Goal: Task Accomplishment & Management: Complete application form

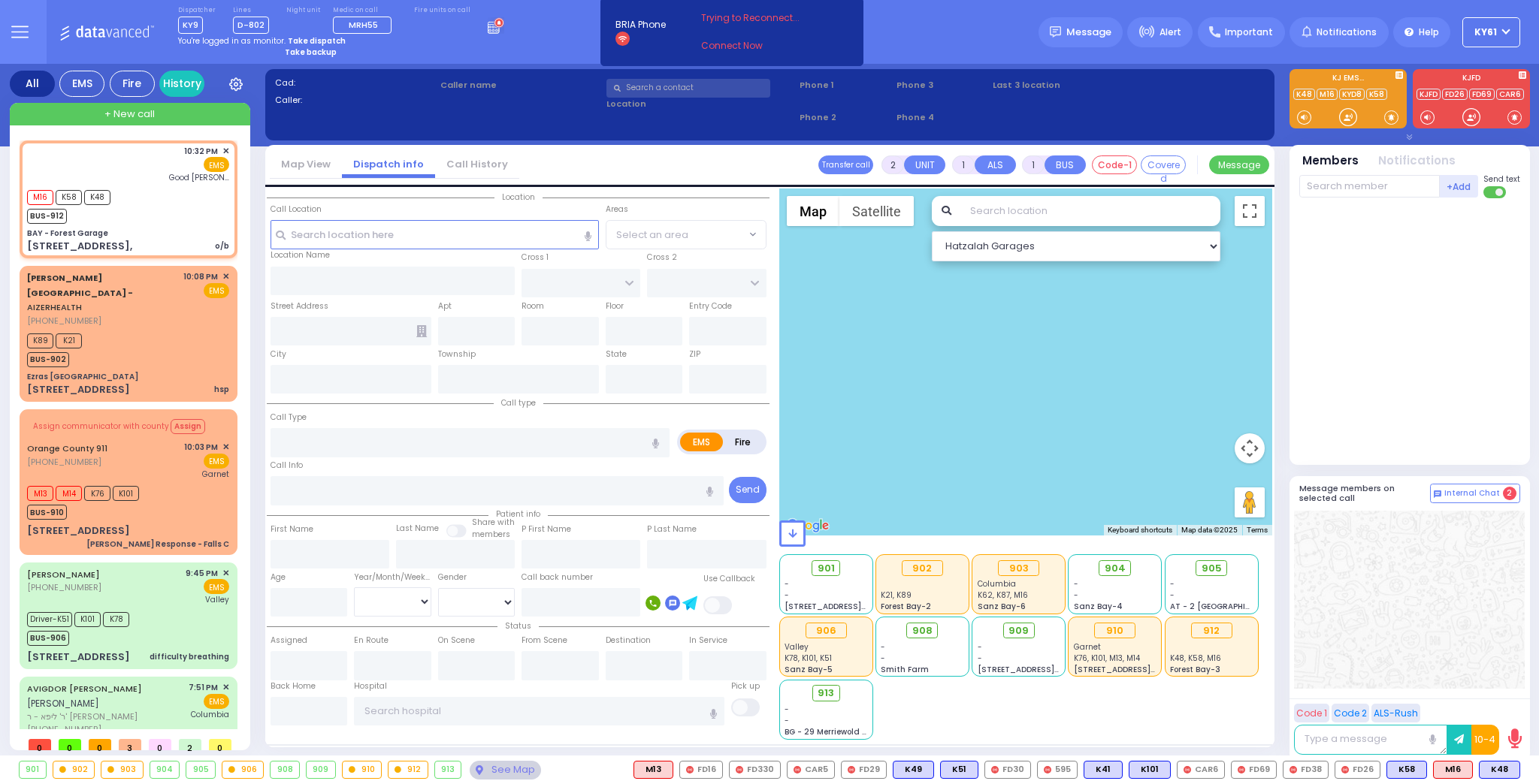
select select
type input "o/b"
radio input "true"
select select
type input "22:32"
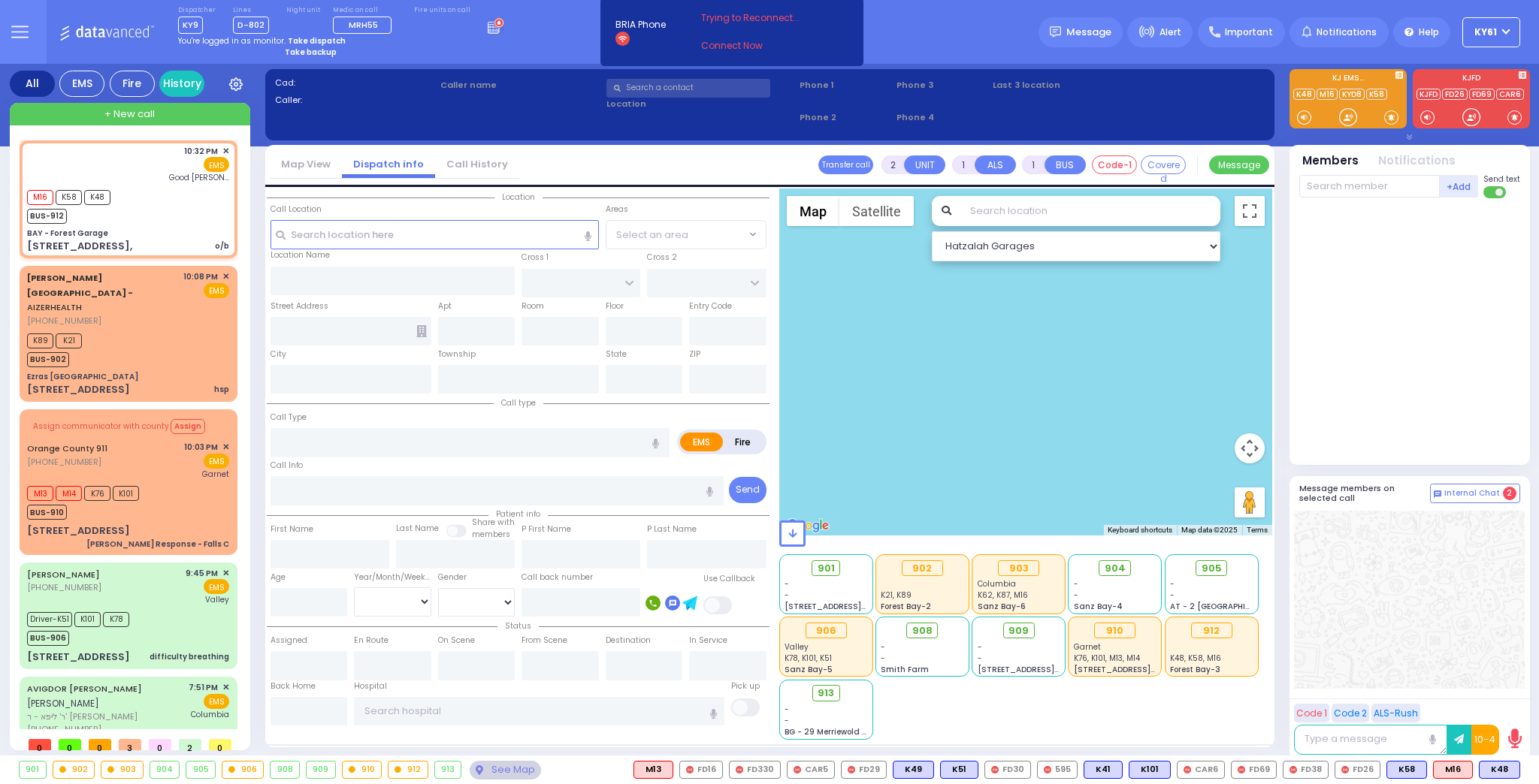
type input "22:32"
type input "[GEOGRAPHIC_DATA]"
select select "Hatzalah Garages"
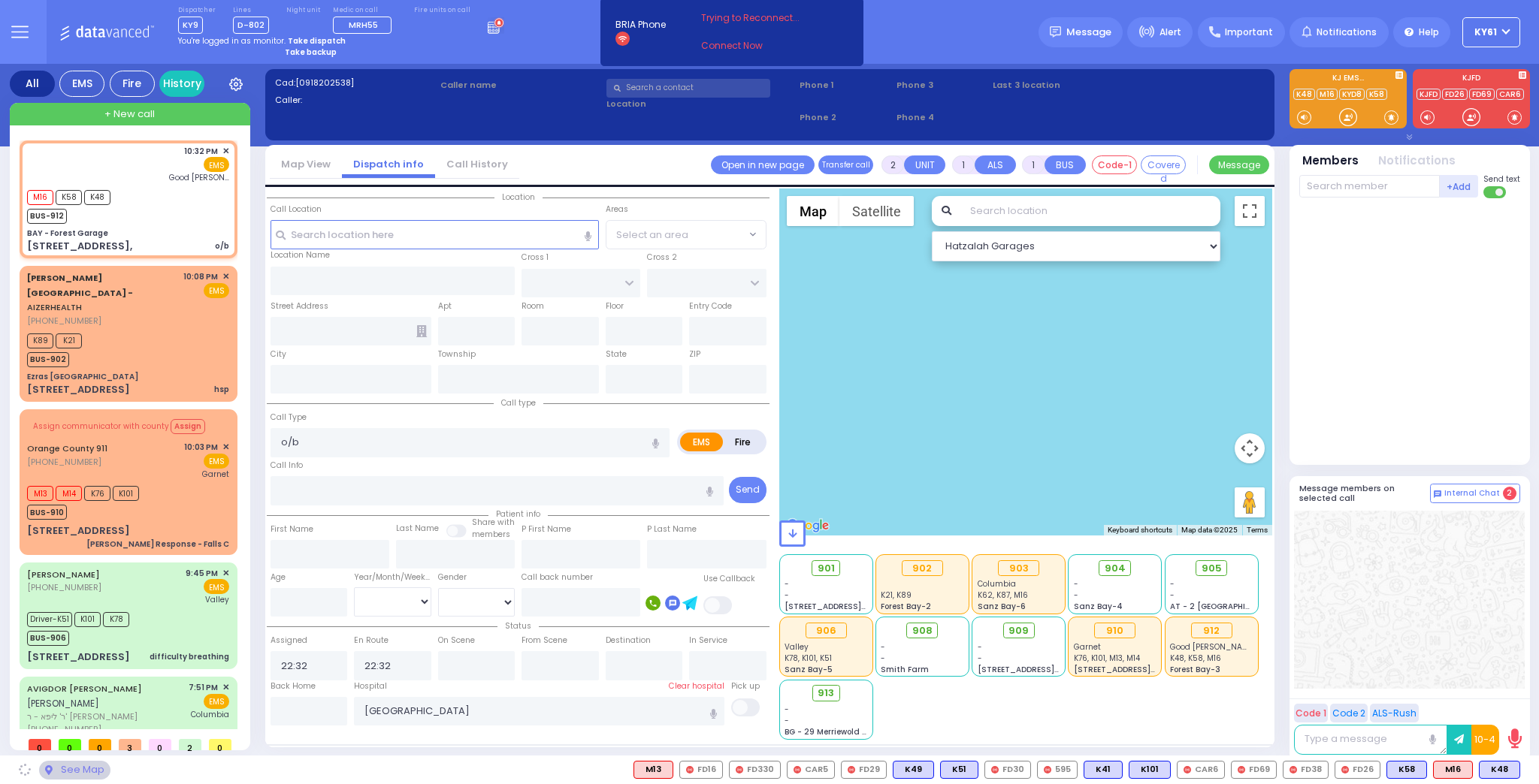
type input "BAY - Forest Garage"
type input "SANZ COURT"
type input "HAYES COURT"
type input "[STREET_ADDRESS],"
type input "Monroe"
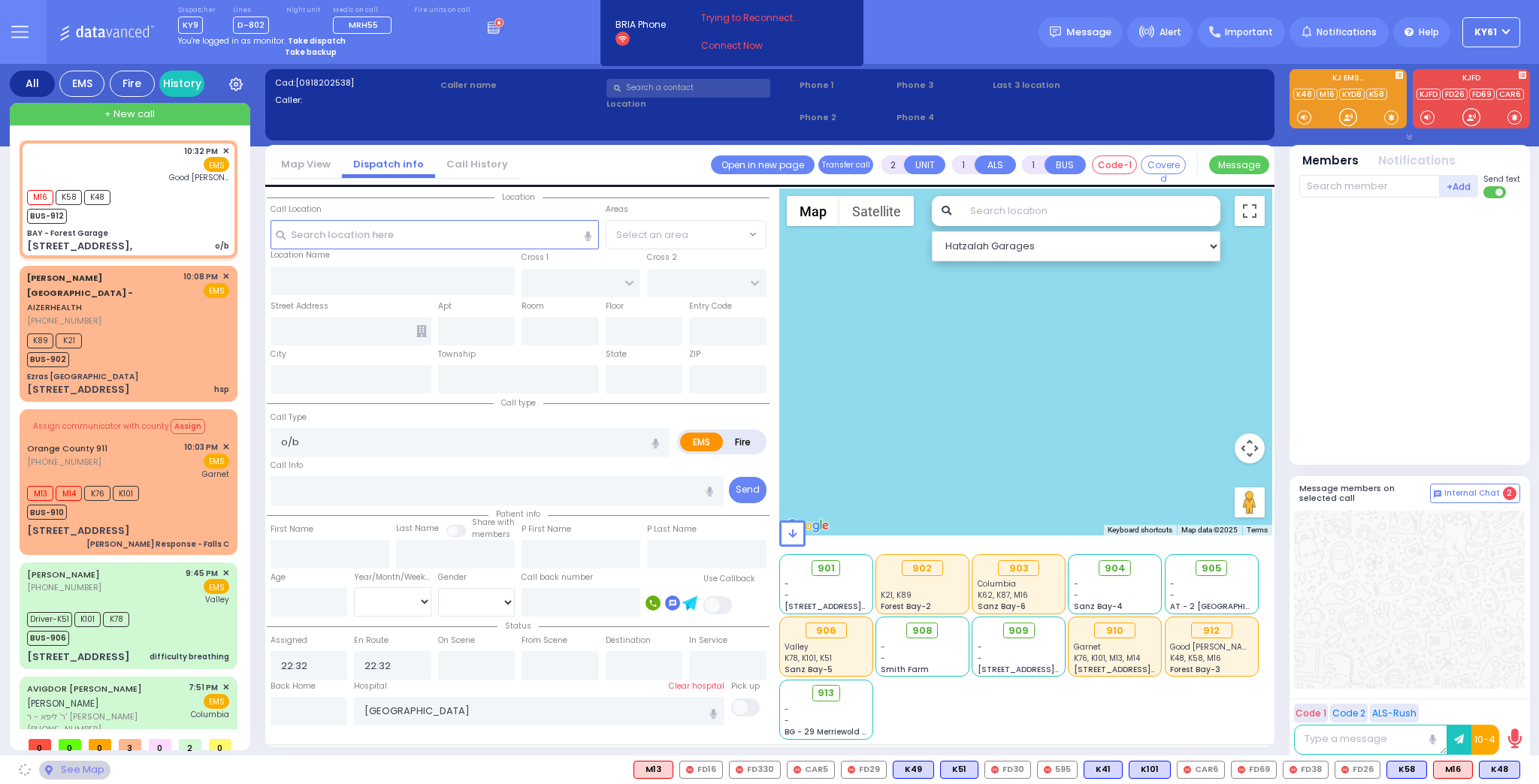
type input "[US_STATE]"
type input "10950"
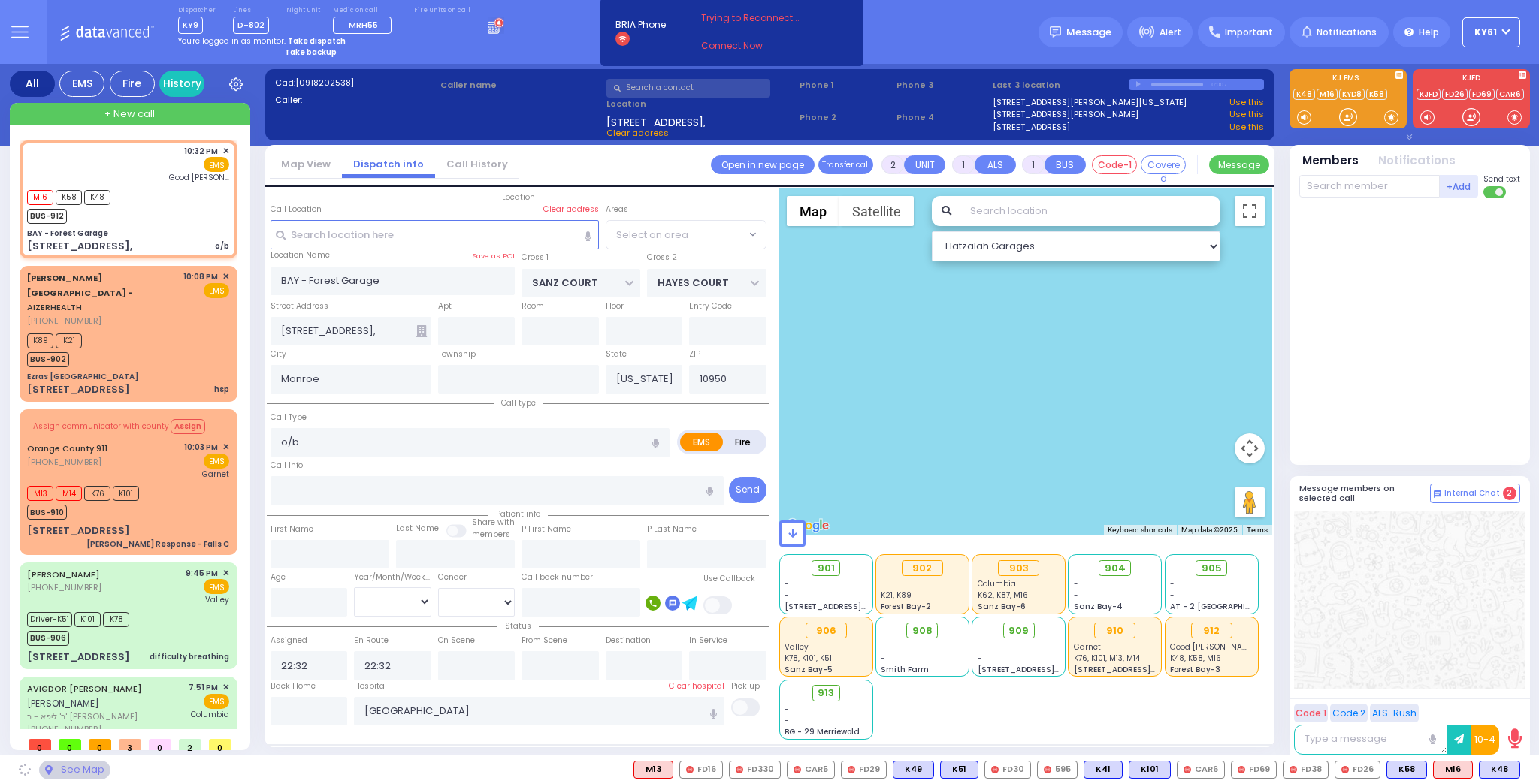
select select "SECTION 2"
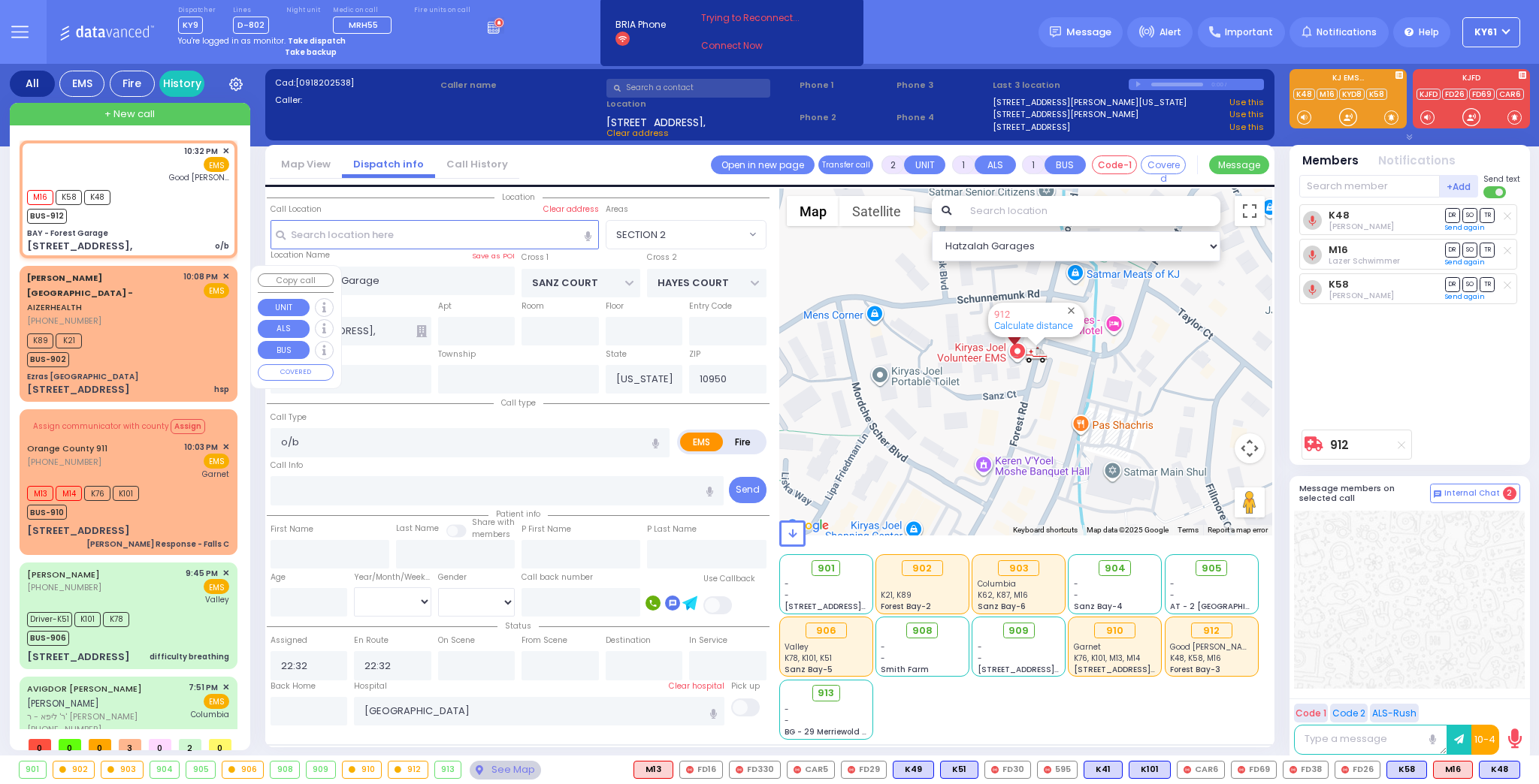
scroll to position [34, 0]
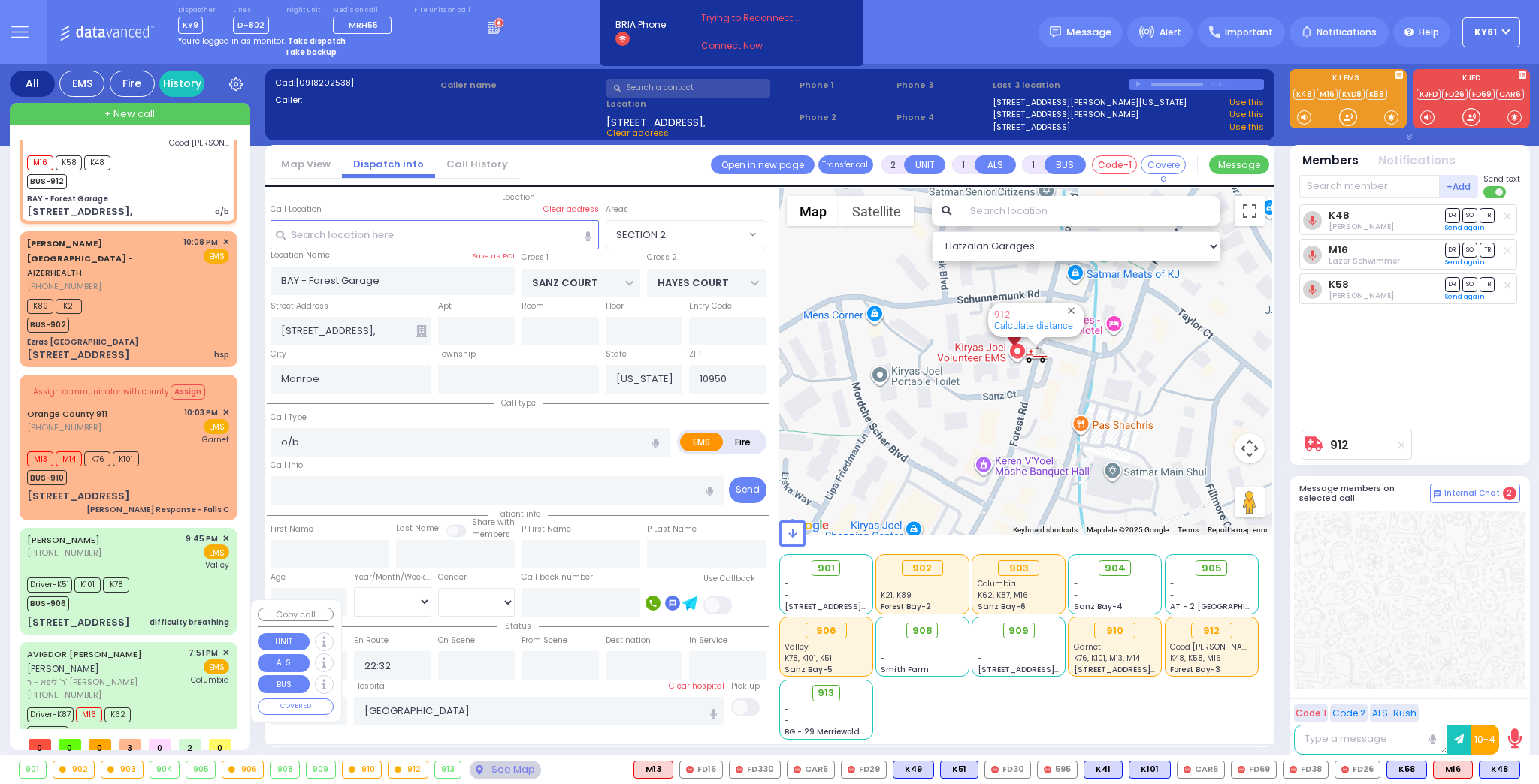
click at [190, 704] on div "Driver-K87 M16 K62 BUS-903" at bounding box center [128, 723] width 202 height 38
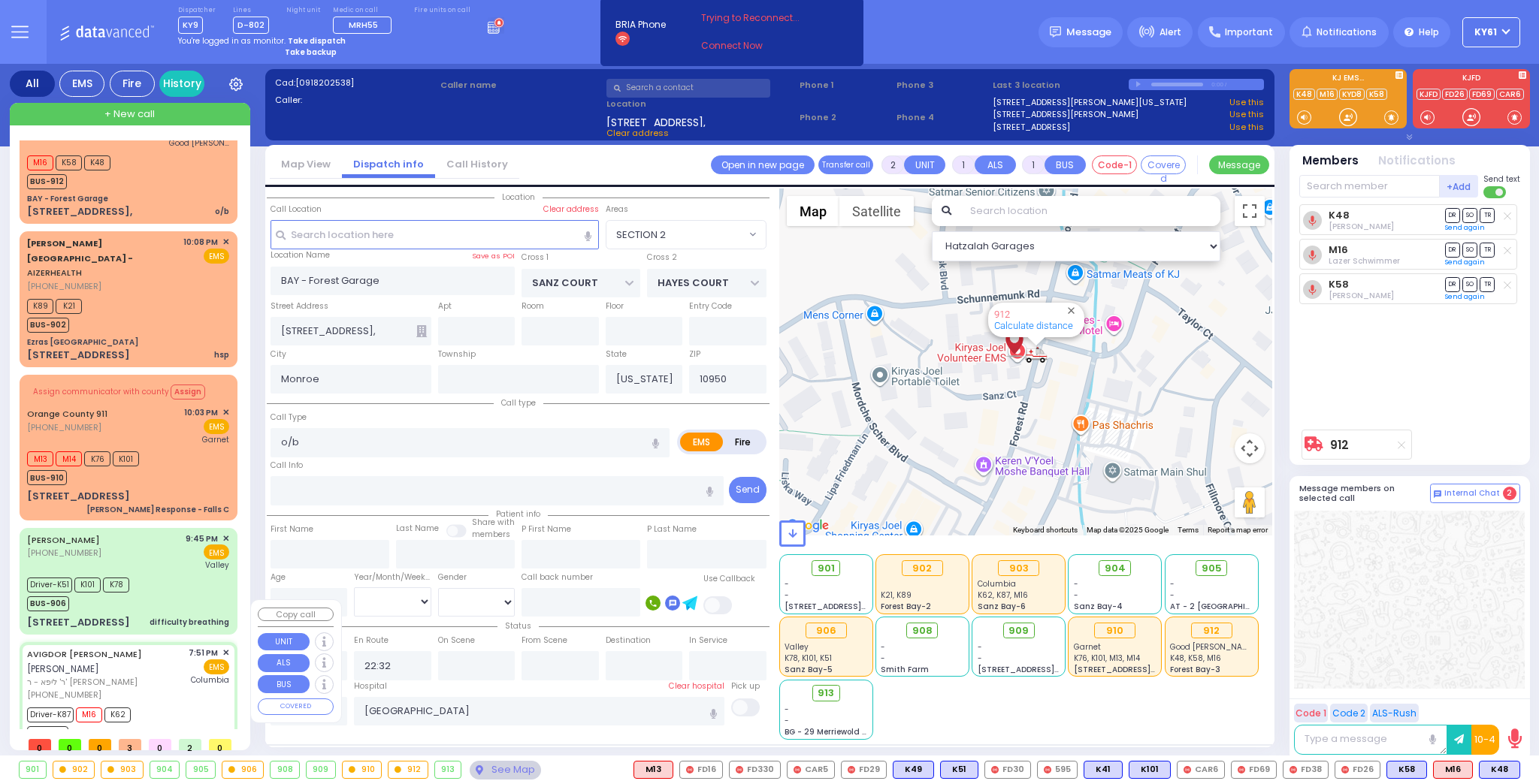
type input "6"
select select
type input "Fall"
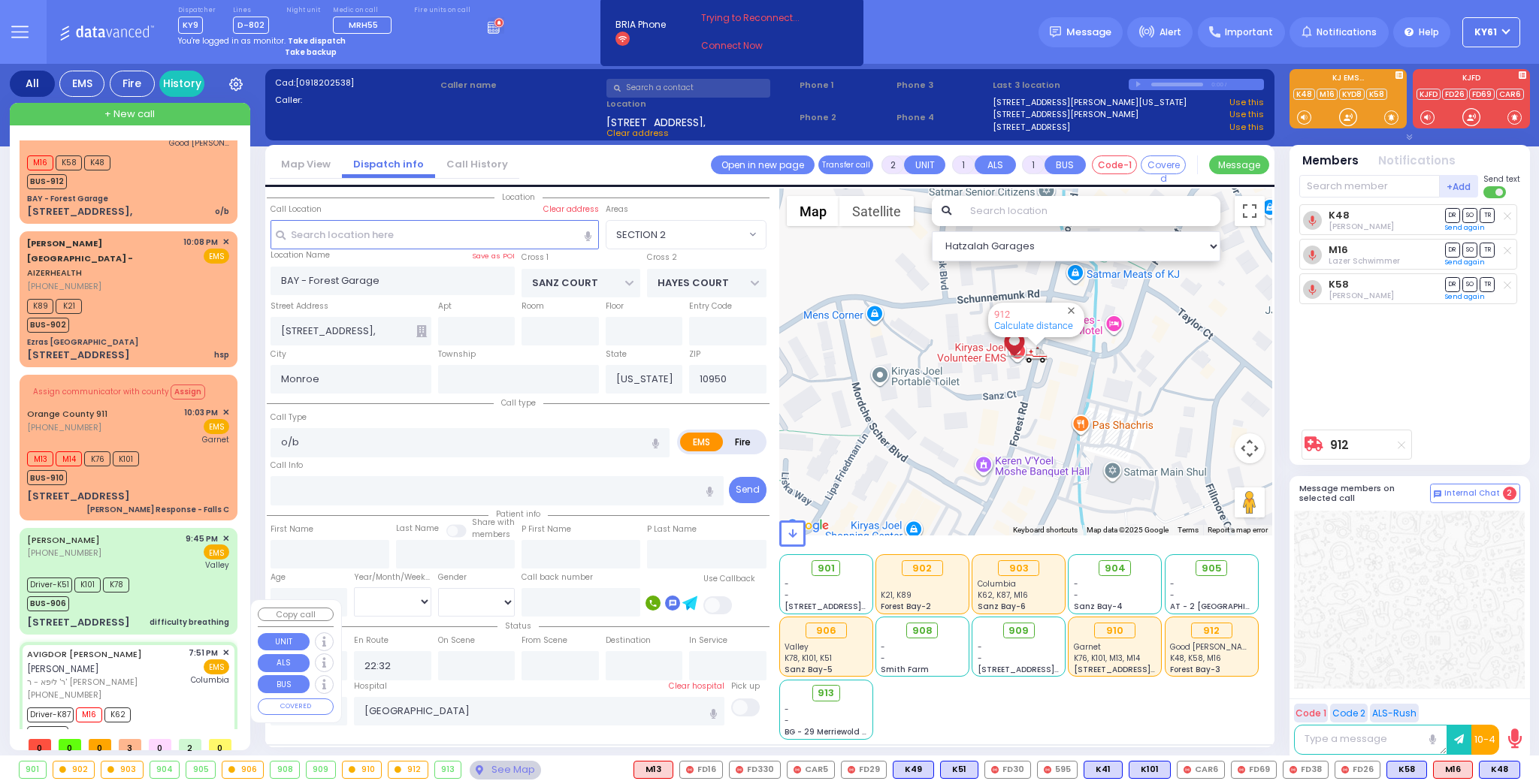
radio input "true"
type input "[PERSON_NAME]"
type input "SAMET"
type input "Hindy"
type input "Samet"
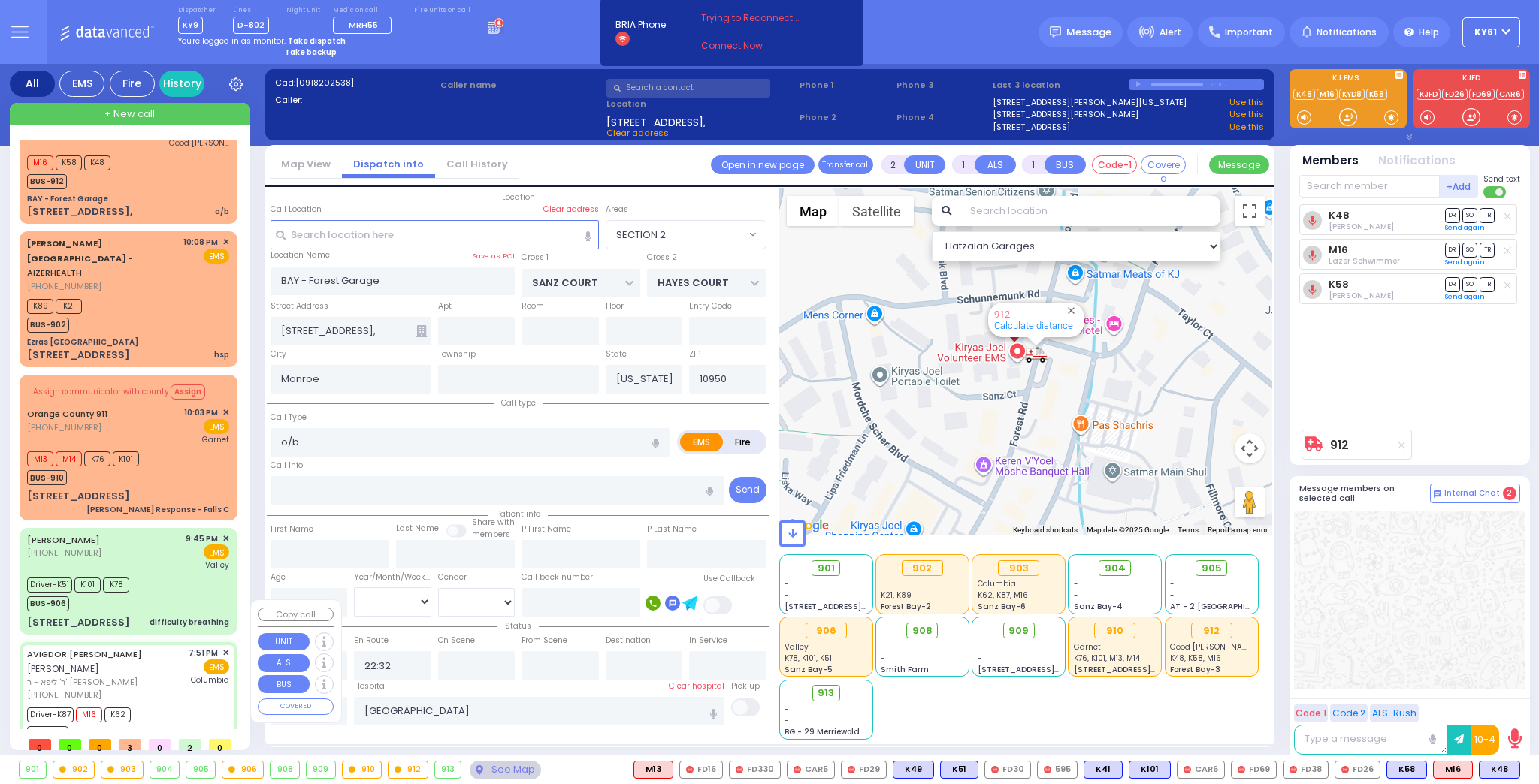
type input "10"
select select "Year"
select select "[DEMOGRAPHIC_DATA]"
type input "19:51"
type input "19:54"
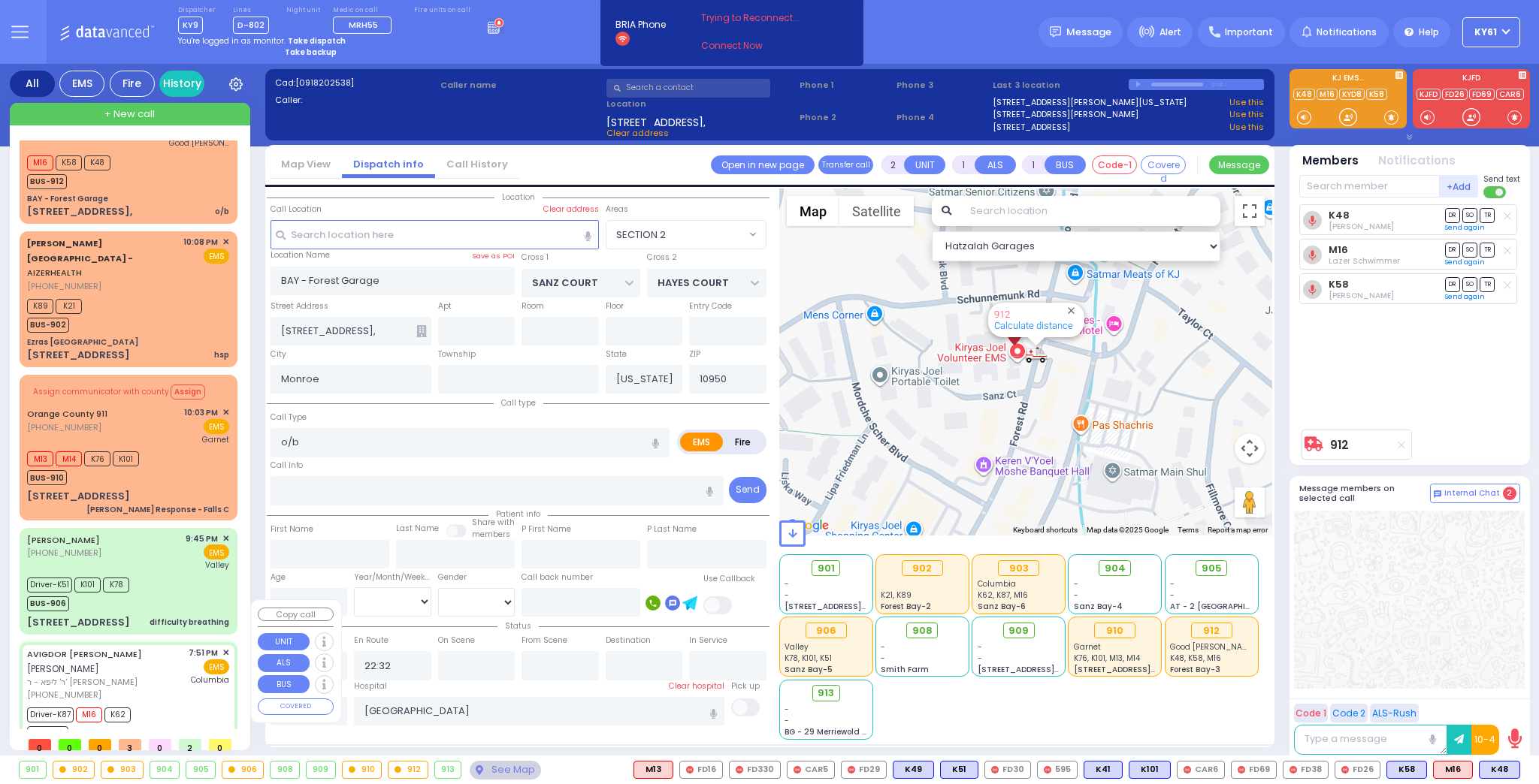
type input "20:01"
type input "20:30"
type input "21:09"
type input "21:21"
type input "[US_STATE][GEOGRAPHIC_DATA]- [GEOGRAPHIC_DATA]"
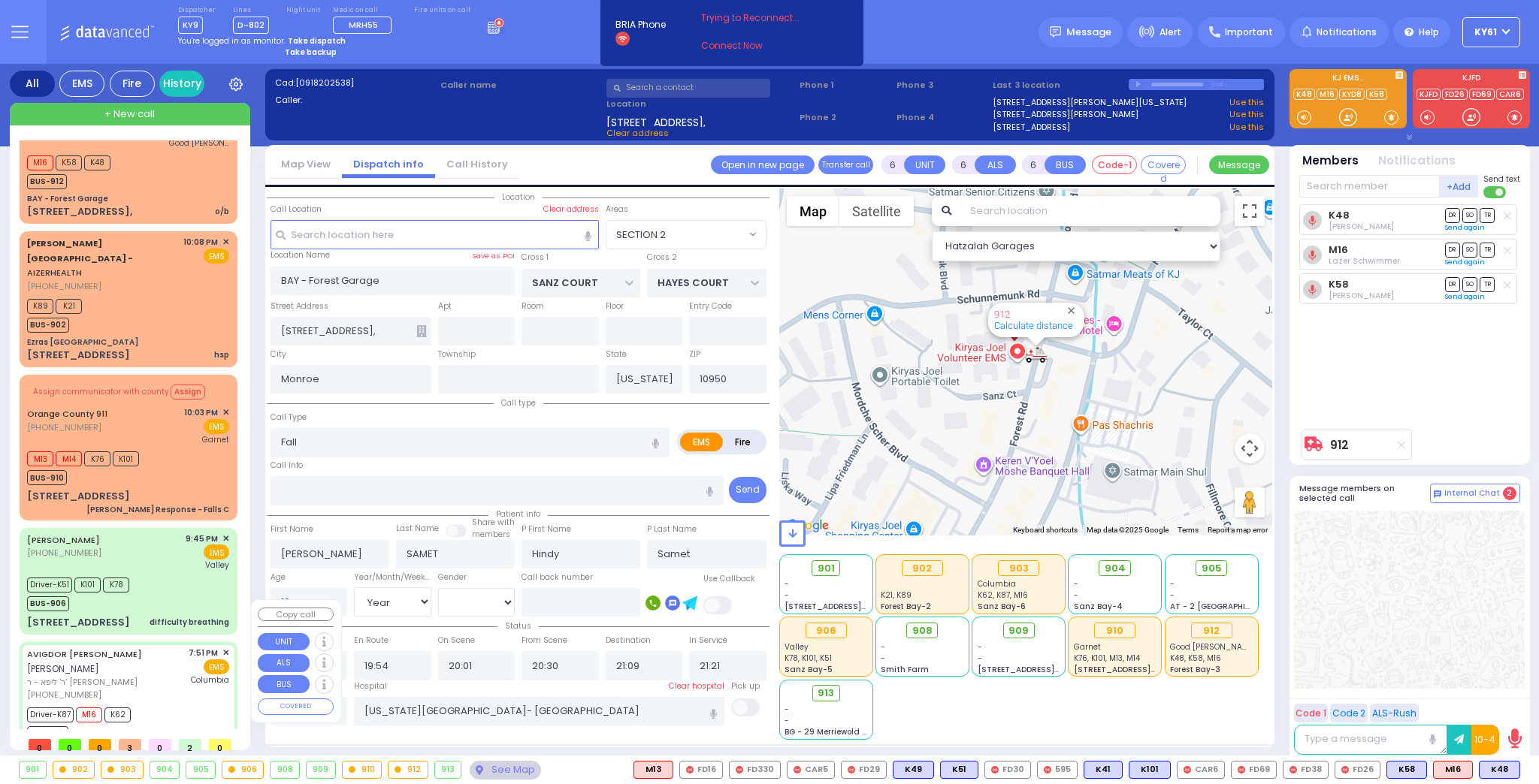
select select "Hatzalah Garages"
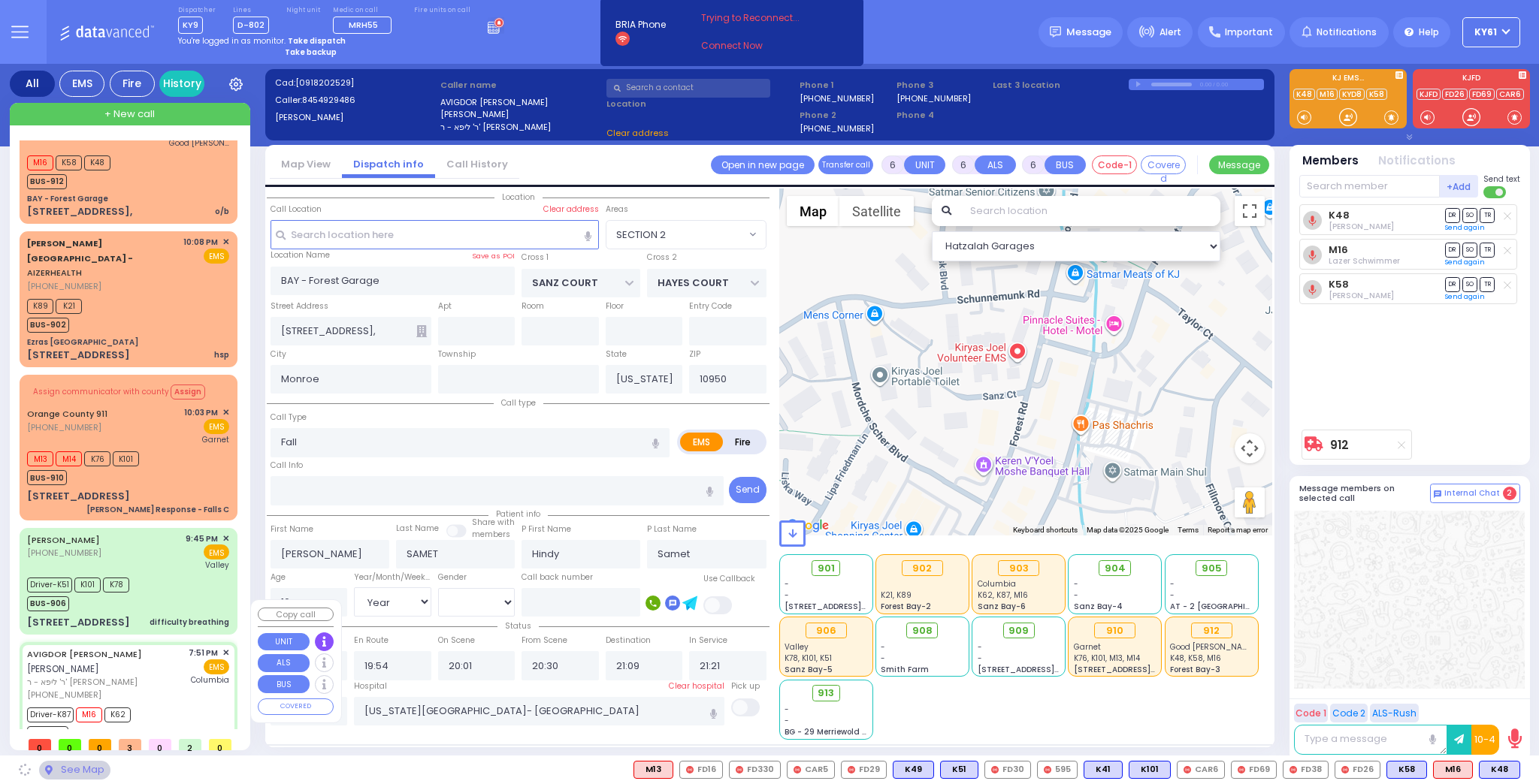
type input "ANGLE DR"
type input "6 DAMIEN CT"
type input "Chester"
type input "10918"
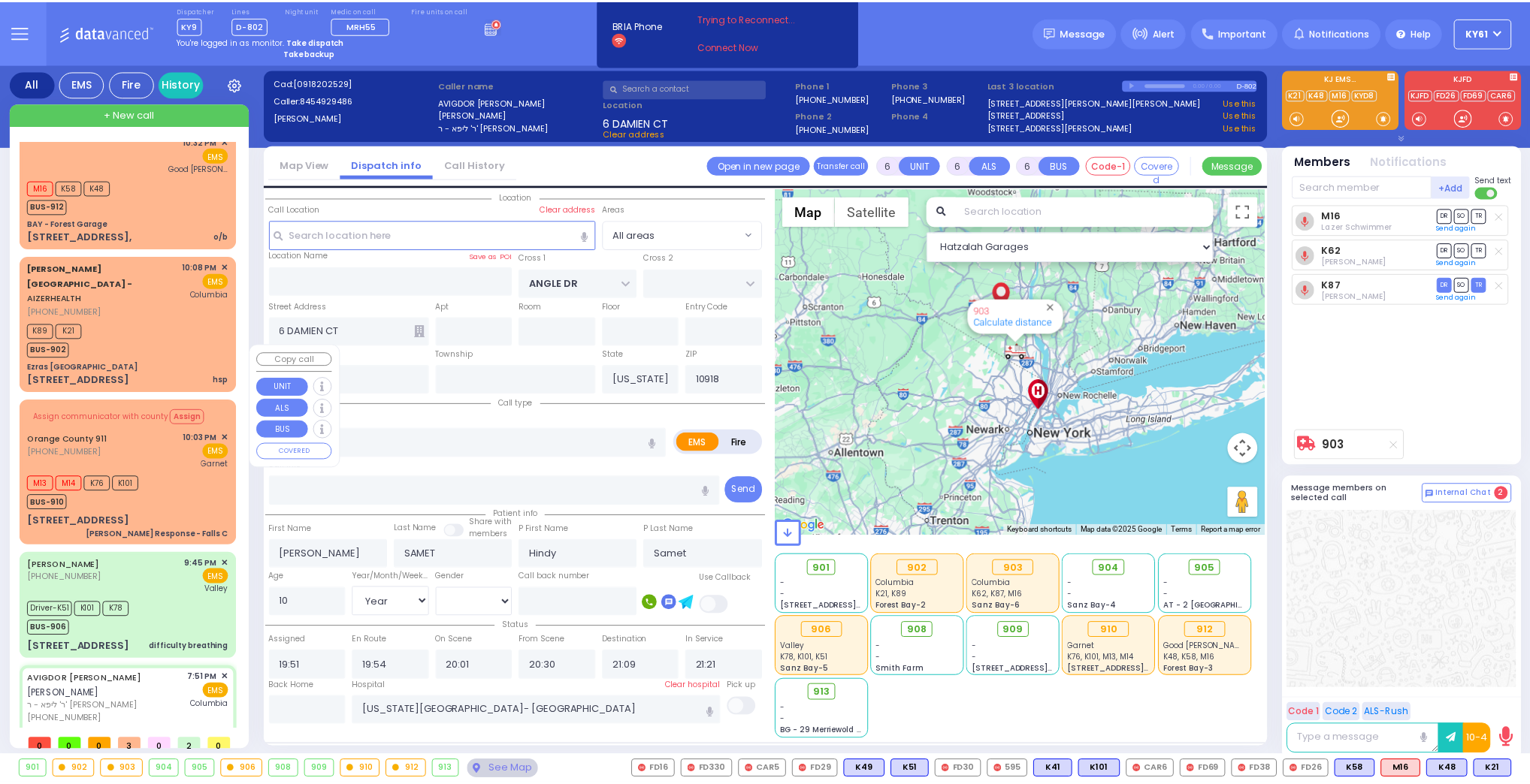
scroll to position [0, 0]
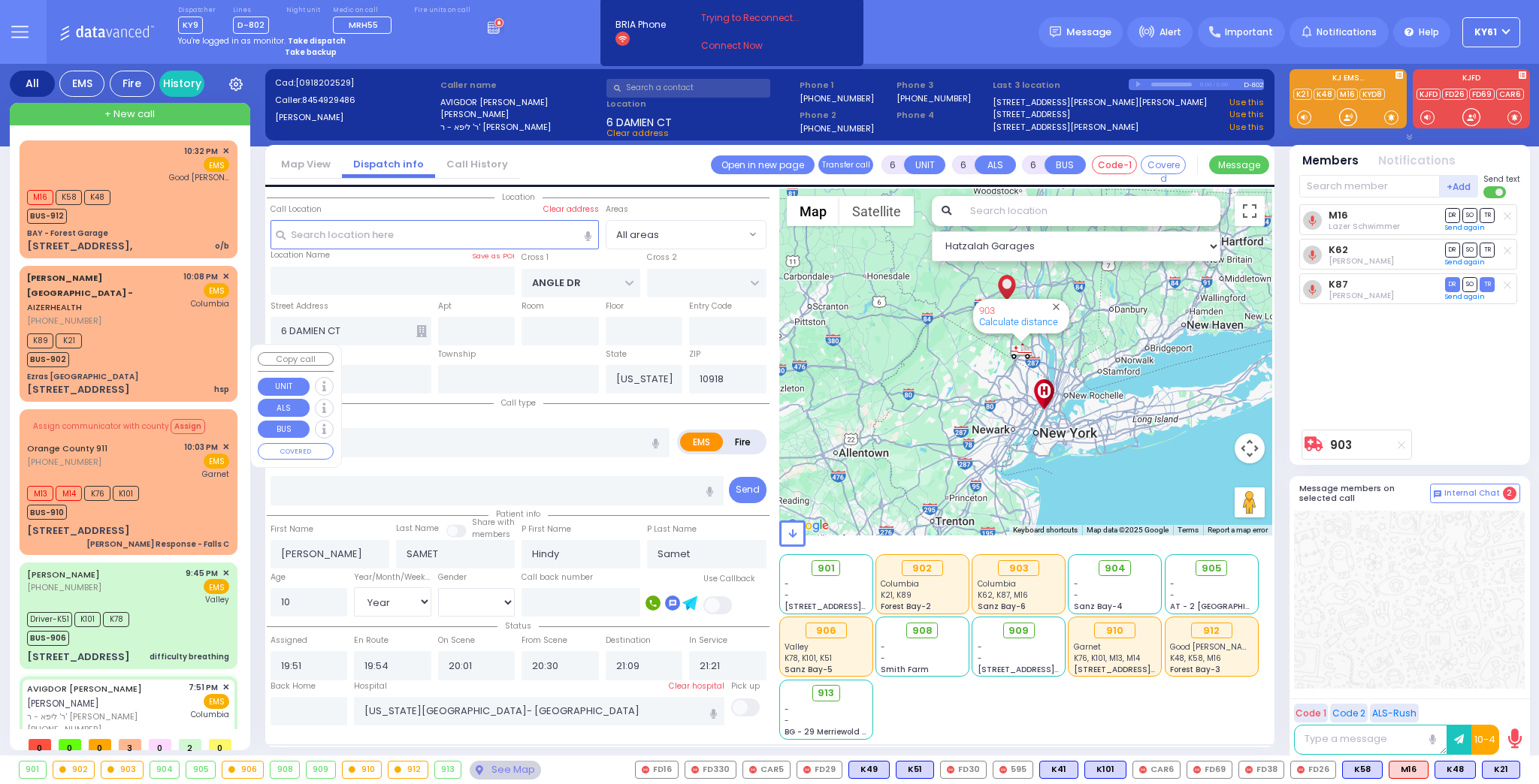
click at [181, 482] on div "M13 M14 K76 K101 BUS-910" at bounding box center [128, 501] width 202 height 38
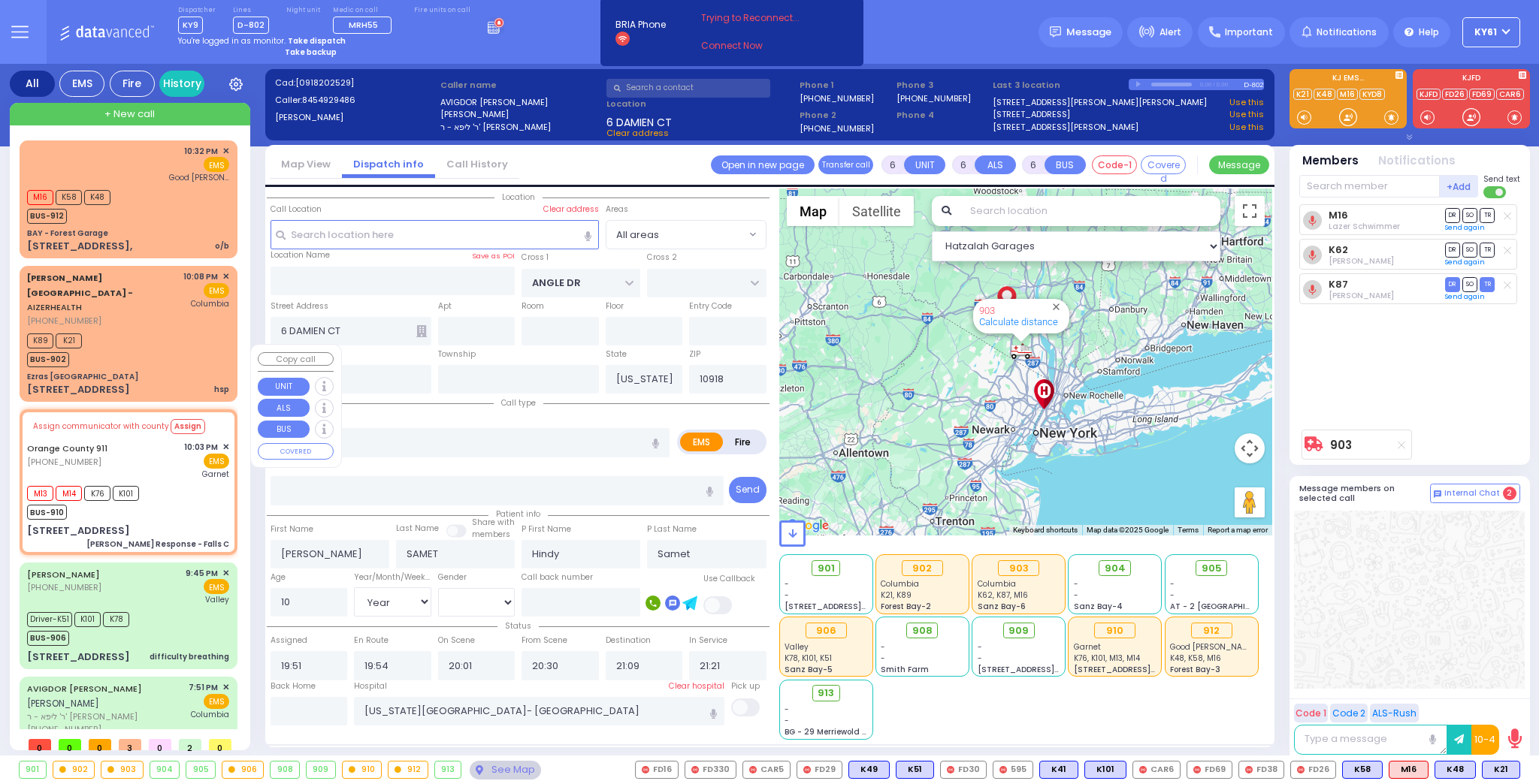
select select
type input "[PERSON_NAME] Response - Falls C"
radio input "true"
type input "Nature: : Charlie Response - Falls C Address: : [STREET_ADDRESS][GEOGRAPHIC_DAT…"
type input "[PERSON_NAME]"
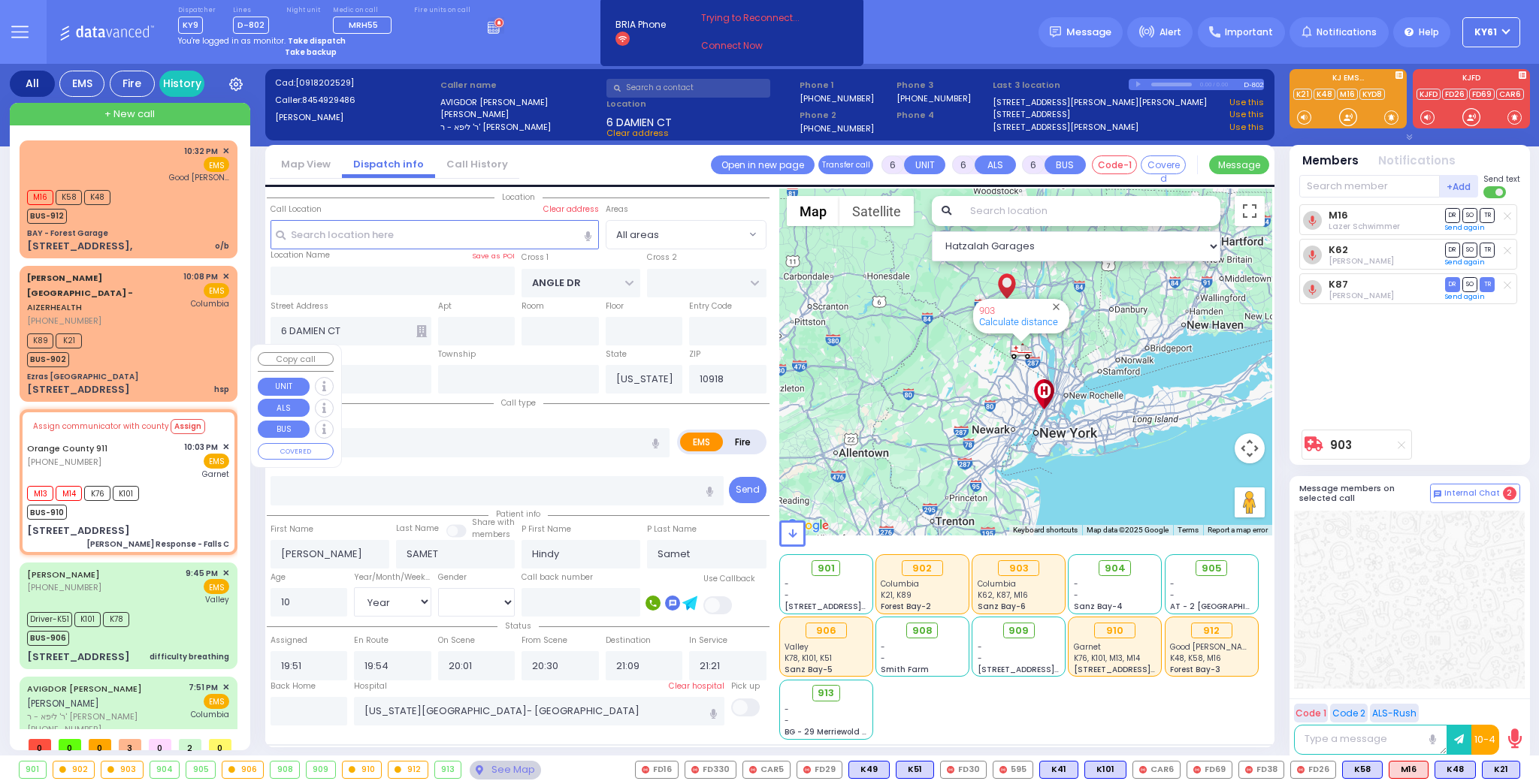
type input "[PERSON_NAME]"
type input "56"
select select "Year"
select select "[DEMOGRAPHIC_DATA]"
type input "22:04"
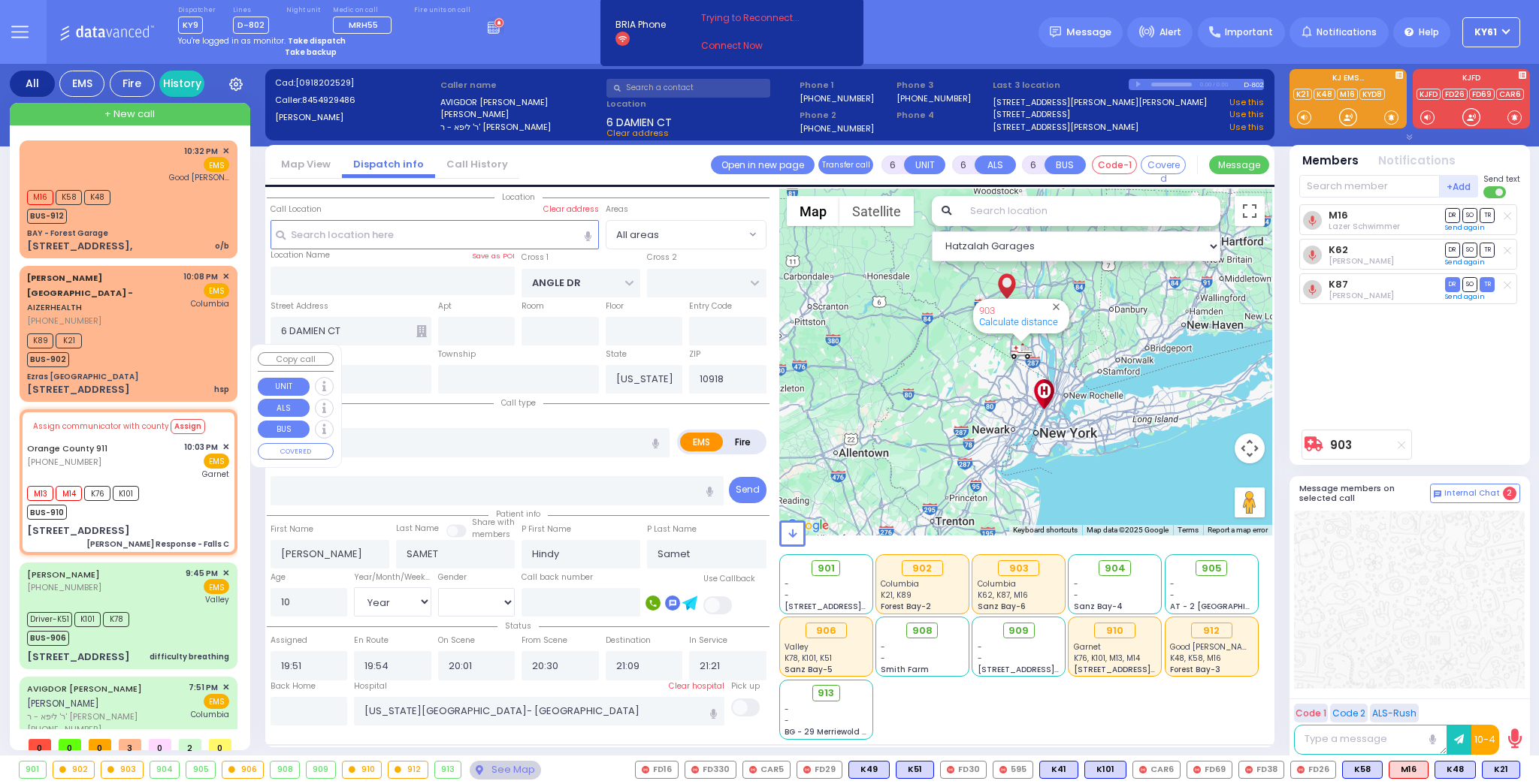
type input "22:04"
type input "[GEOGRAPHIC_DATA]"
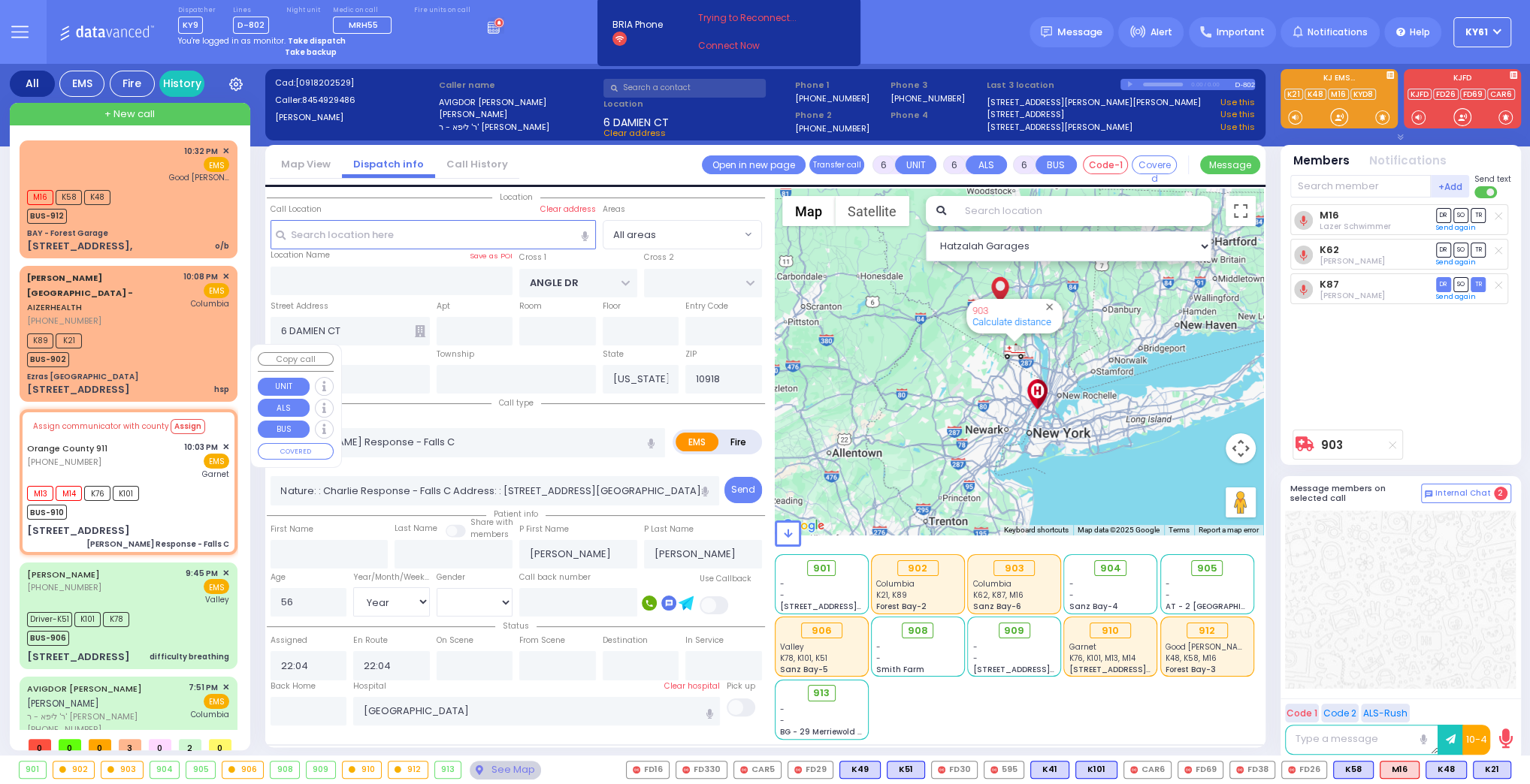
select select "Hatzalah Garages"
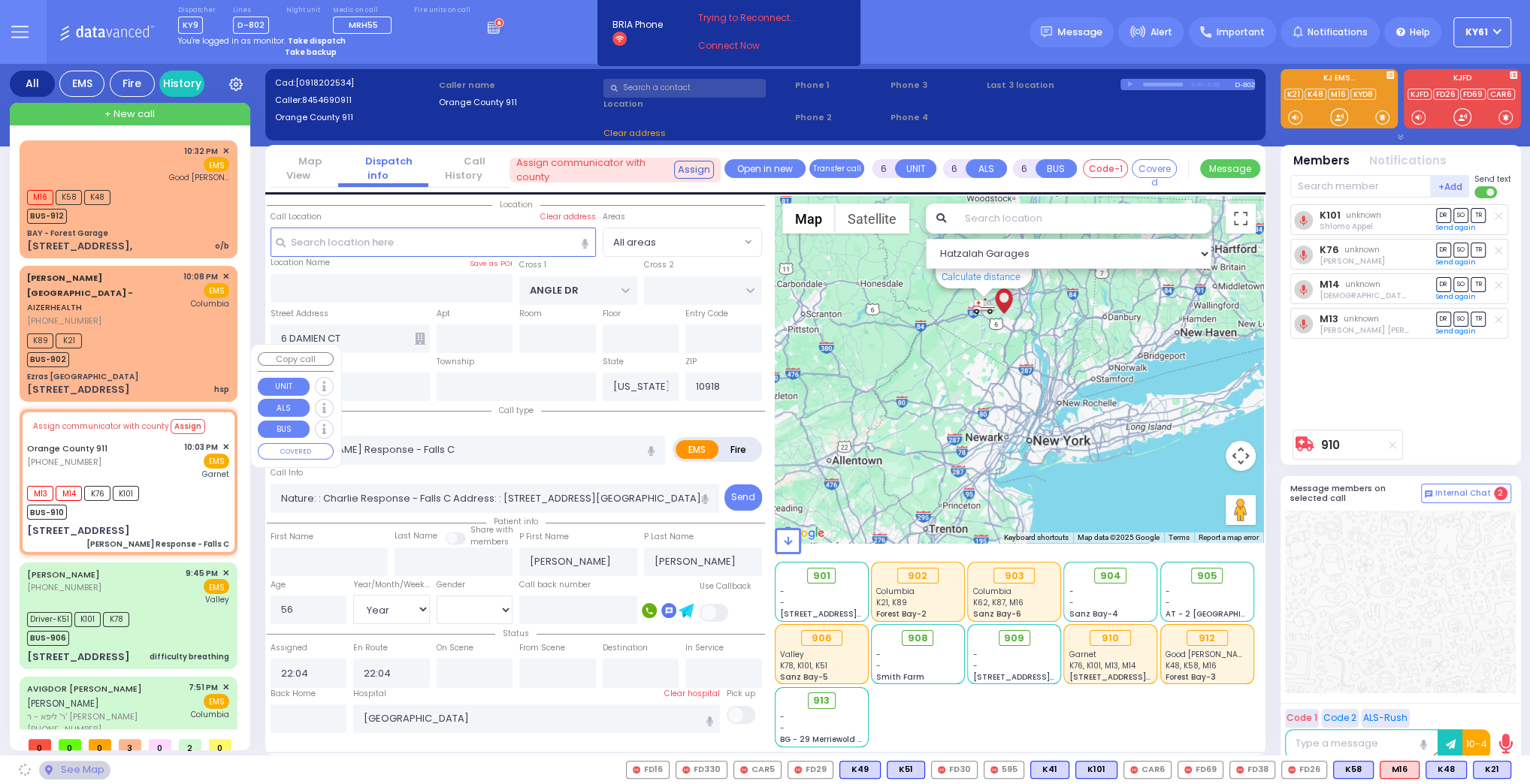
type input "[STREET_ADDRESS]"
type input "Monroe"
type input "10950"
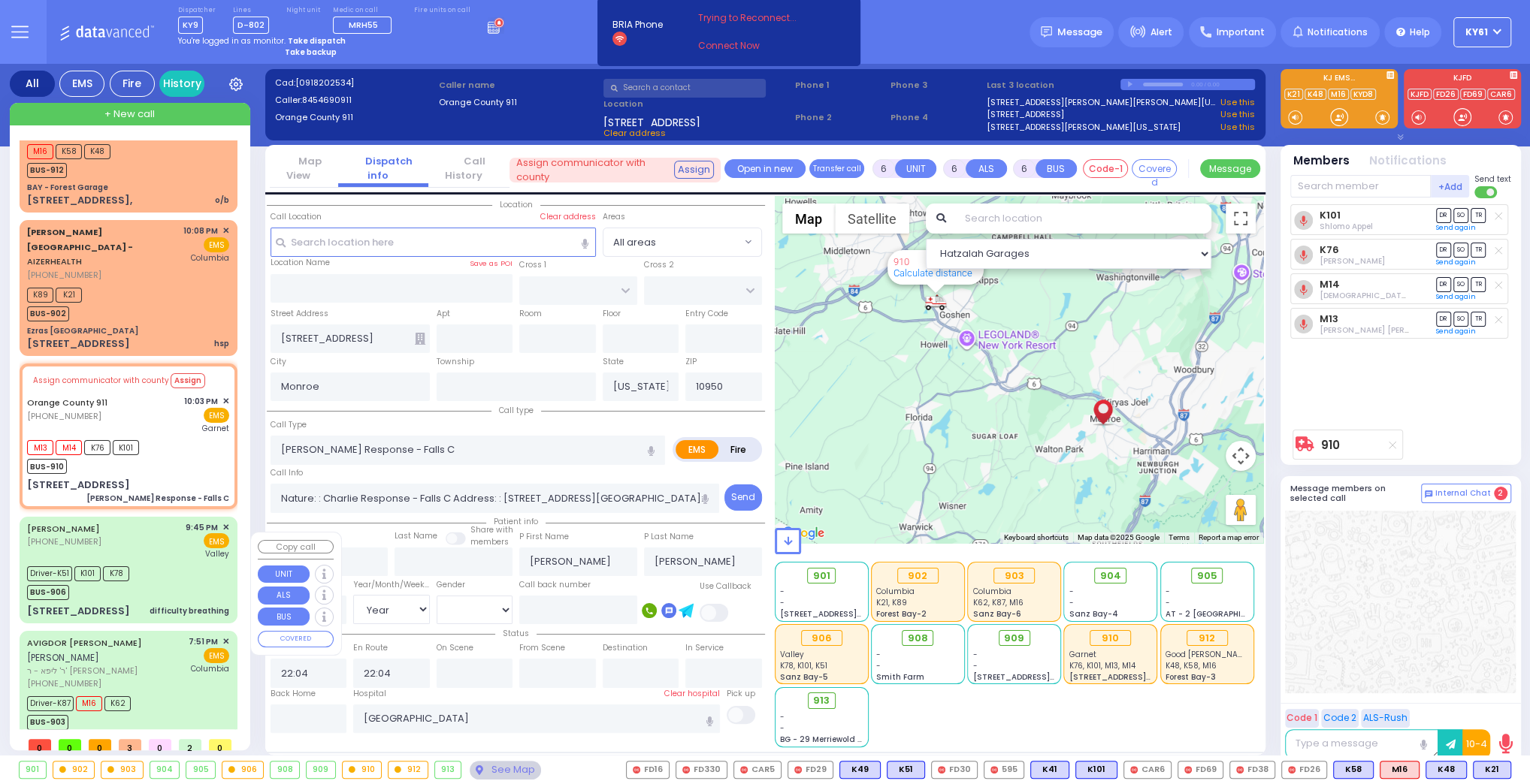
scroll to position [3, 0]
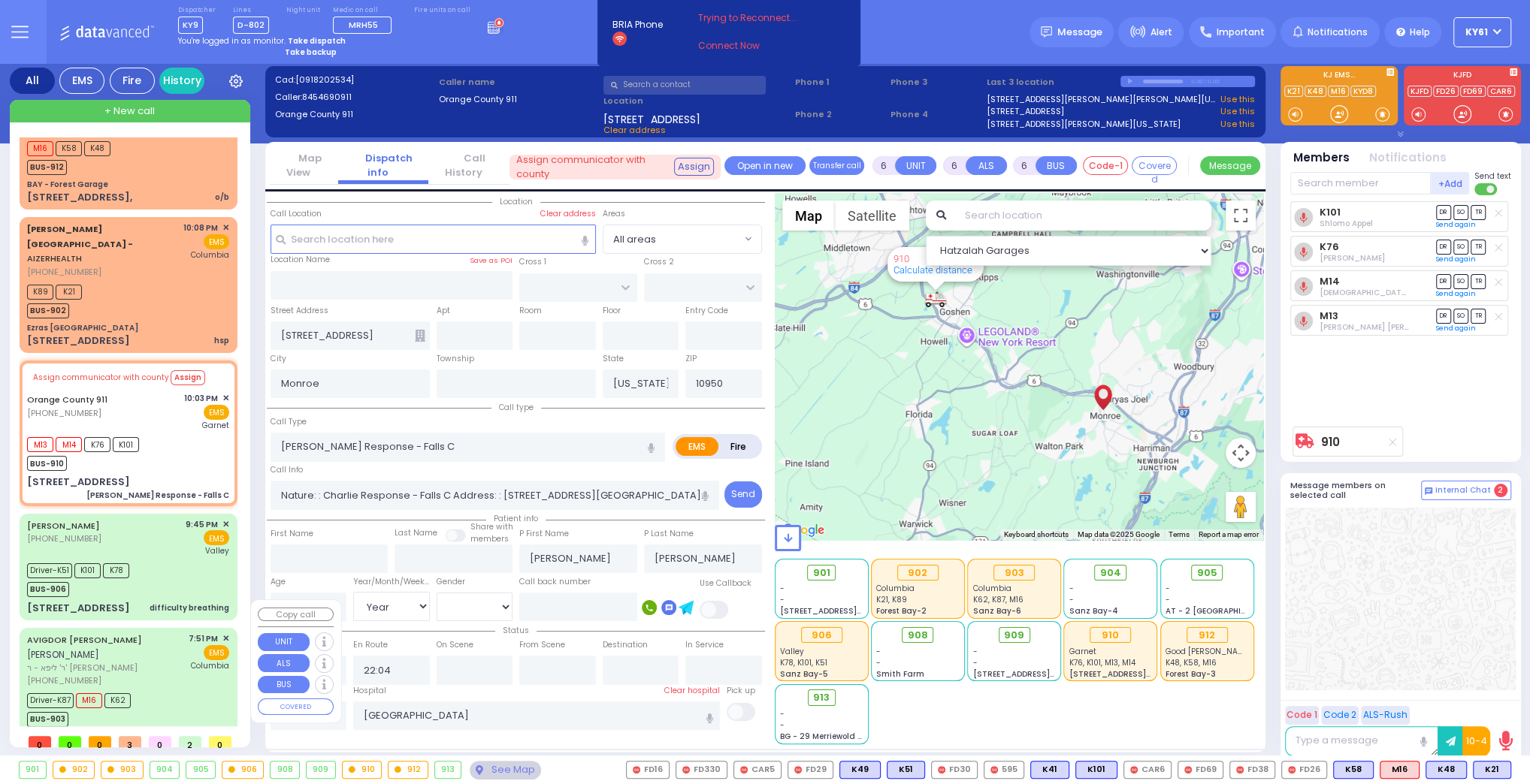
click at [173, 689] on div "Driver-K87 M16 K62 BUS-903" at bounding box center [128, 708] width 202 height 38
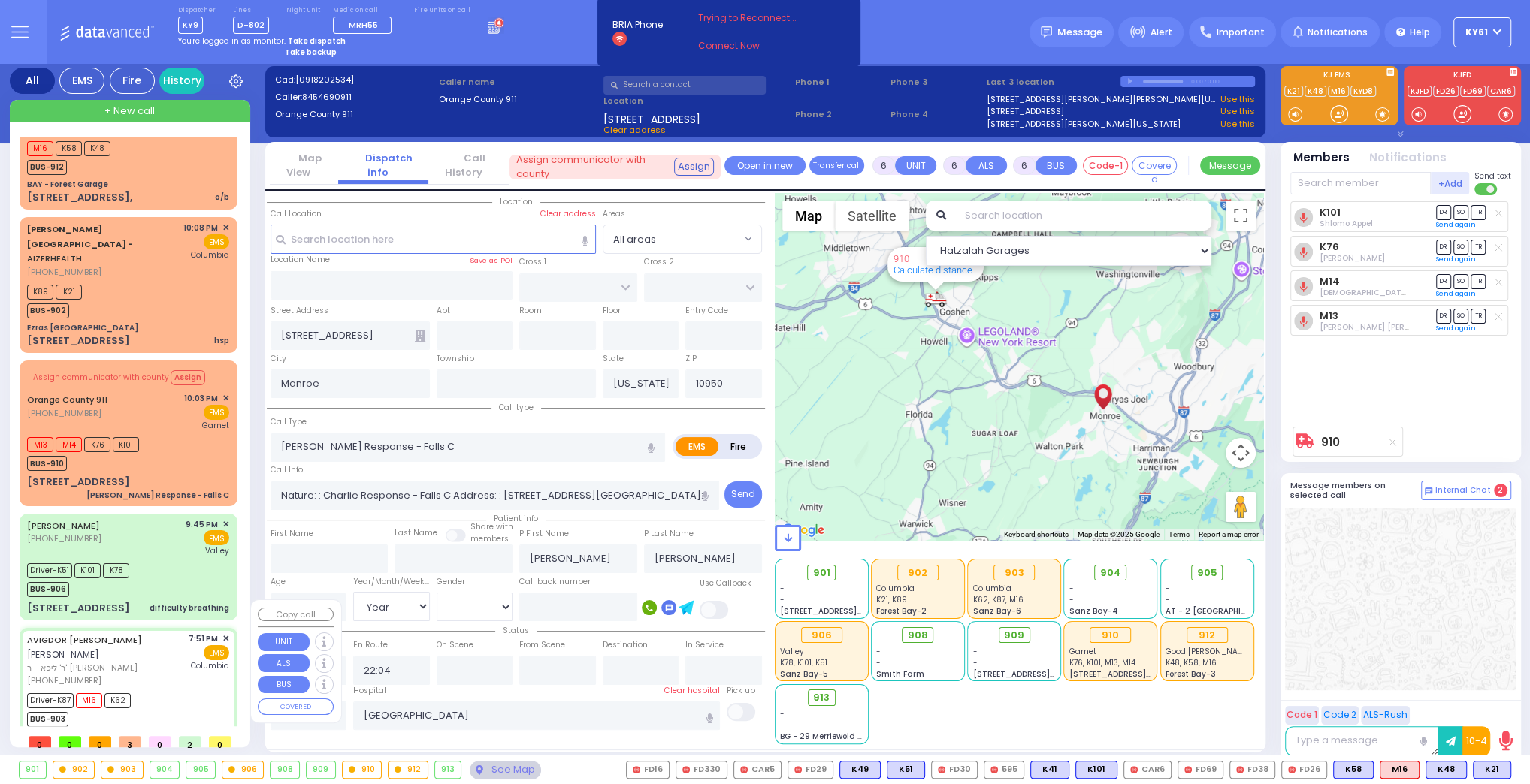
select select
type input "Fall"
radio input "true"
type input "[PERSON_NAME]"
type input "SAMET"
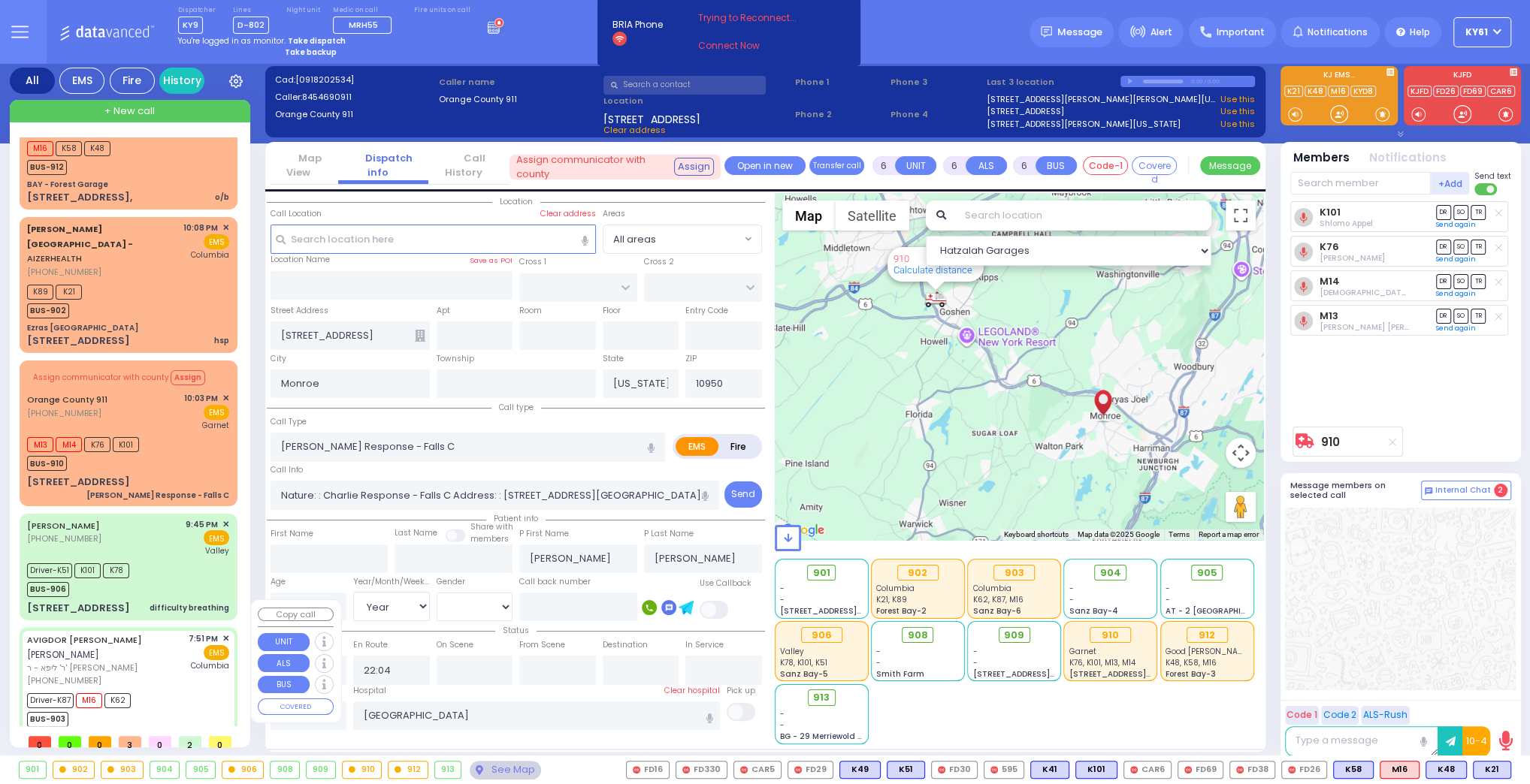
type input "Hindy"
type input "Samet"
type input "10"
select select "Year"
select select "[DEMOGRAPHIC_DATA]"
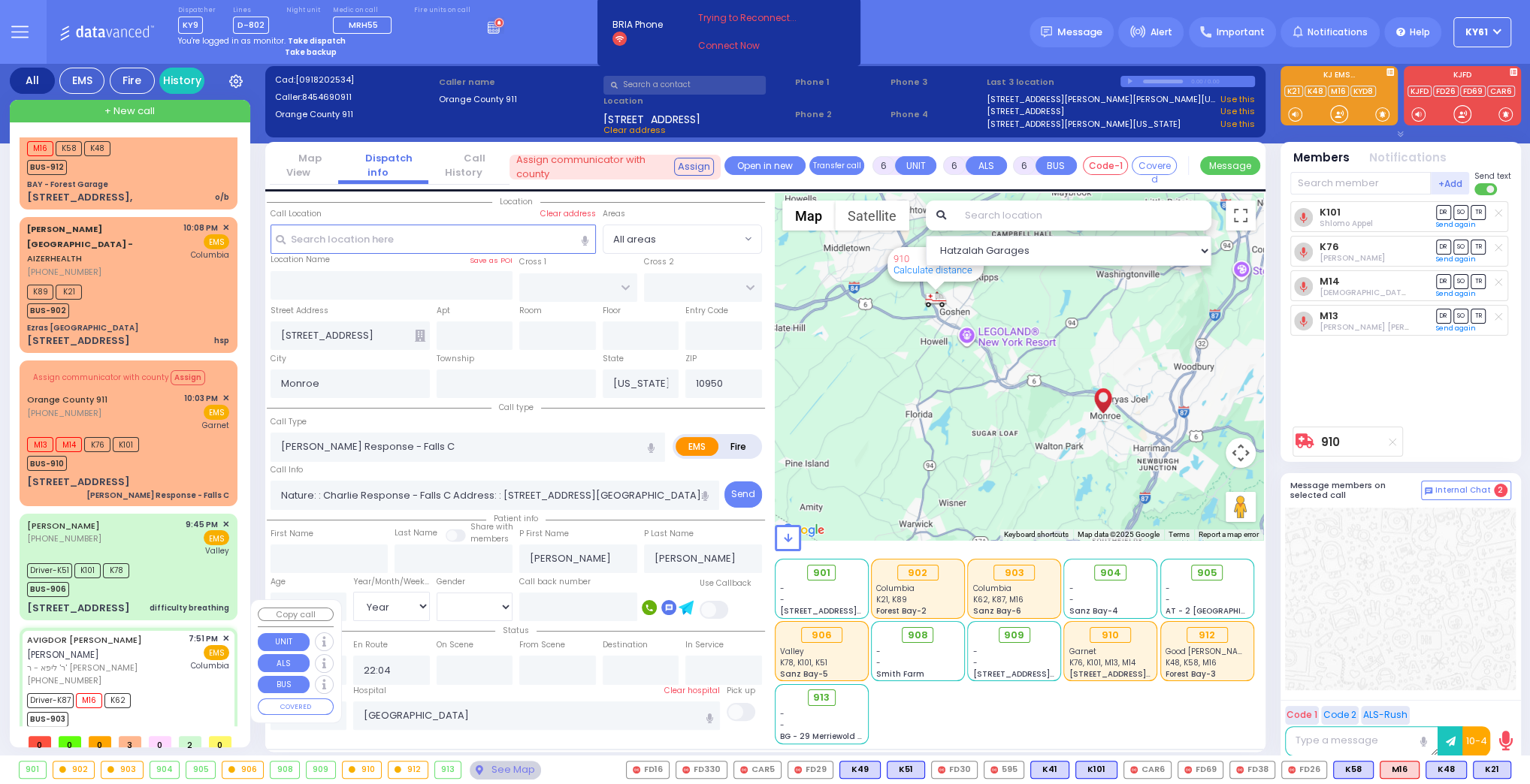
type input "19:51"
type input "19:54"
type input "20:01"
type input "20:30"
type input "21:09"
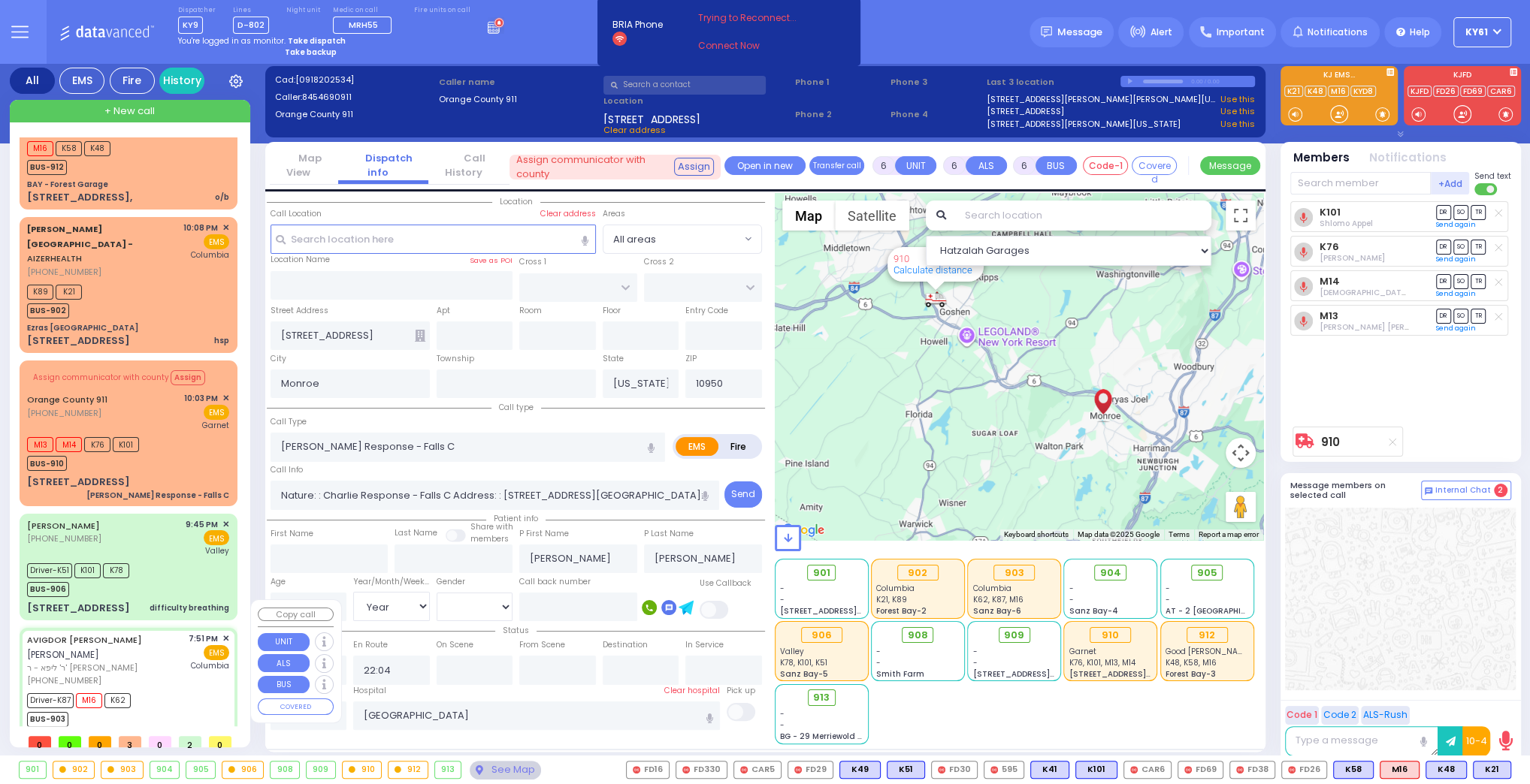
type input "21:21"
type input "[US_STATE][GEOGRAPHIC_DATA]- [GEOGRAPHIC_DATA]"
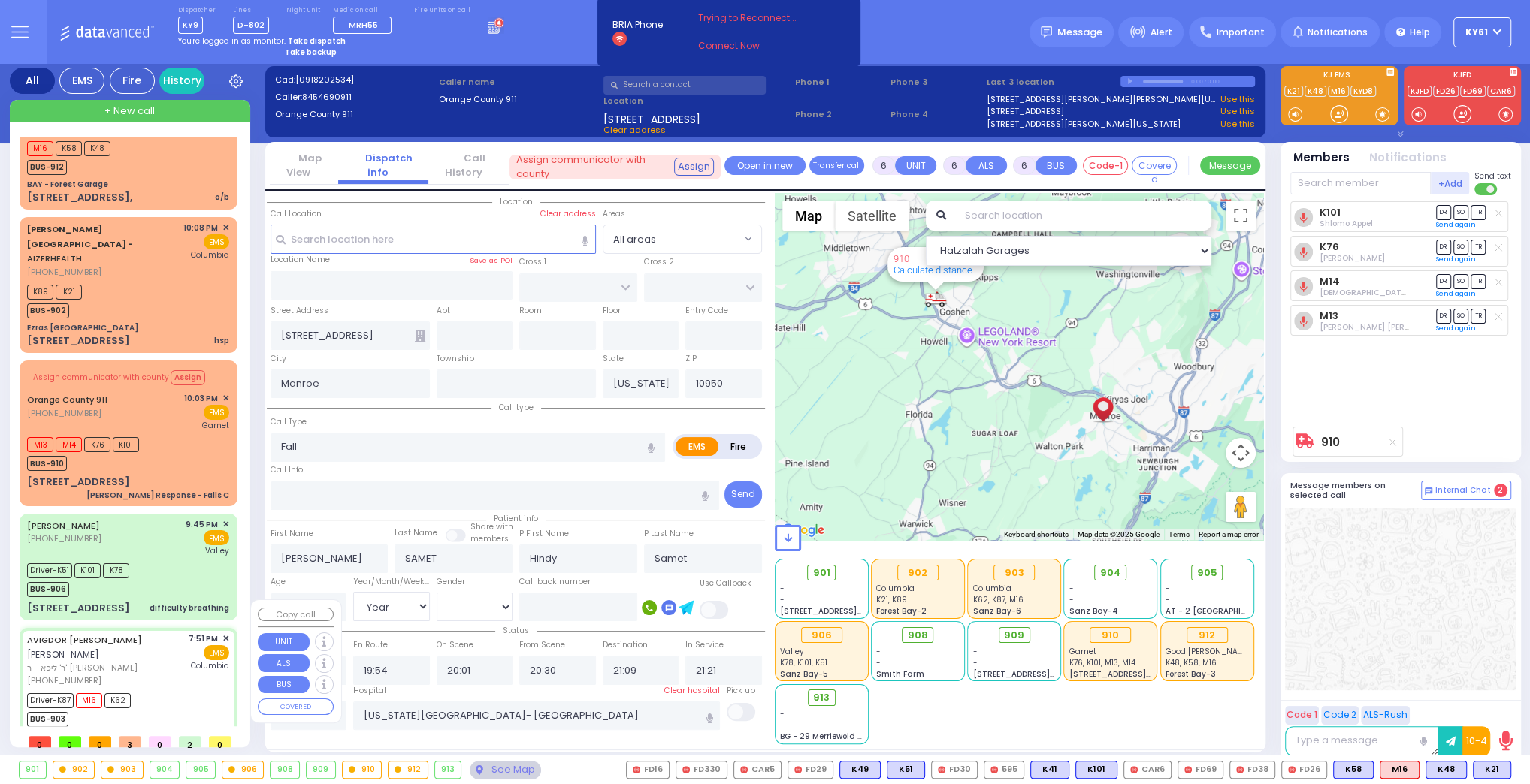
select select "Hatzalah Garages"
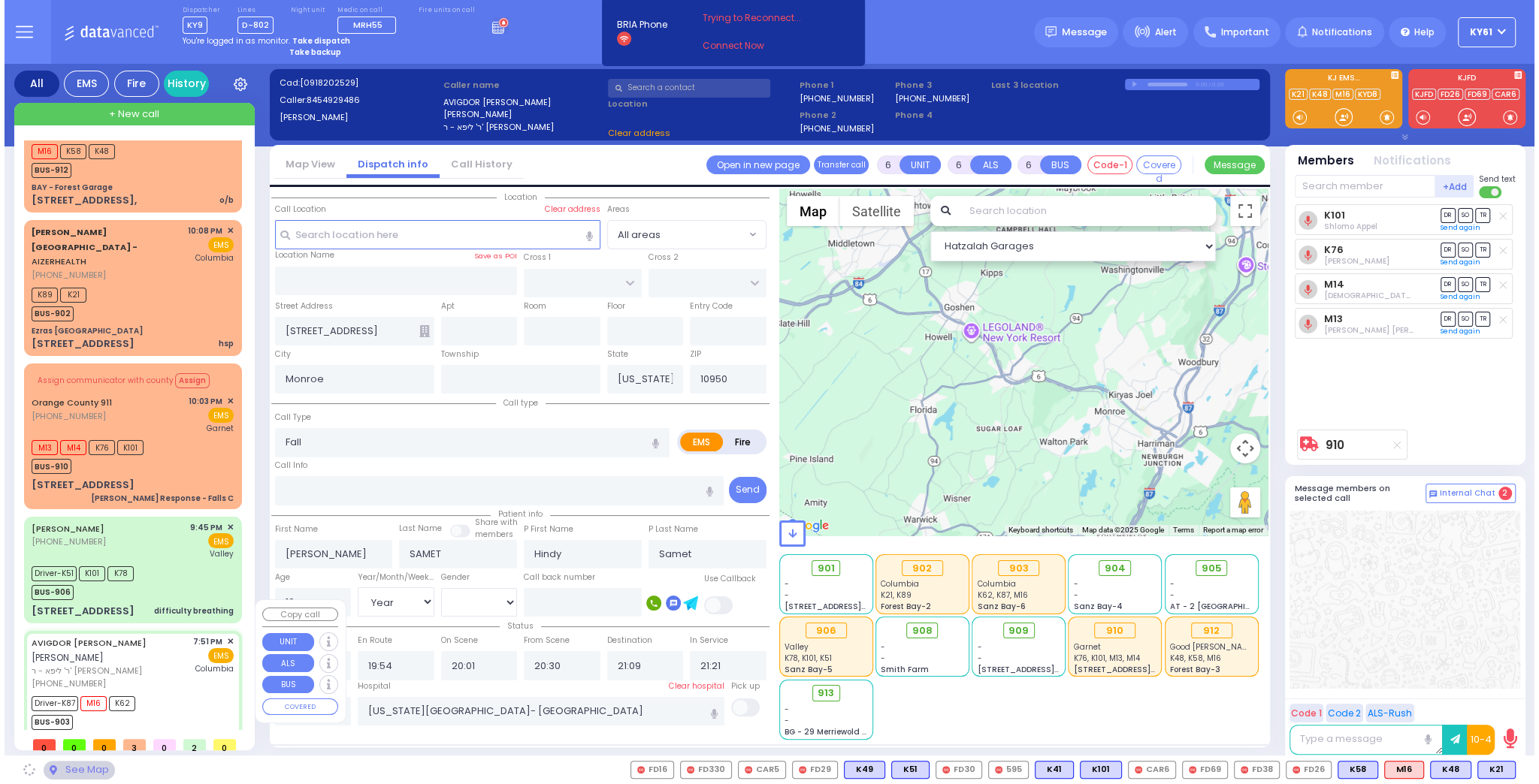
scroll to position [0, 0]
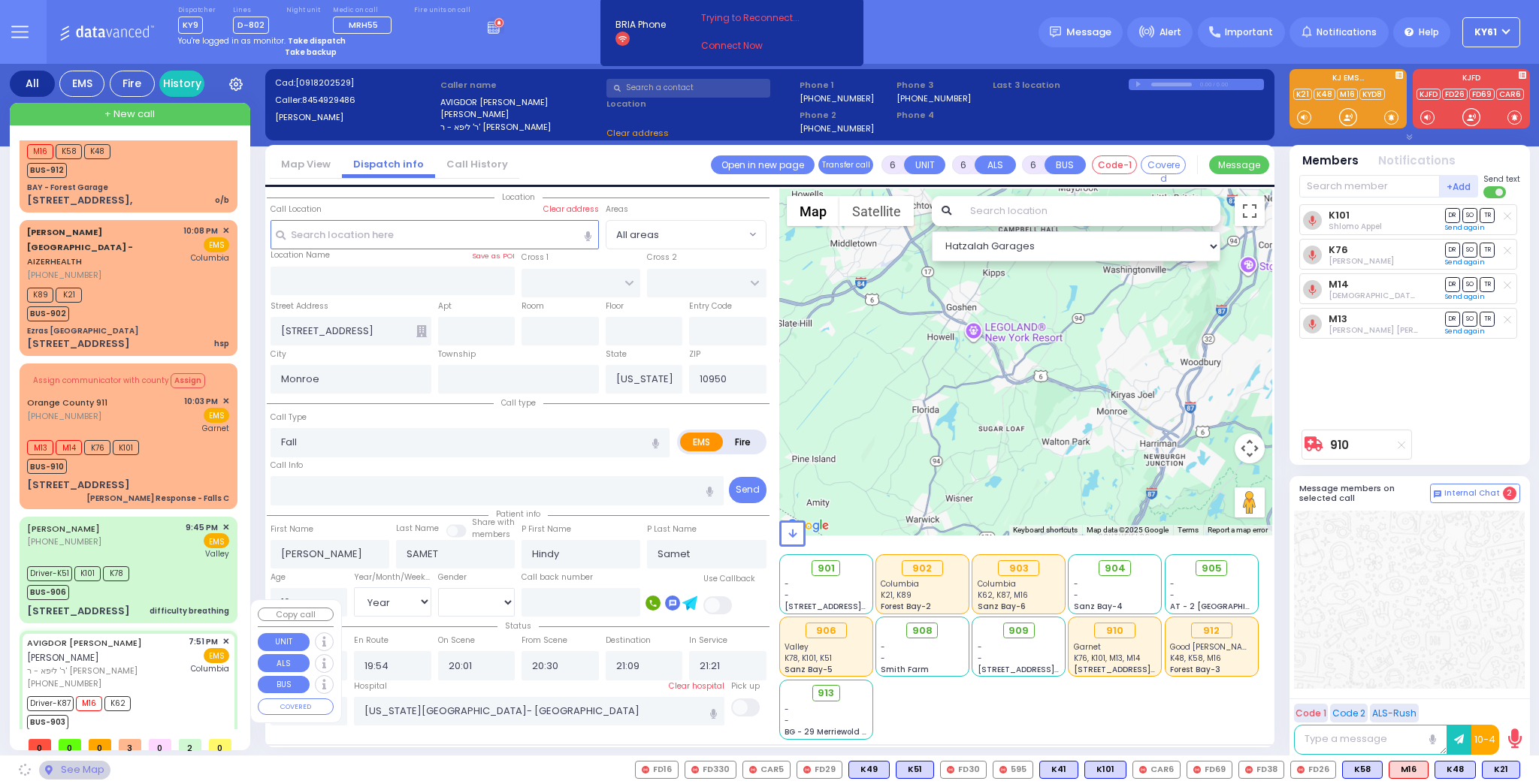
type input "ANGLE DR"
type input "6 DAMIEN CT"
type input "Chester"
type input "10918"
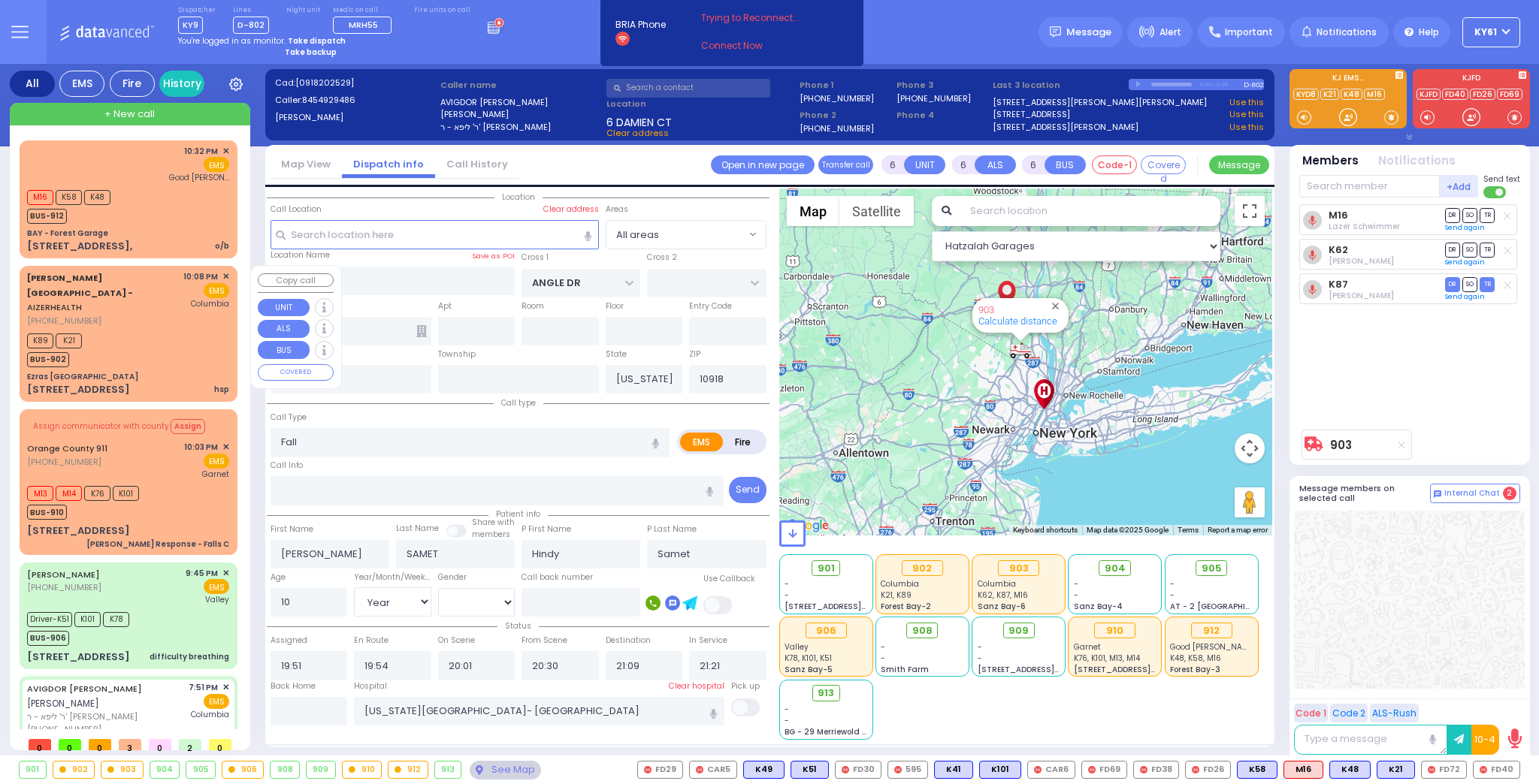
click at [181, 329] on div "K89 K21 BUS-902" at bounding box center [128, 348] width 202 height 38
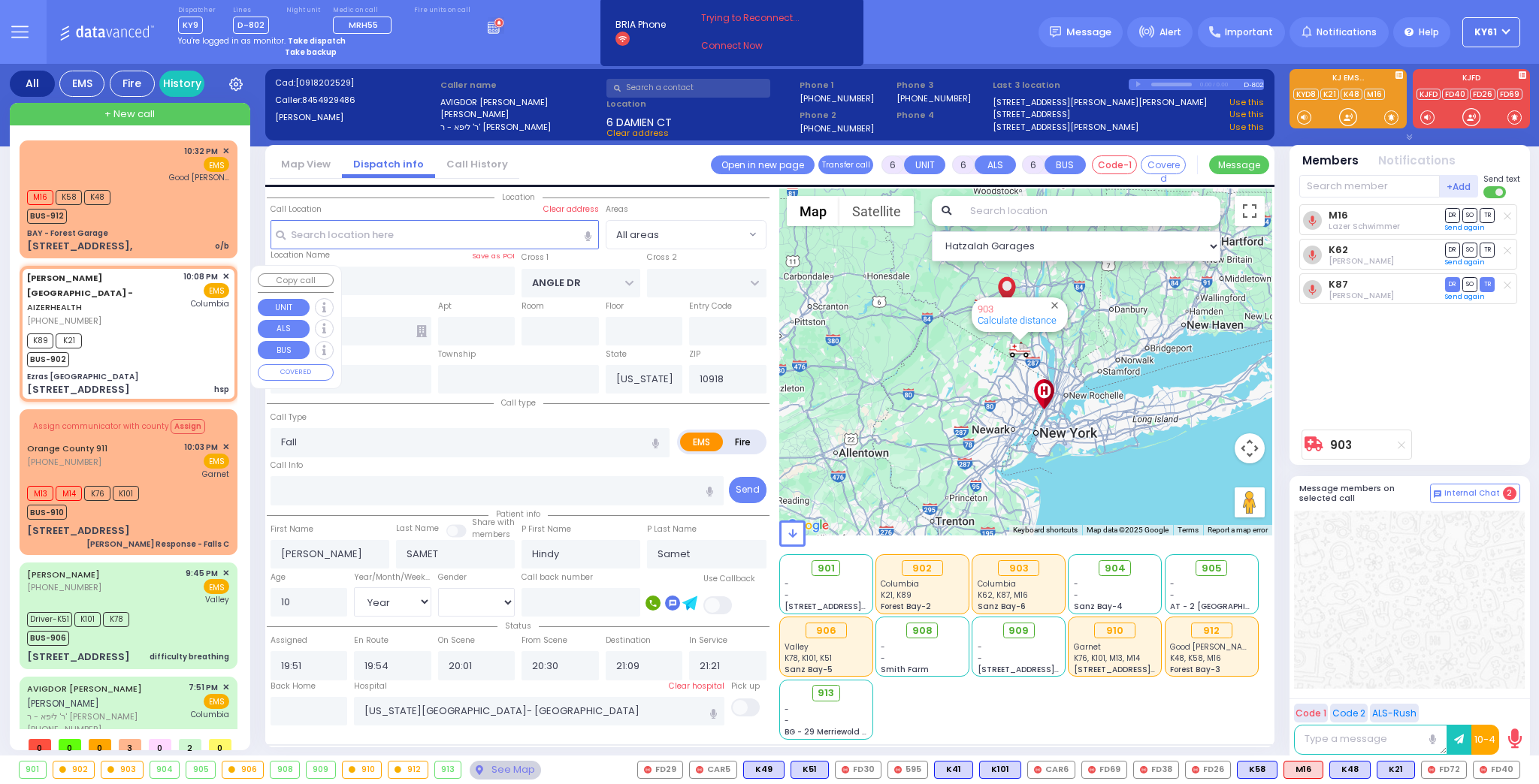
type input "2"
type input "1"
select select
type input "hsp"
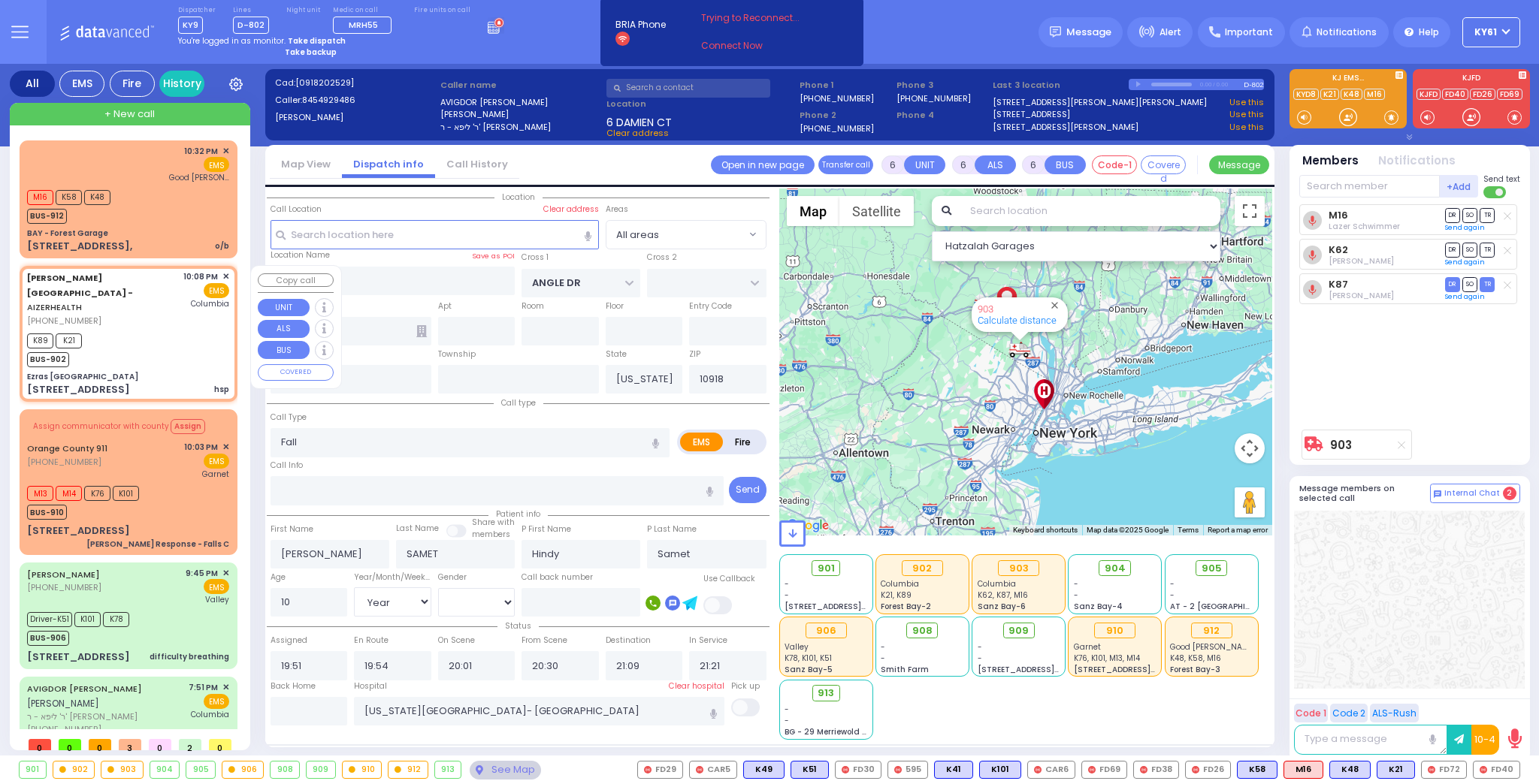
radio input "true"
type input "22"
select select "Month"
select select "[DEMOGRAPHIC_DATA]"
type input "22:08"
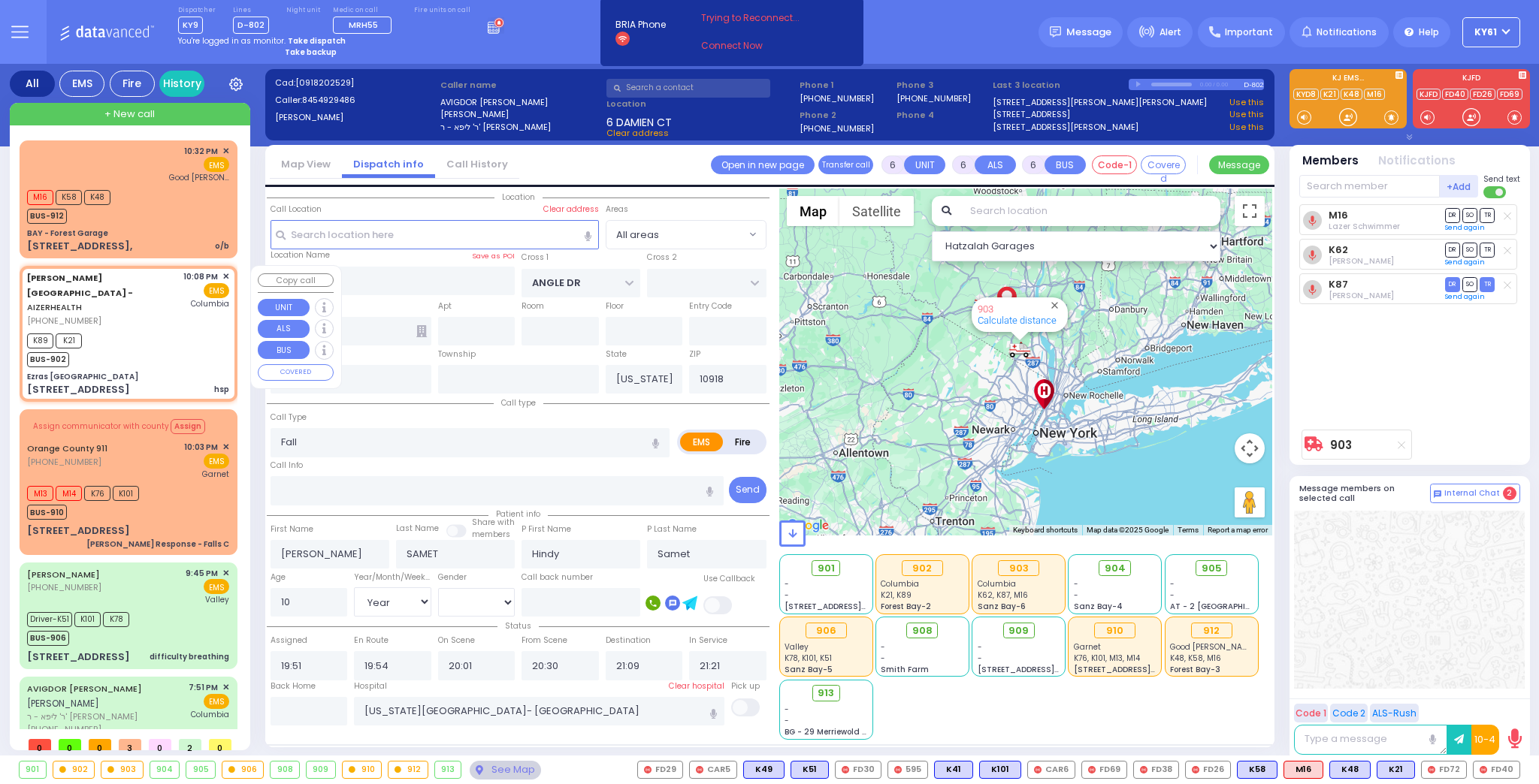
type input "22:14"
type input "Ezras [GEOGRAPHIC_DATA]"
type input "[PERSON_NAME] DR"
type input "CARTER LN"
type input "[STREET_ADDRESS]"
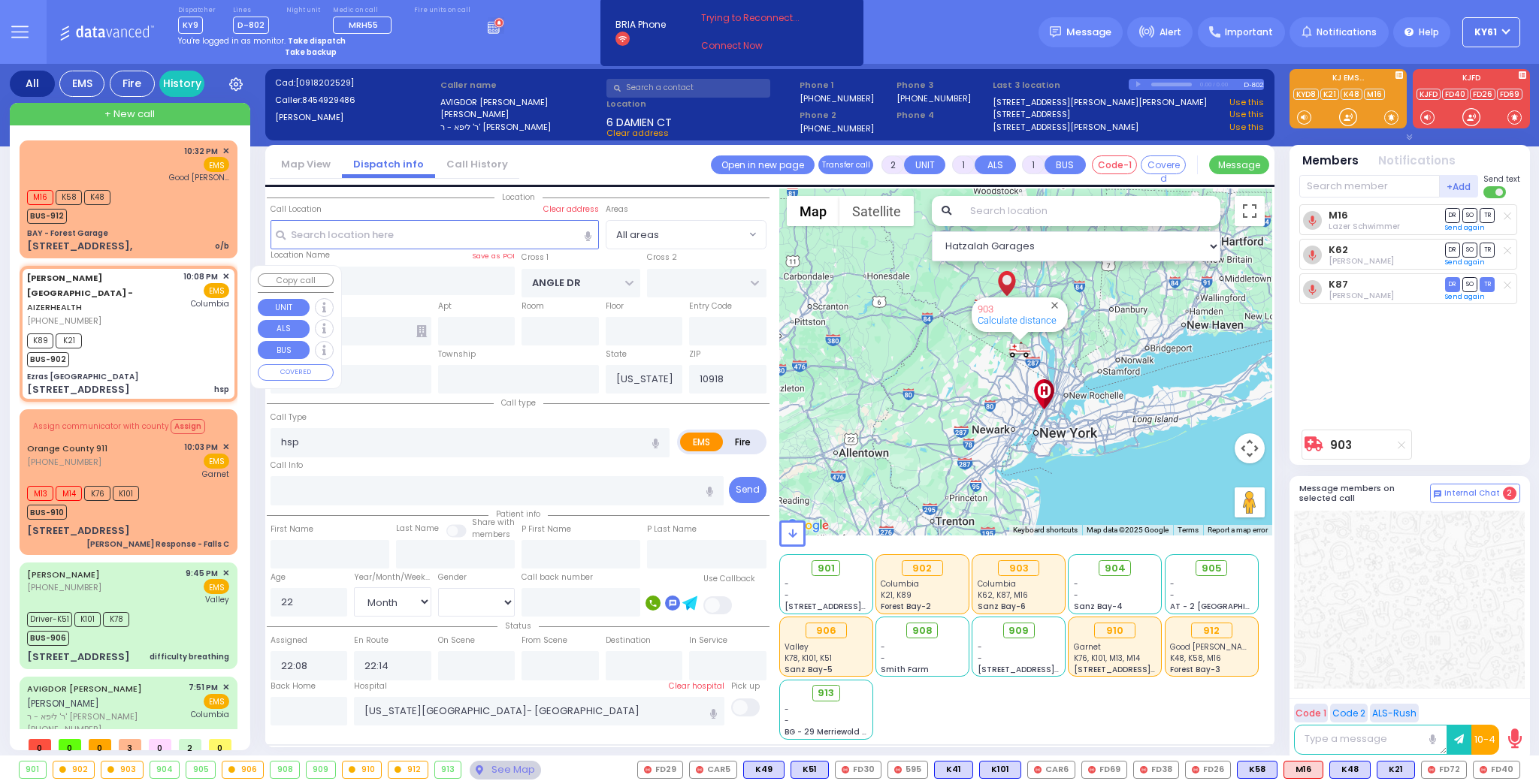
type input "12"
type input "[PERSON_NAME]"
type input "10950"
select select "Hatzalah Garages"
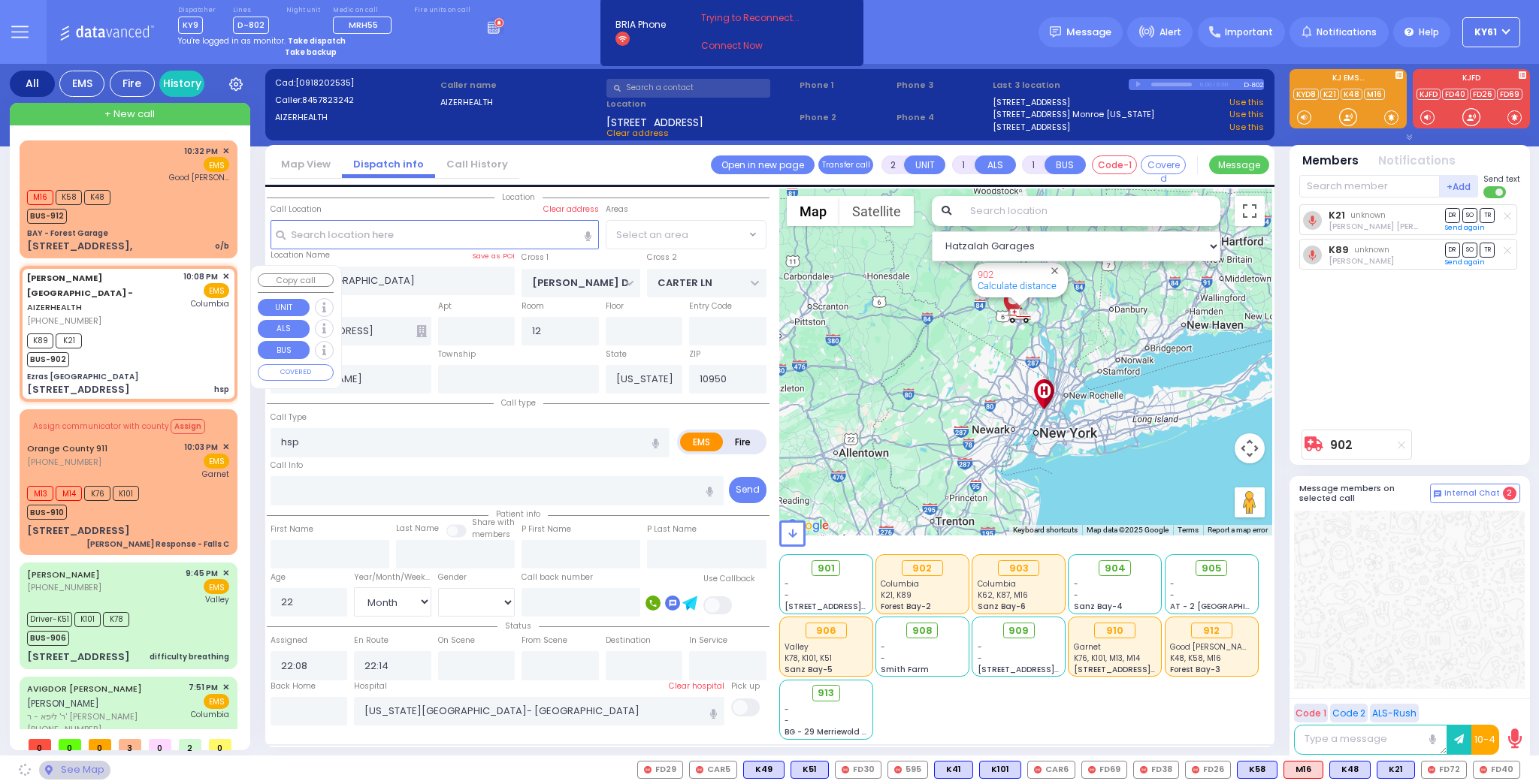
select select "SECTION 2"
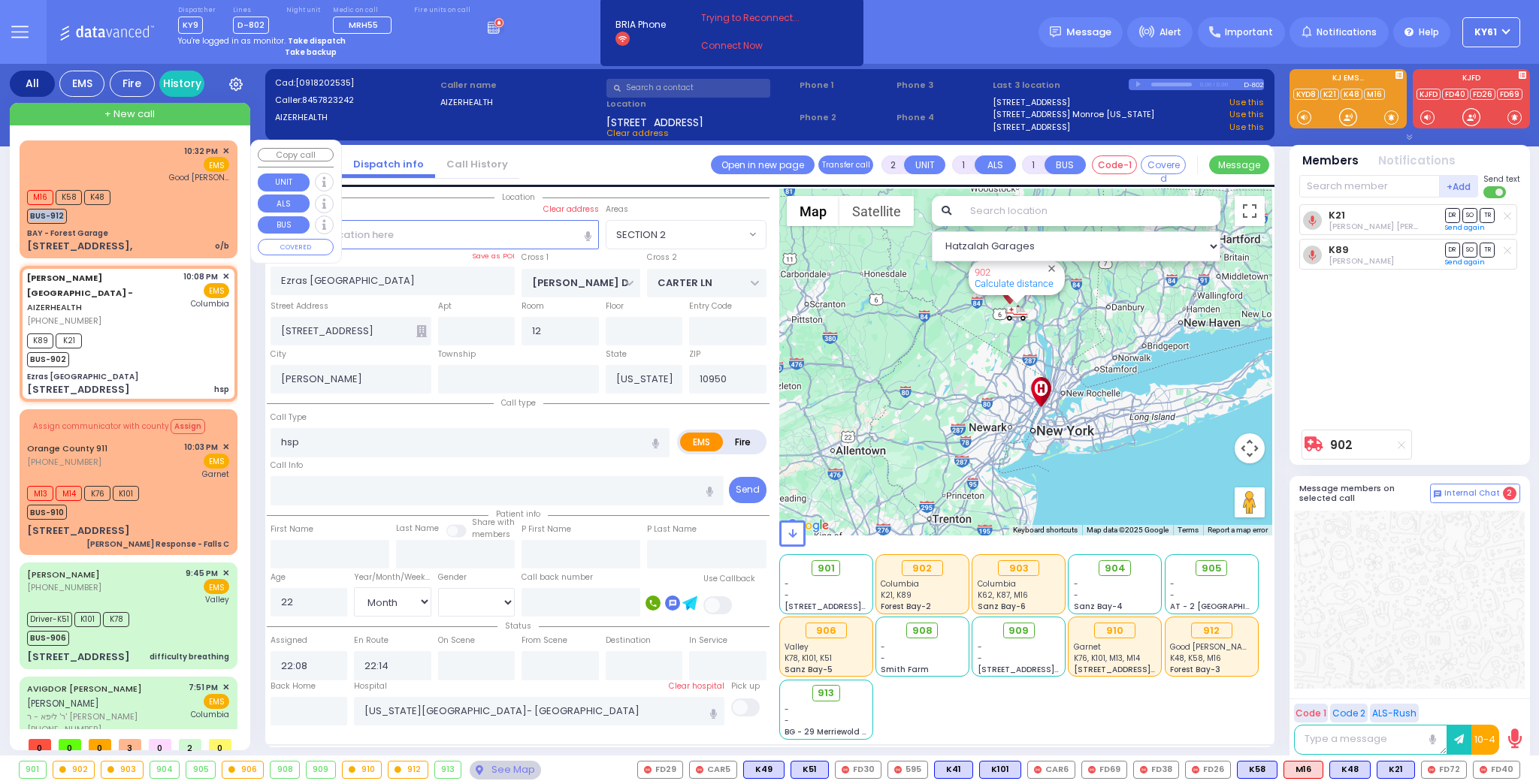
click at [168, 204] on div "M16 K58 K48 BUS-912" at bounding box center [128, 205] width 202 height 38
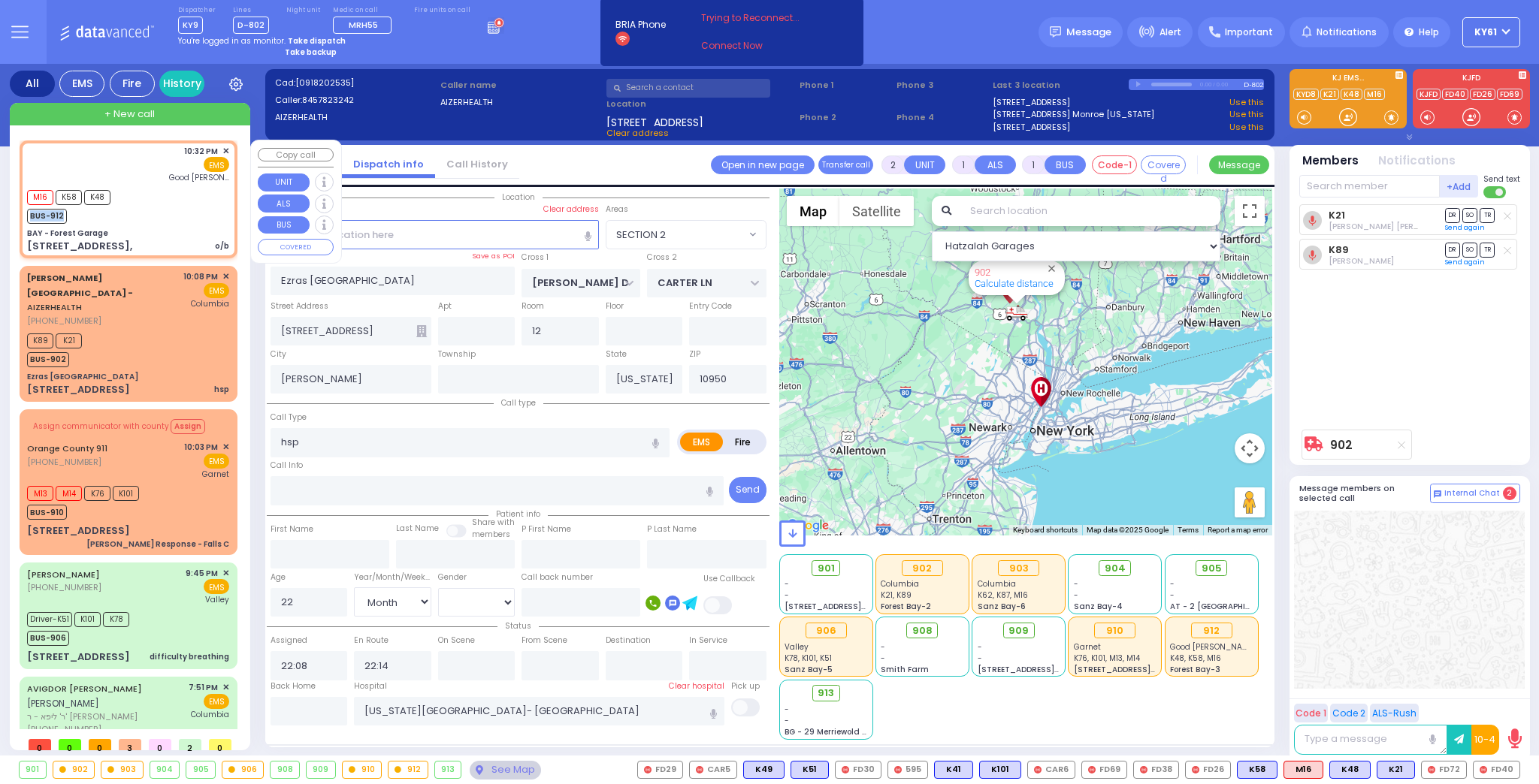
select select
type input "o/b"
radio input "true"
select select
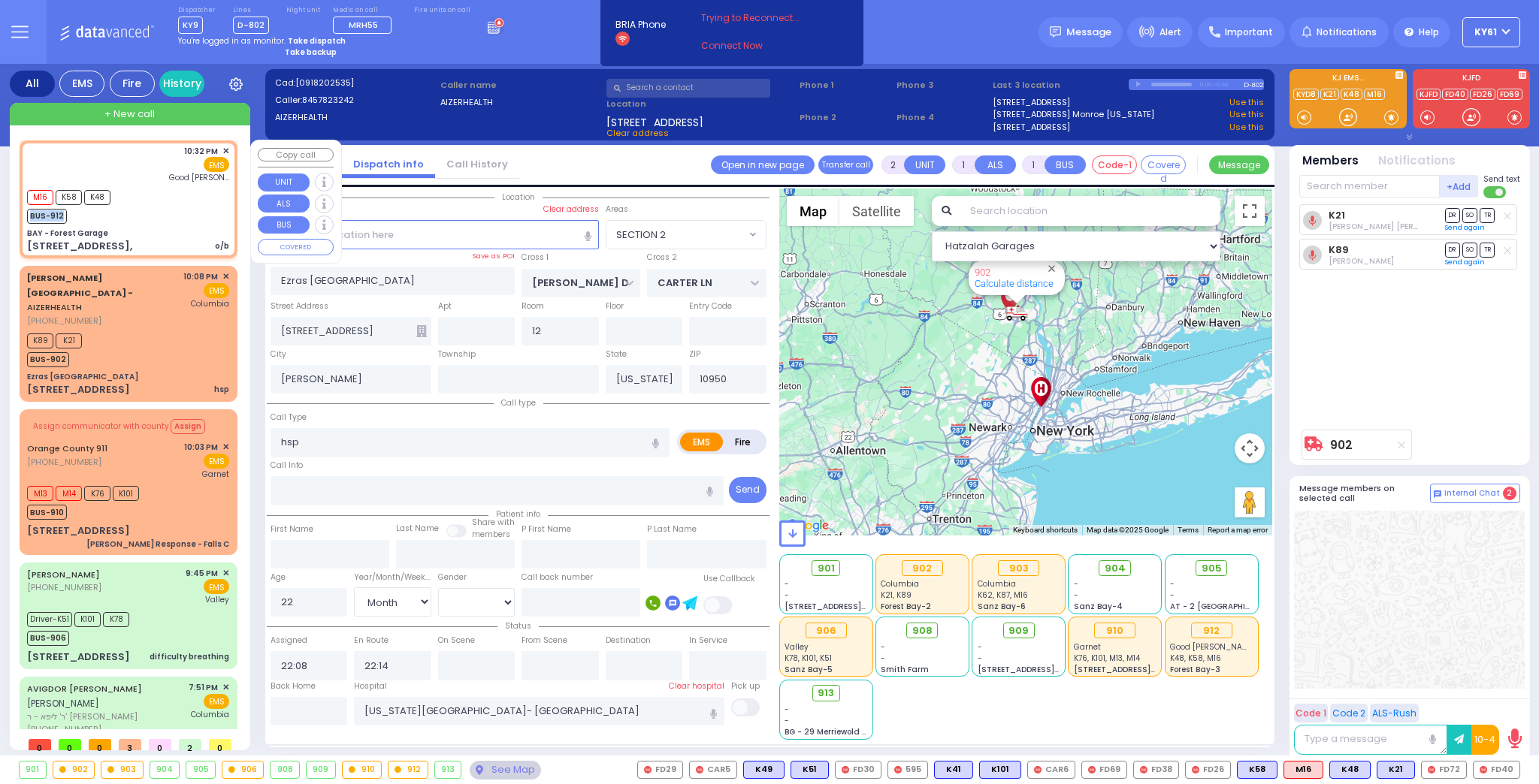
type input "22:32"
type input "[GEOGRAPHIC_DATA]"
select select "Hatzalah Garages"
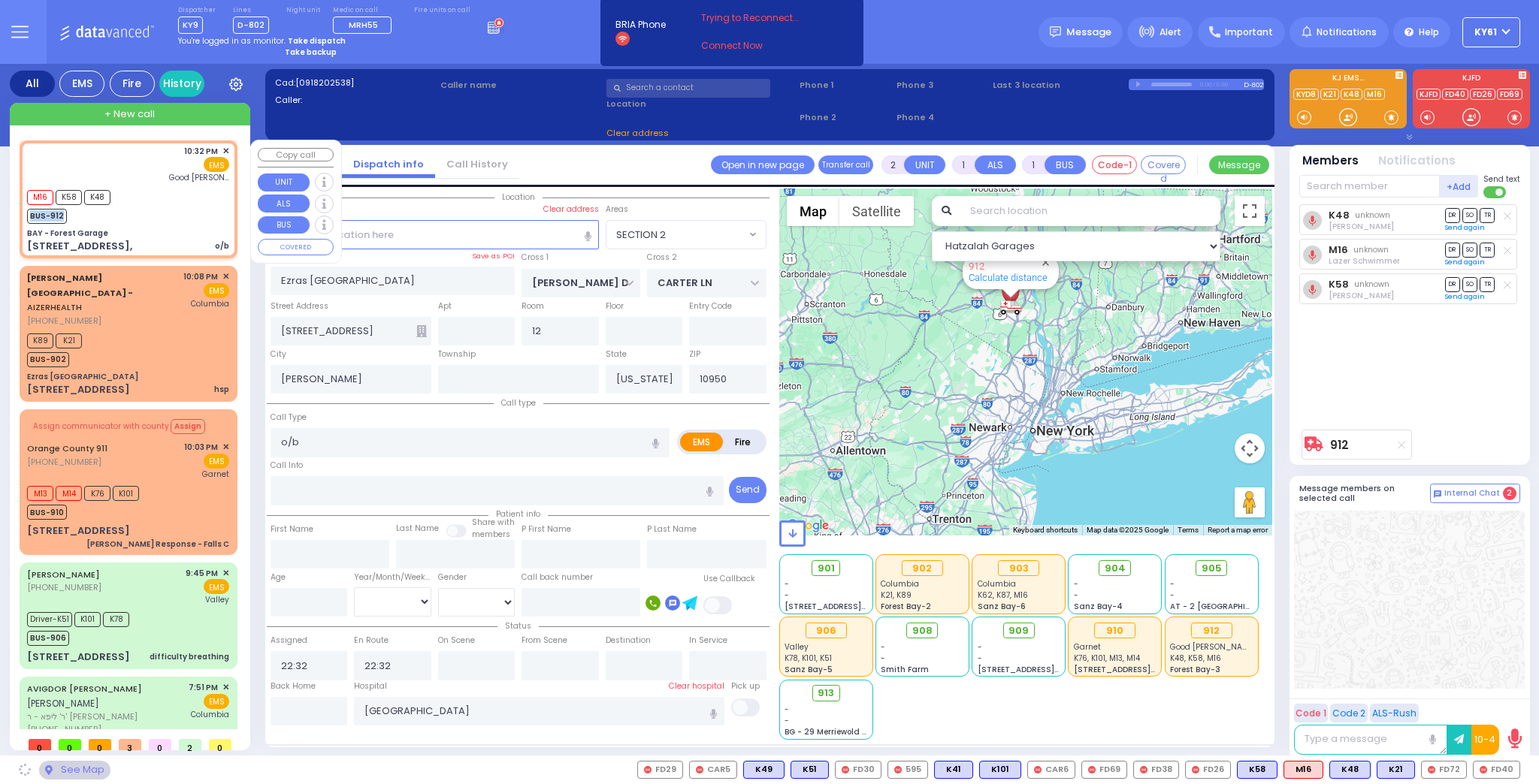
type input "BAY - Forest Garage"
type input "SANZ COURT"
type input "HAYES COURT"
type input "[STREET_ADDRESS],"
type input "Monroe"
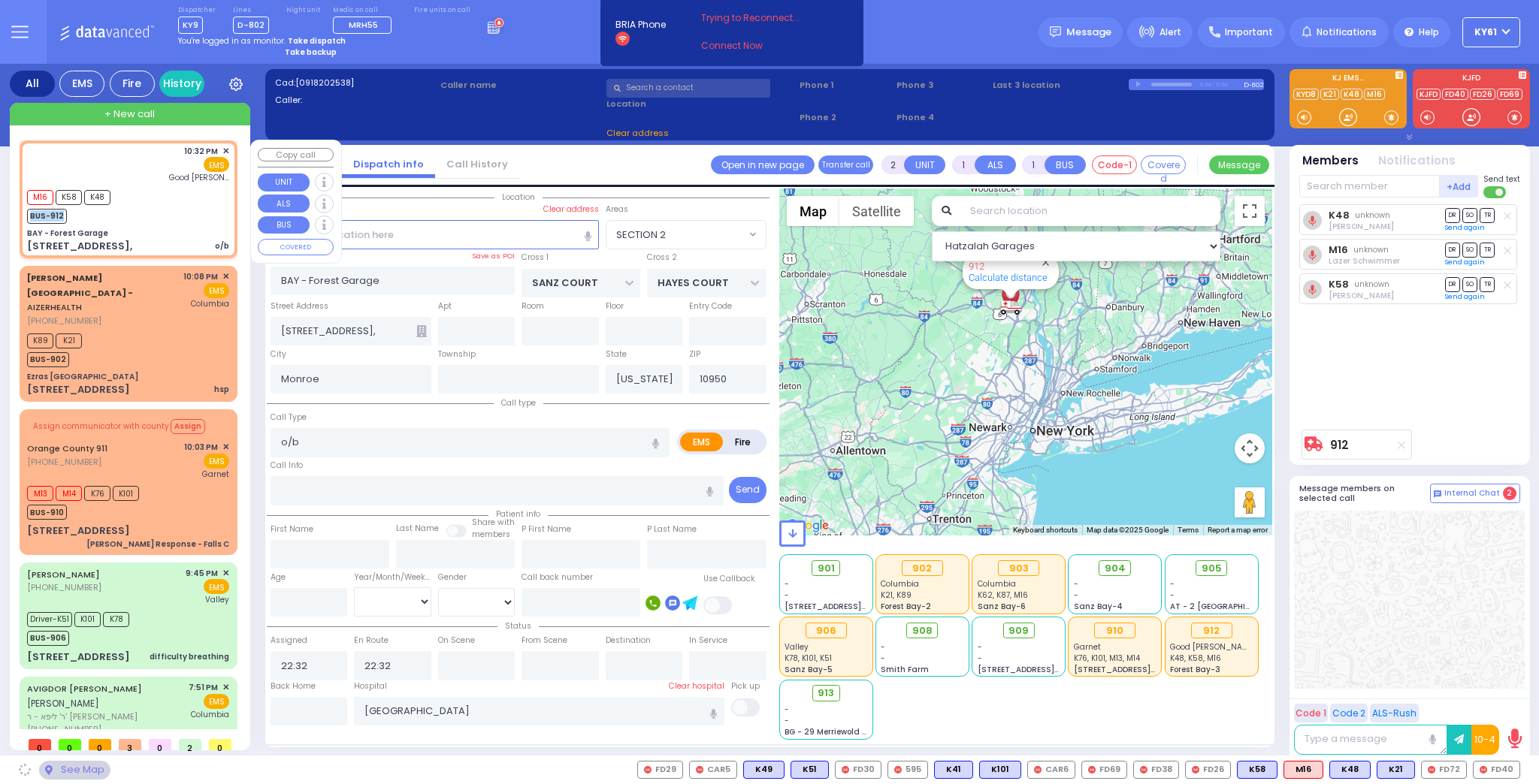
select select "SECTION 2"
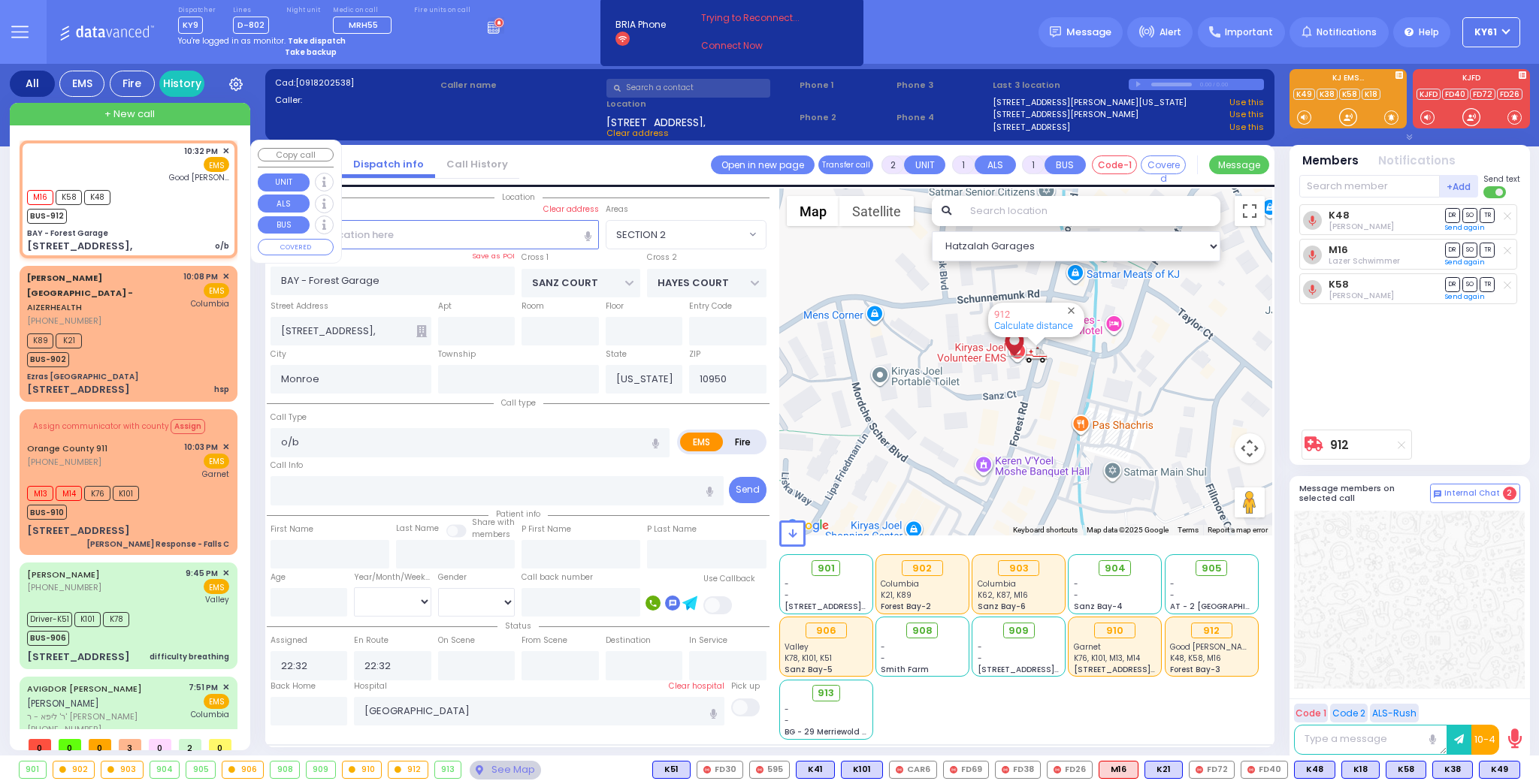
type input "6"
select select
radio input "true"
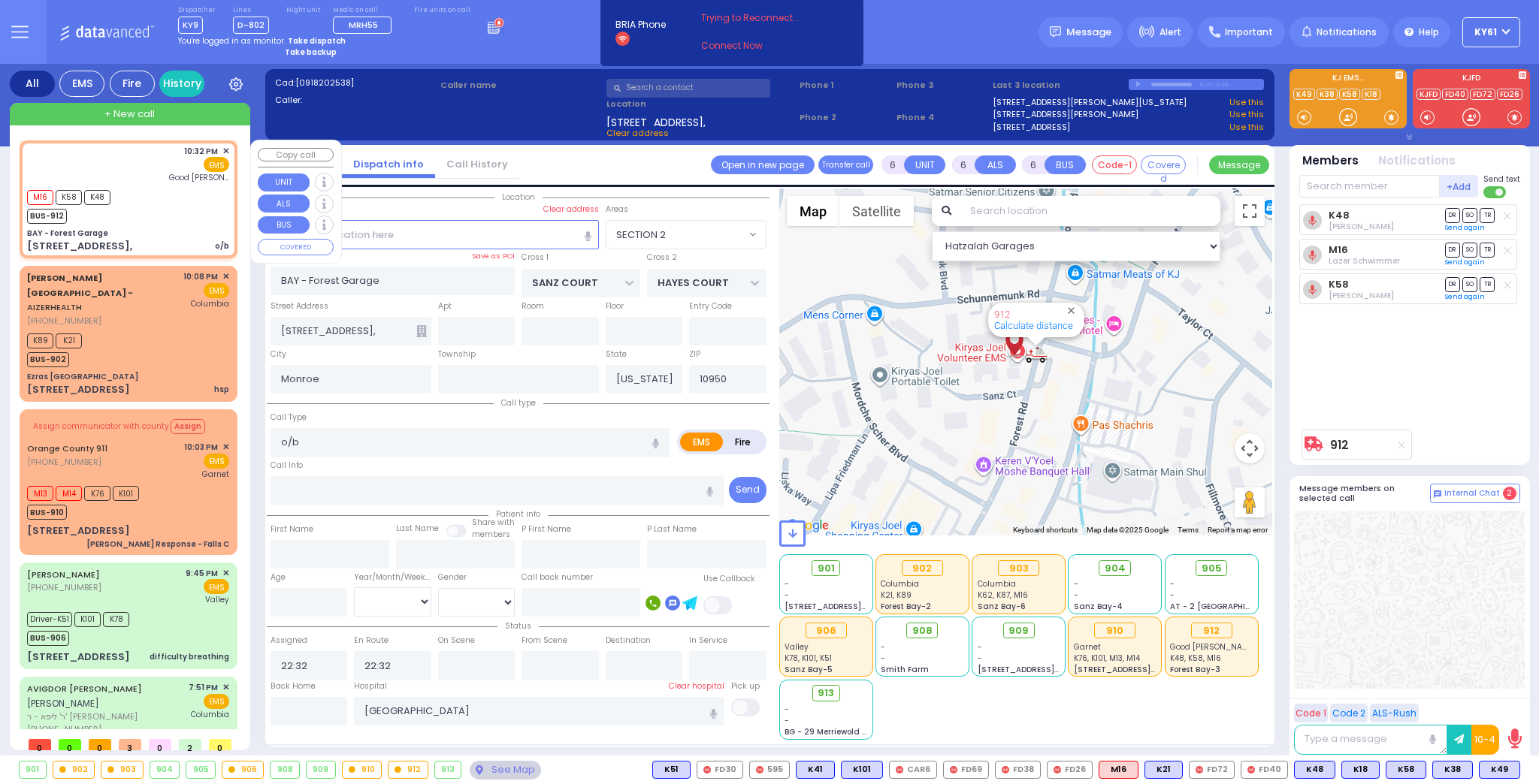
type input "Unknown"
select select "Year"
select select "Hatzalah Garages"
select select "SECTION 2"
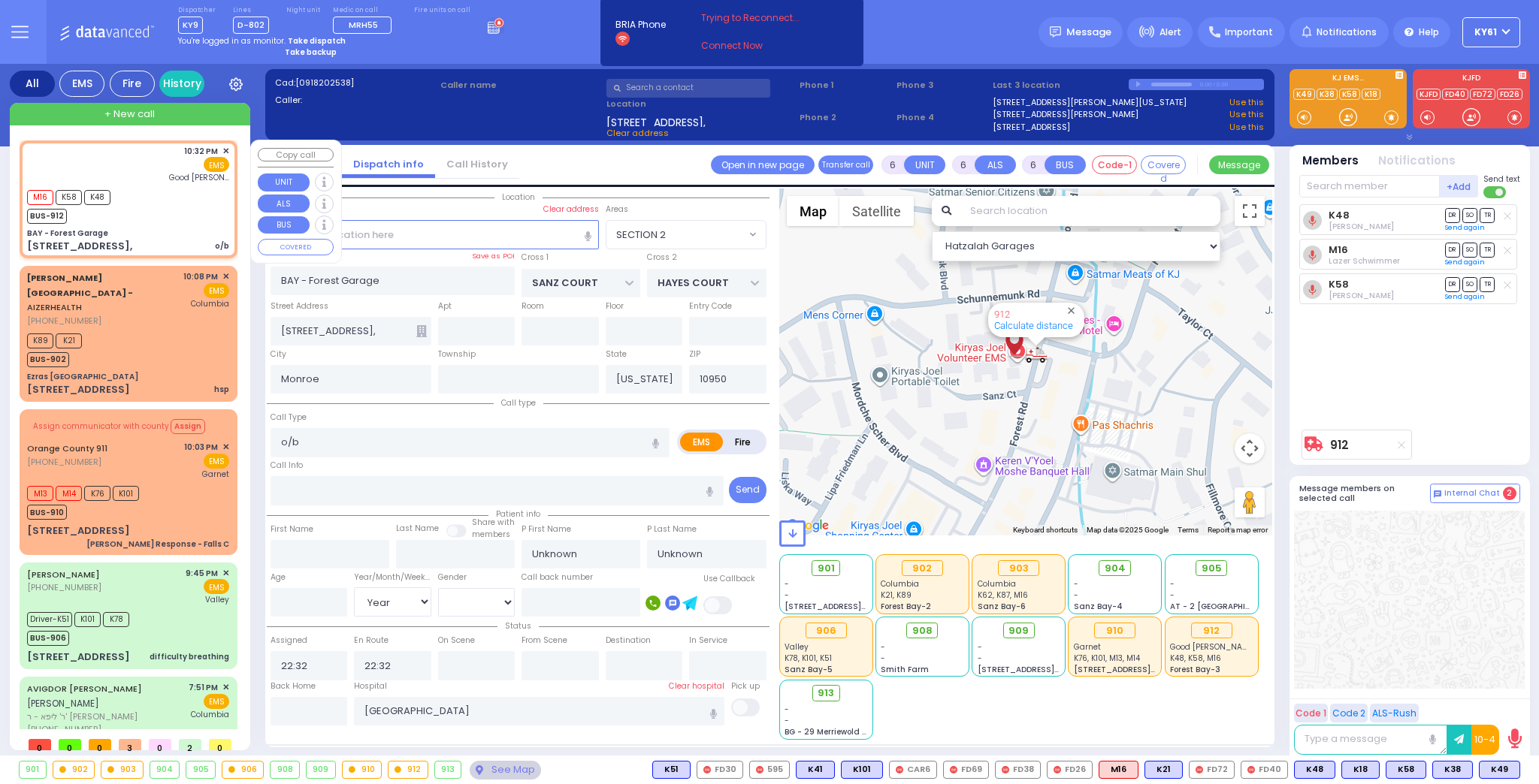
select select
radio input "true"
type input "[PERSON_NAME]"
type input "Moshkovitz"
type input "23"
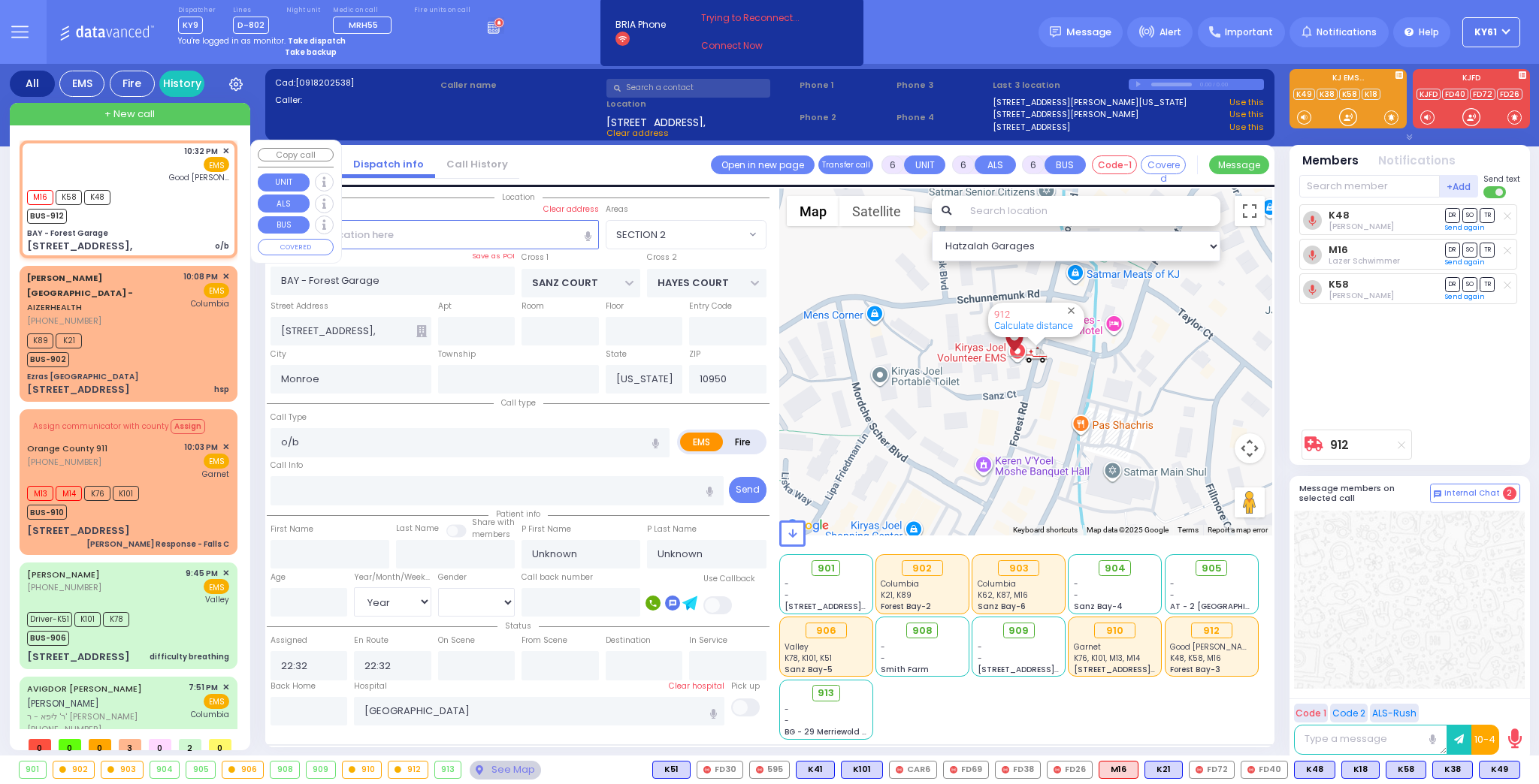
select select "Year"
select select "[DEMOGRAPHIC_DATA]"
select select "Hatzalah Garages"
select select "SECTION 2"
select select
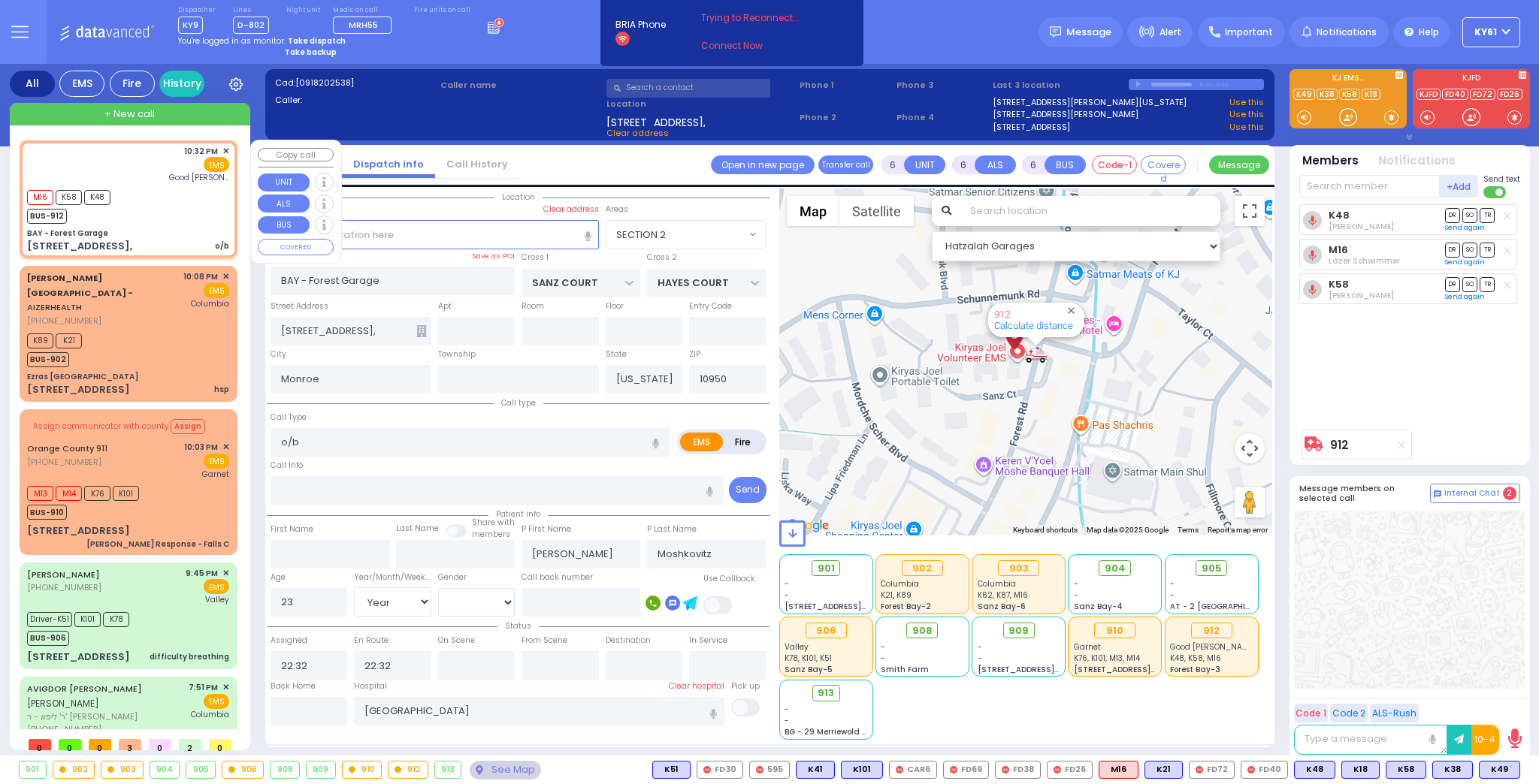
radio input "true"
select select "Year"
select select "[DEMOGRAPHIC_DATA]"
select select "Hatzalah Garages"
select select "SECTION 2"
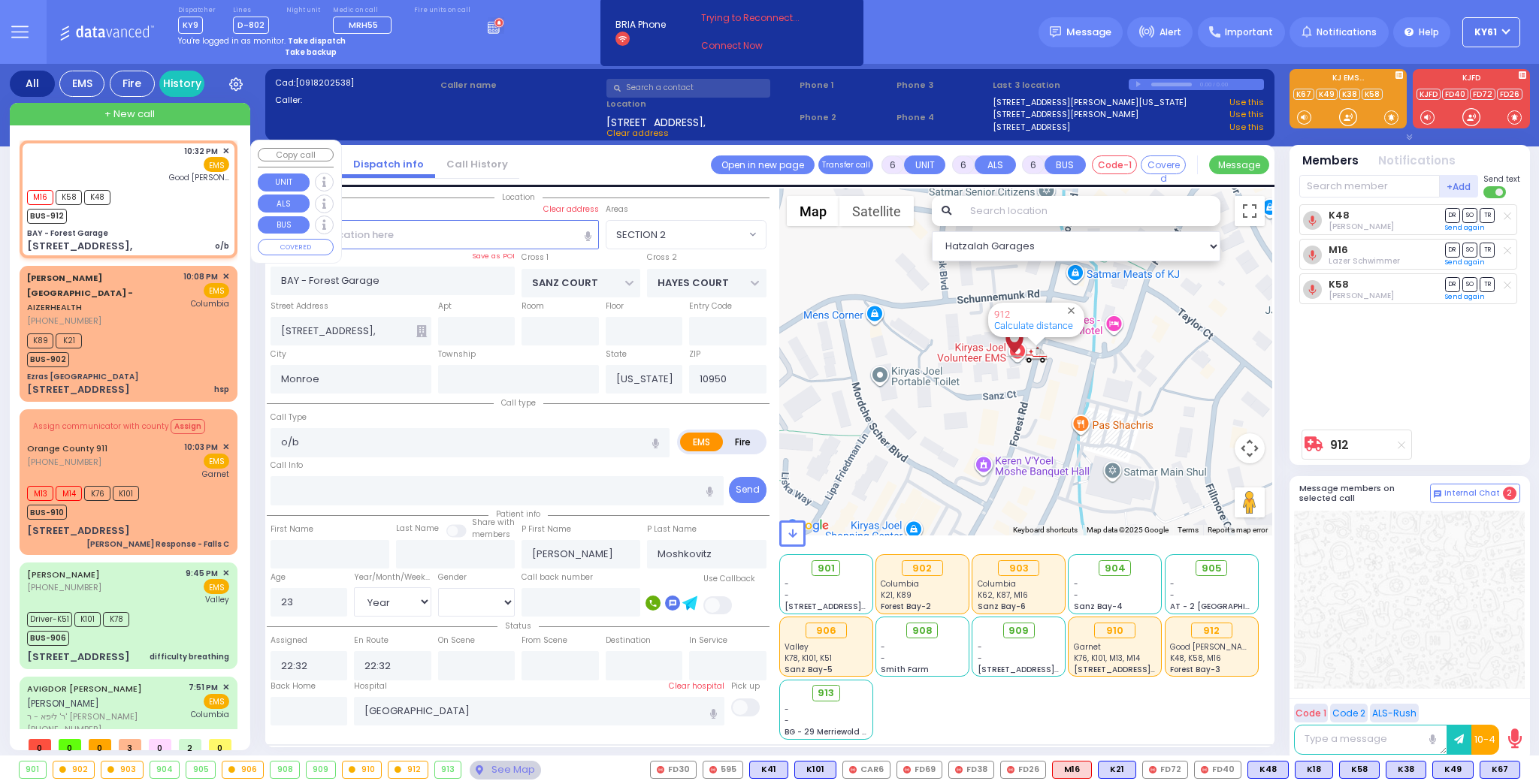
select select
radio input "true"
select select "Year"
select select "[DEMOGRAPHIC_DATA]"
select select "Hatzalah Garages"
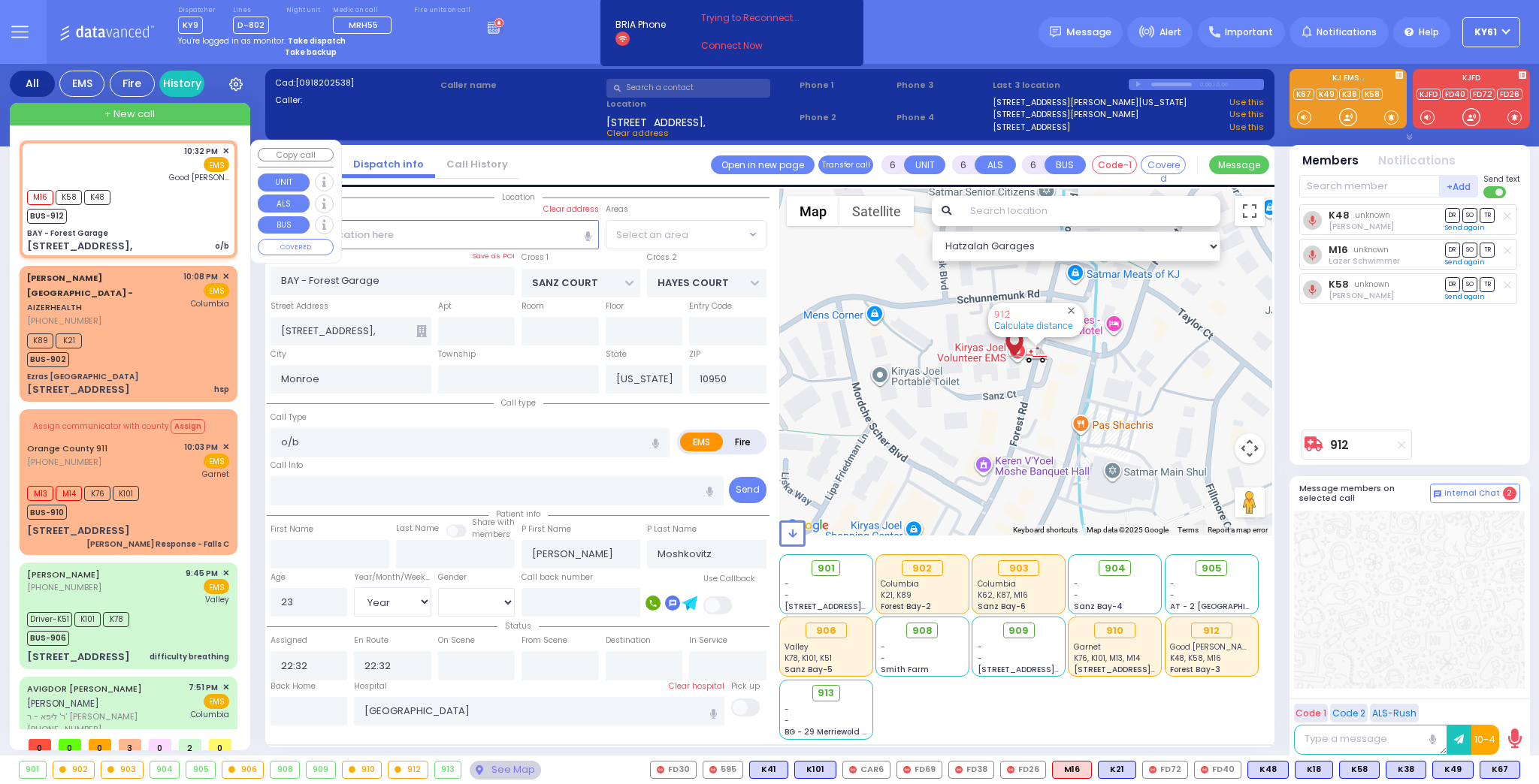
select select "SECTION 2"
select select
radio input "true"
select select "Year"
select select "[DEMOGRAPHIC_DATA]"
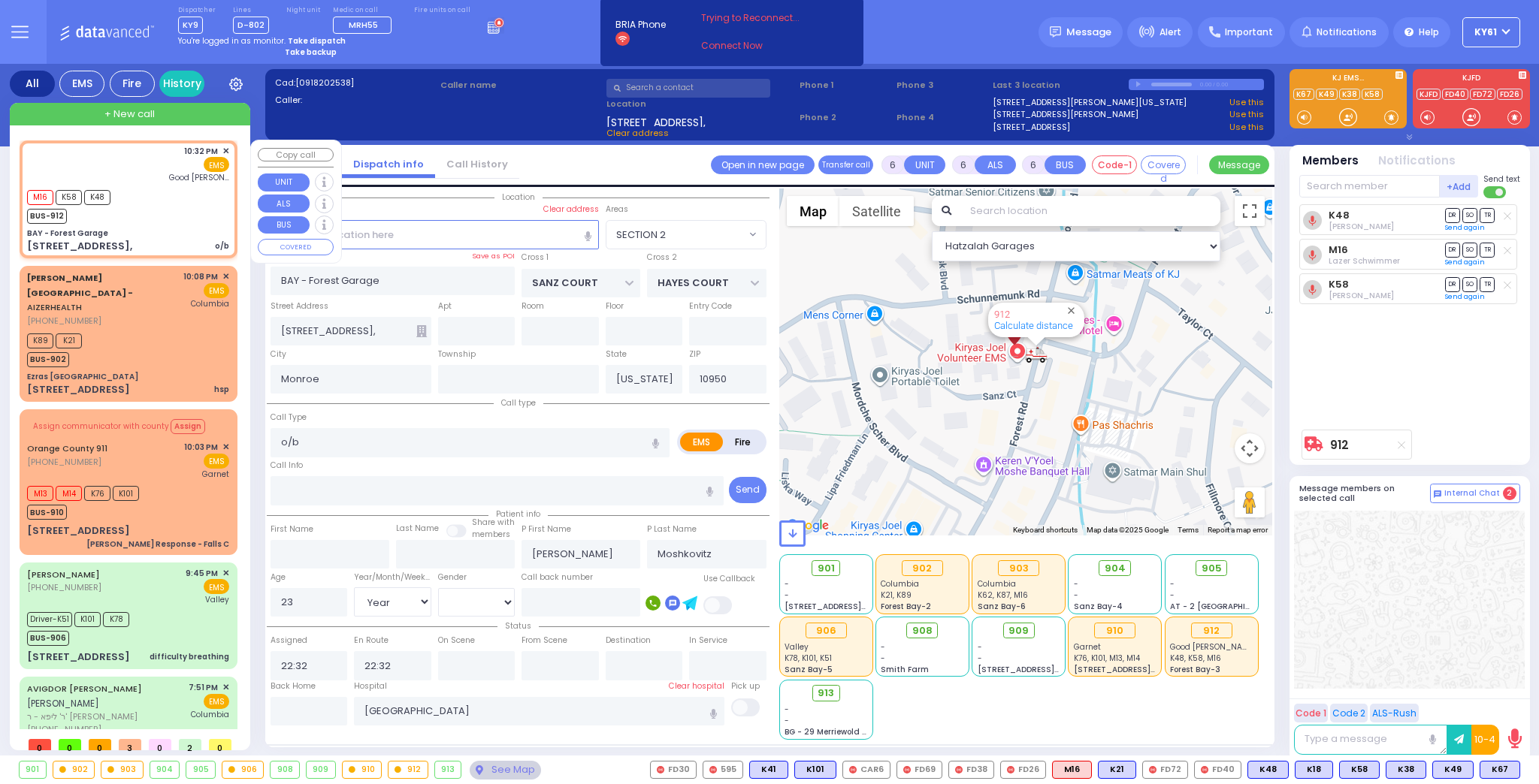
select select "Hatzalah Garages"
select select "SECTION 2"
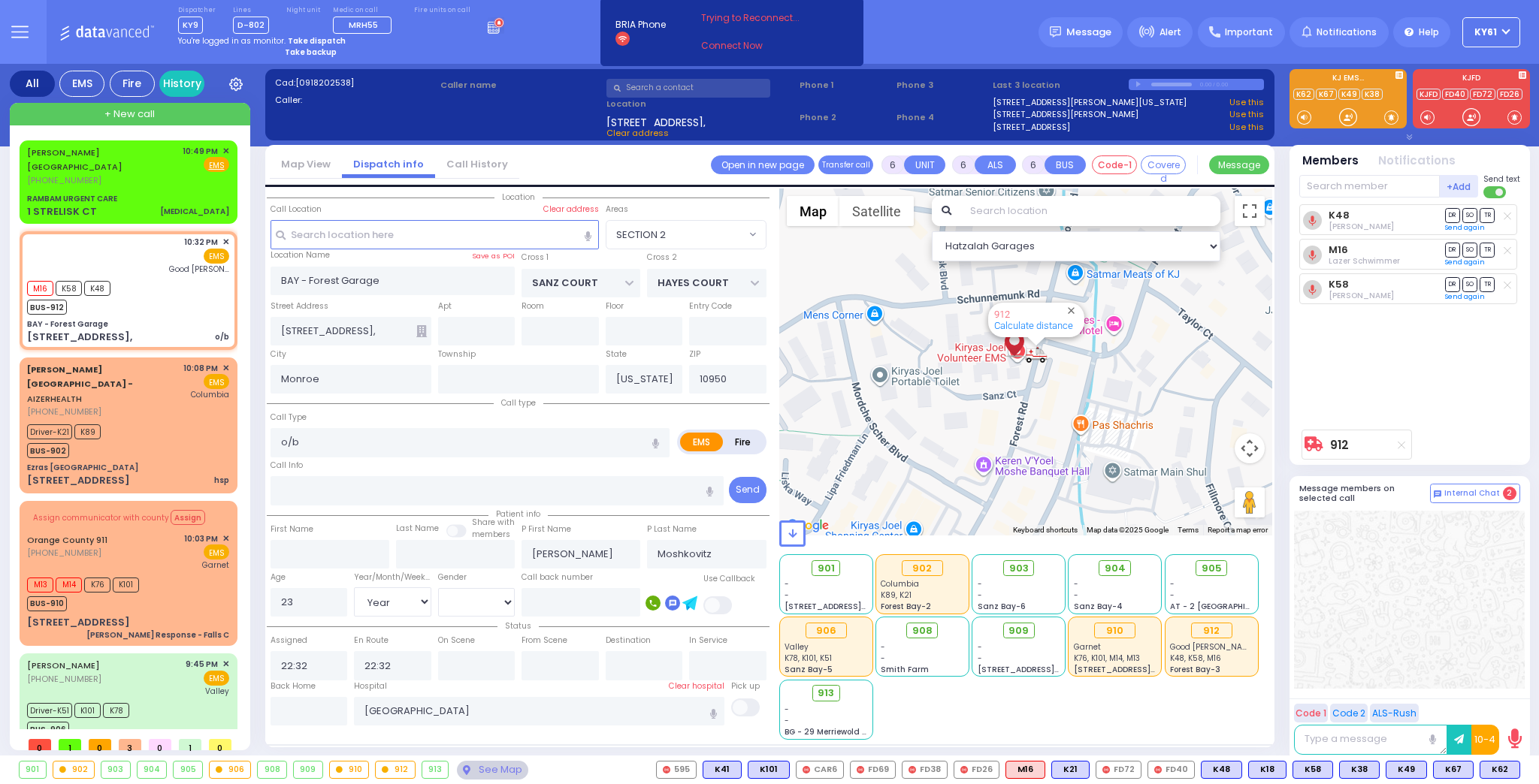
click at [1492, 569] on div at bounding box center [1410, 599] width 231 height 178
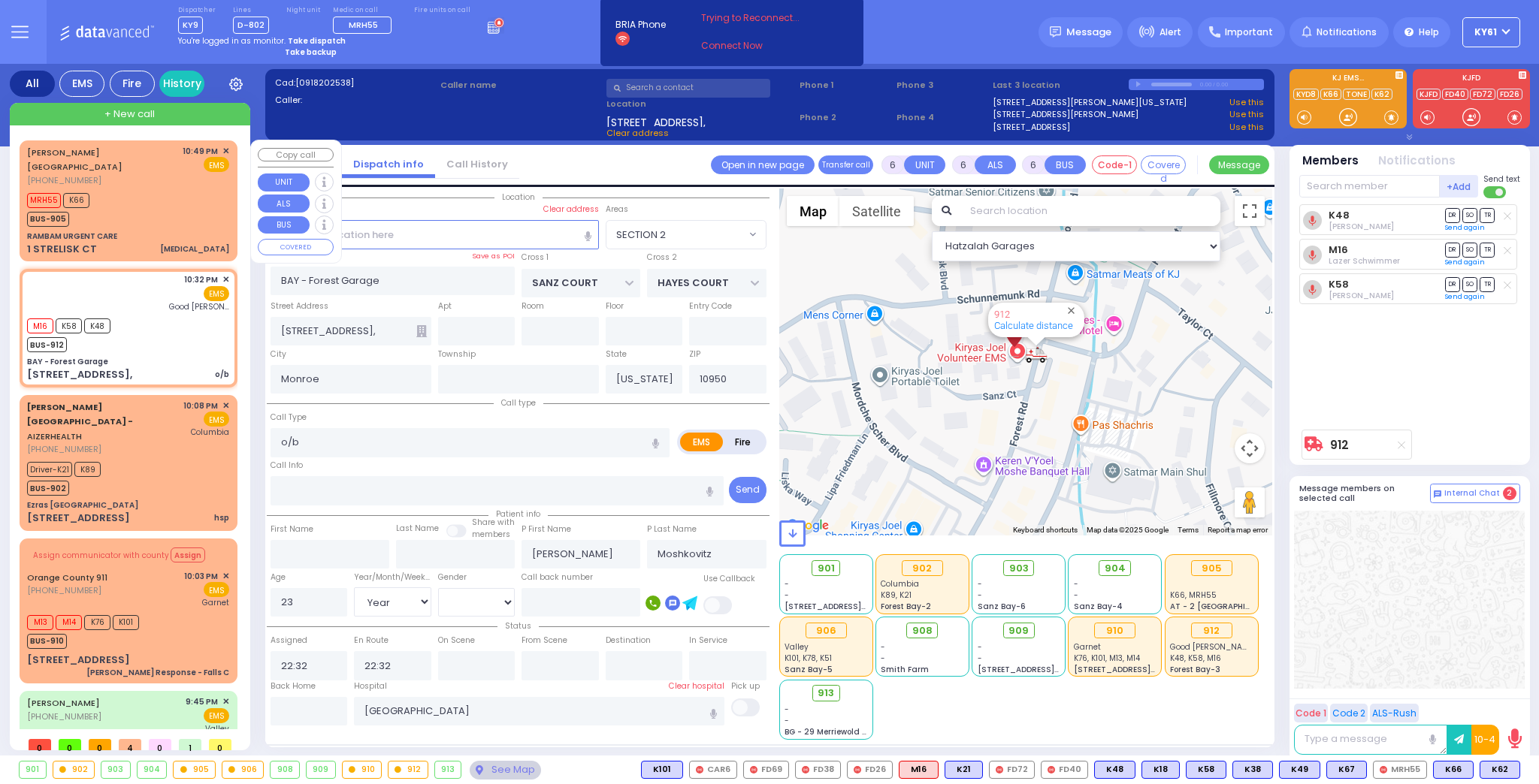
click at [190, 204] on div "MRH55 K66 BUS-905" at bounding box center [128, 208] width 202 height 38
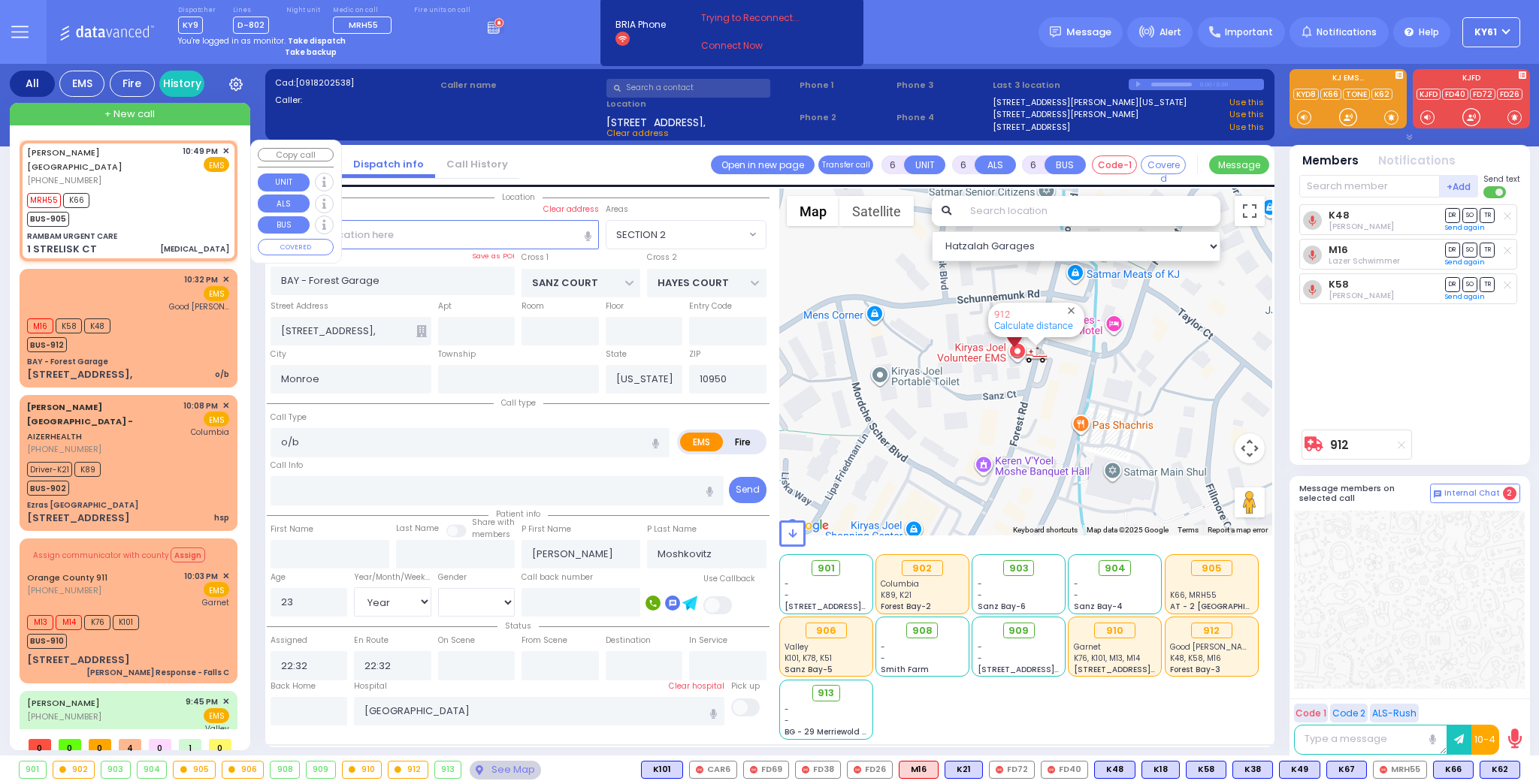
type input "2"
type input "1"
select select
type input "[MEDICAL_DATA]"
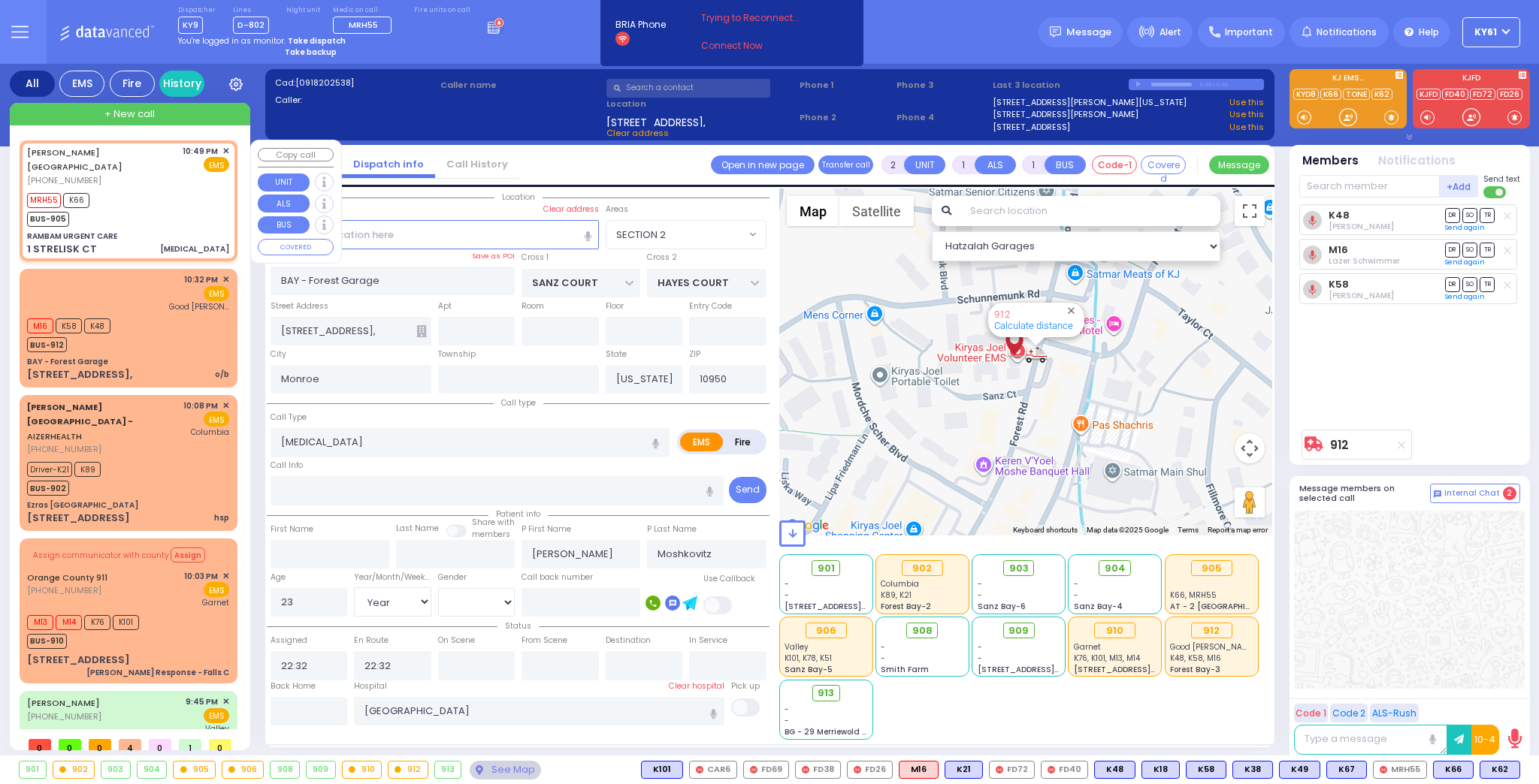
radio input "true"
type input "54"
select select "Year"
select select "[DEMOGRAPHIC_DATA]"
type input "22:49"
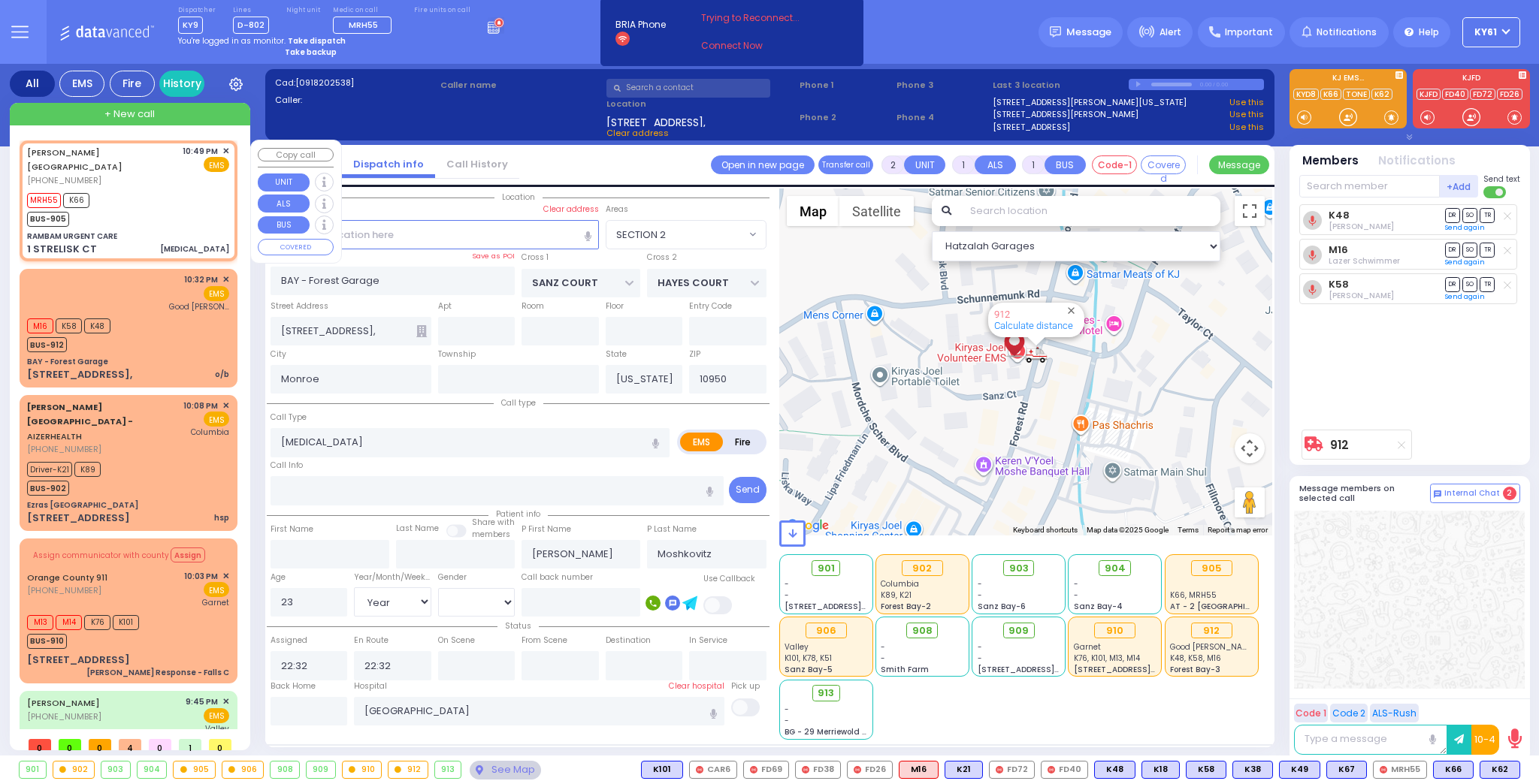
type input "22:52"
select select "Hatzalah Garages"
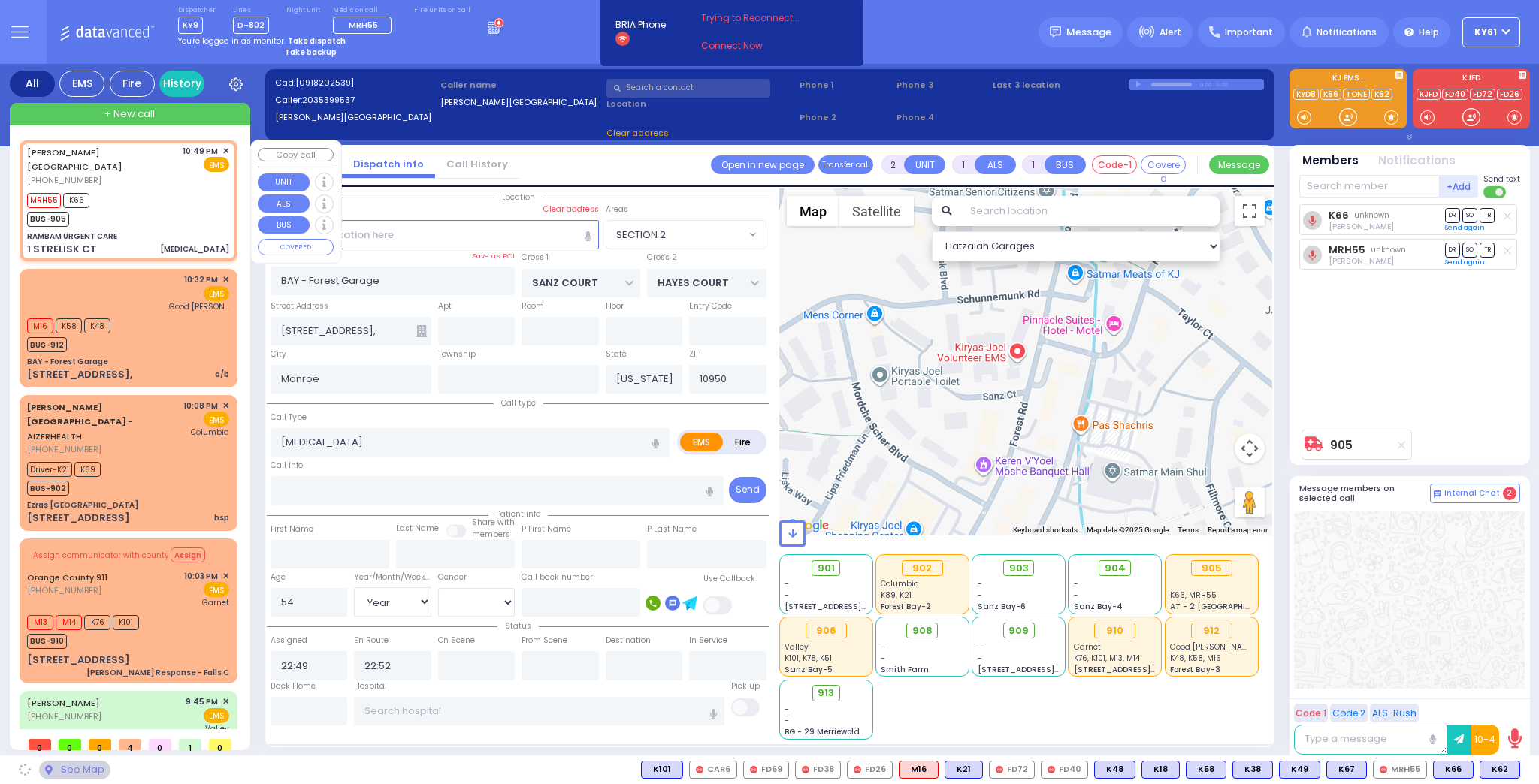
type input "RAMBAM URGENT CARE"
type input "FOREST RD"
type input "1 STRELISK CT"
type input "[PERSON_NAME]"
select select "MONROE"
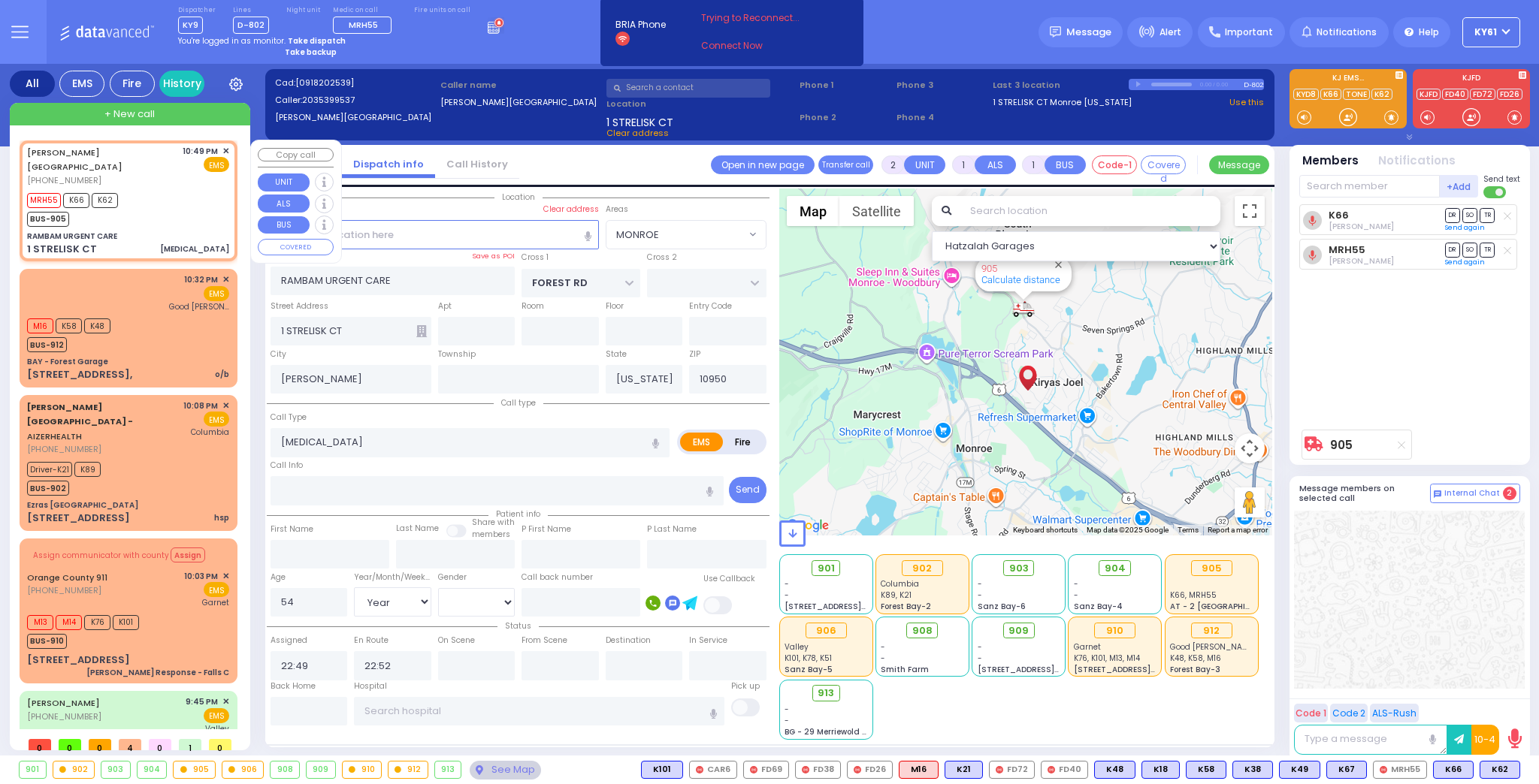
select select
radio input "true"
select select "Year"
select select "[DEMOGRAPHIC_DATA]"
select select "Hatzalah Garages"
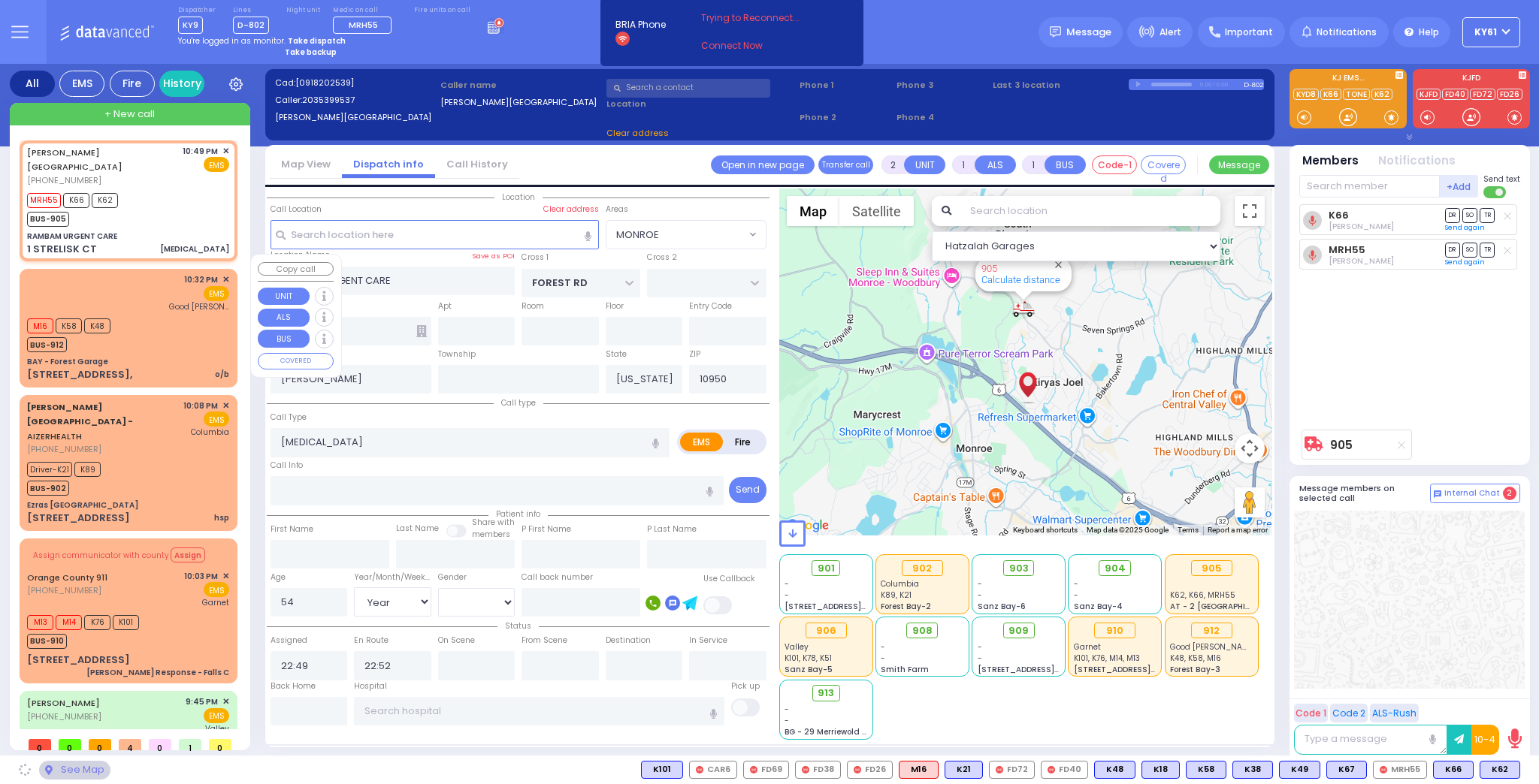
select select "MONROE"
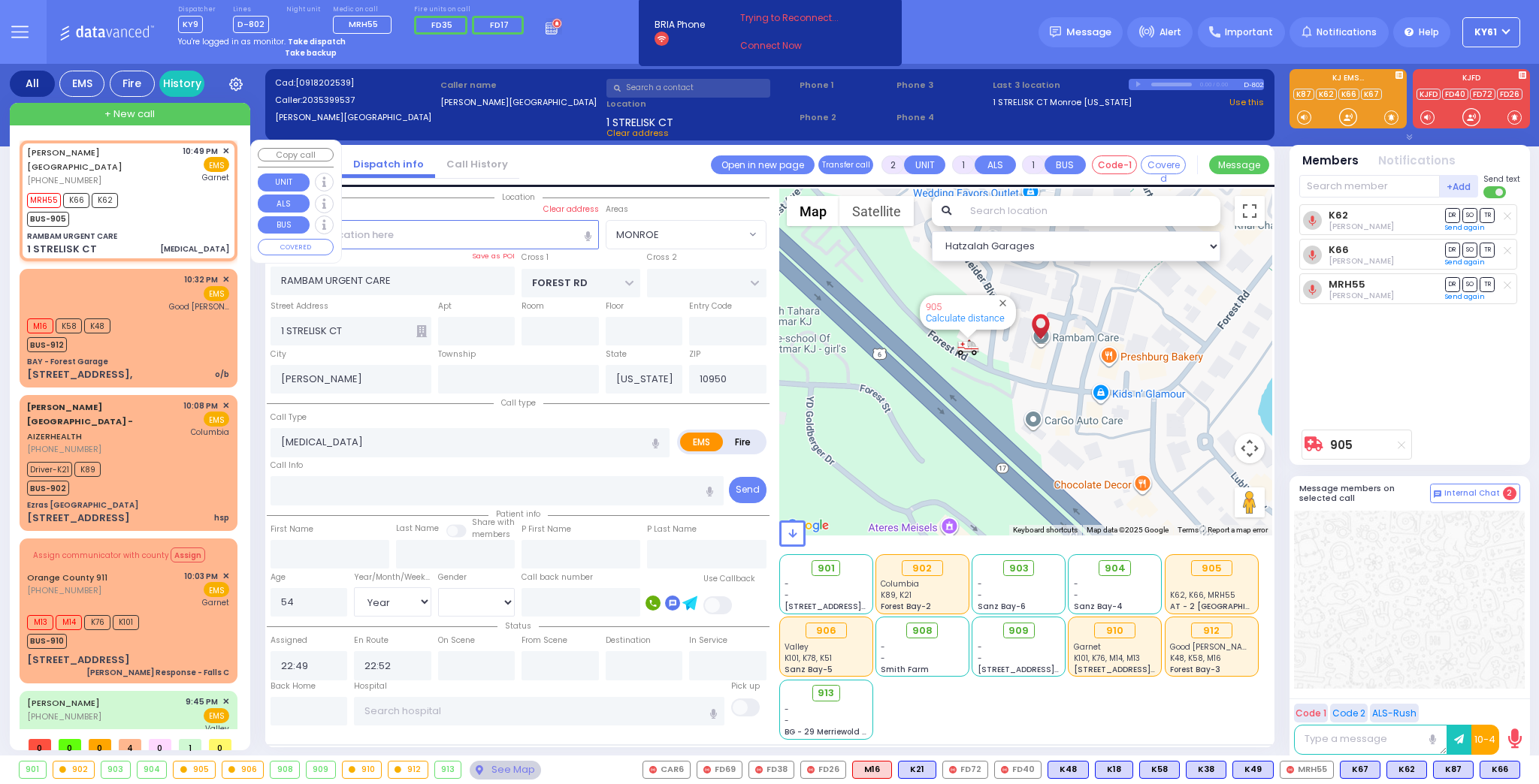
select select
radio input "true"
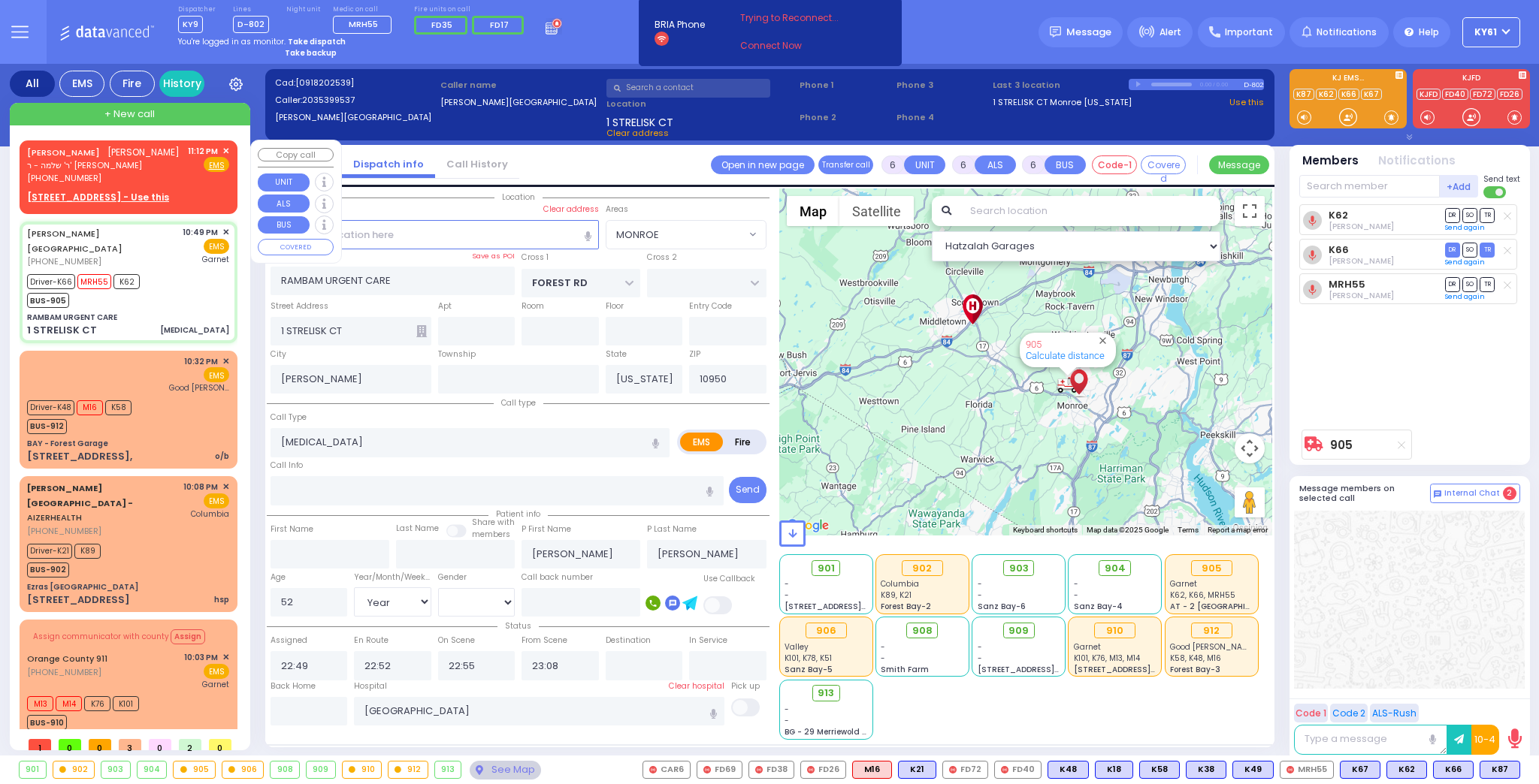
select select "MONROE"
select select "Year"
select select "[DEMOGRAPHIC_DATA]"
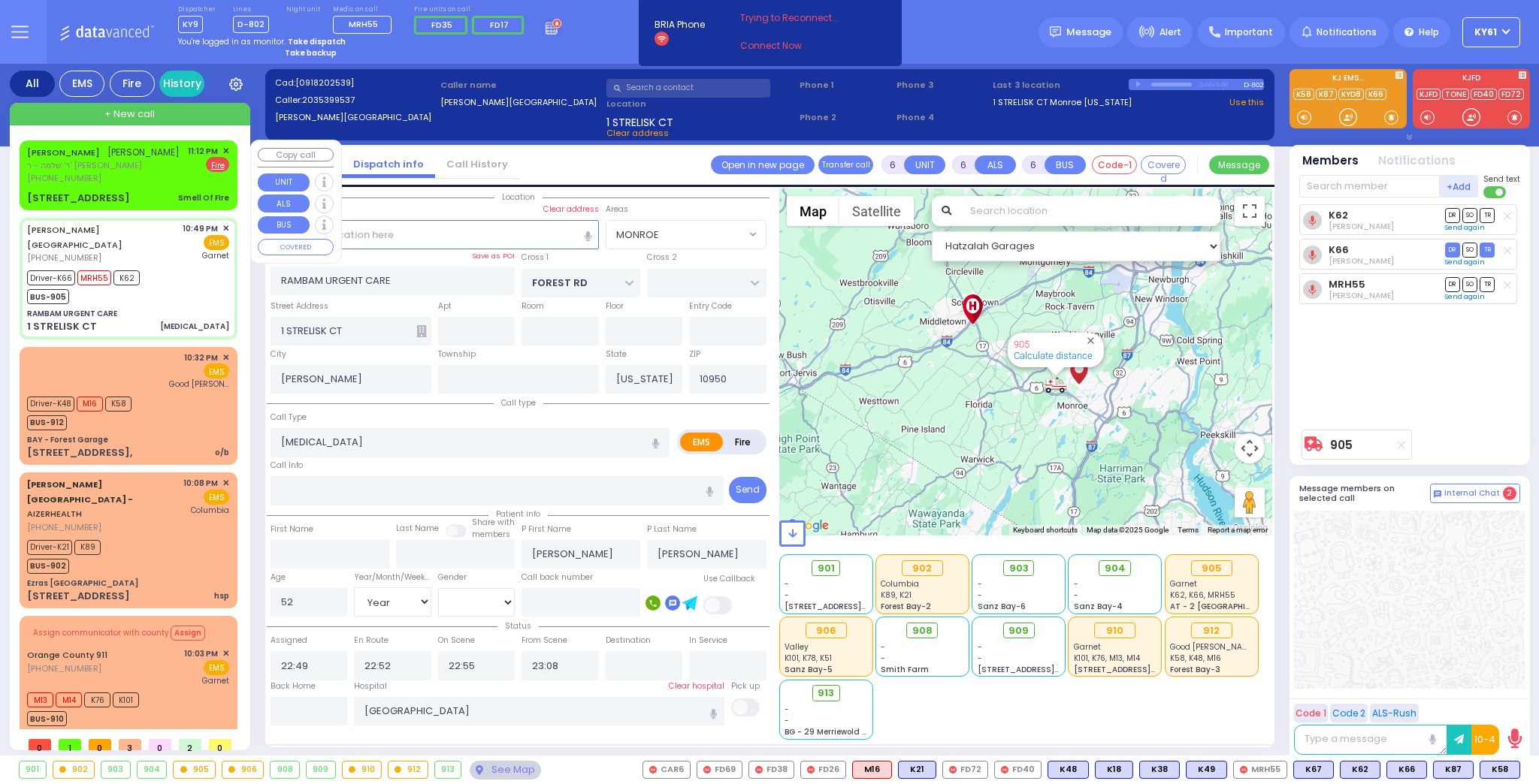
select select
radio input "true"
select select "Year"
select select "[DEMOGRAPHIC_DATA]"
select select "Hatzalah Garages"
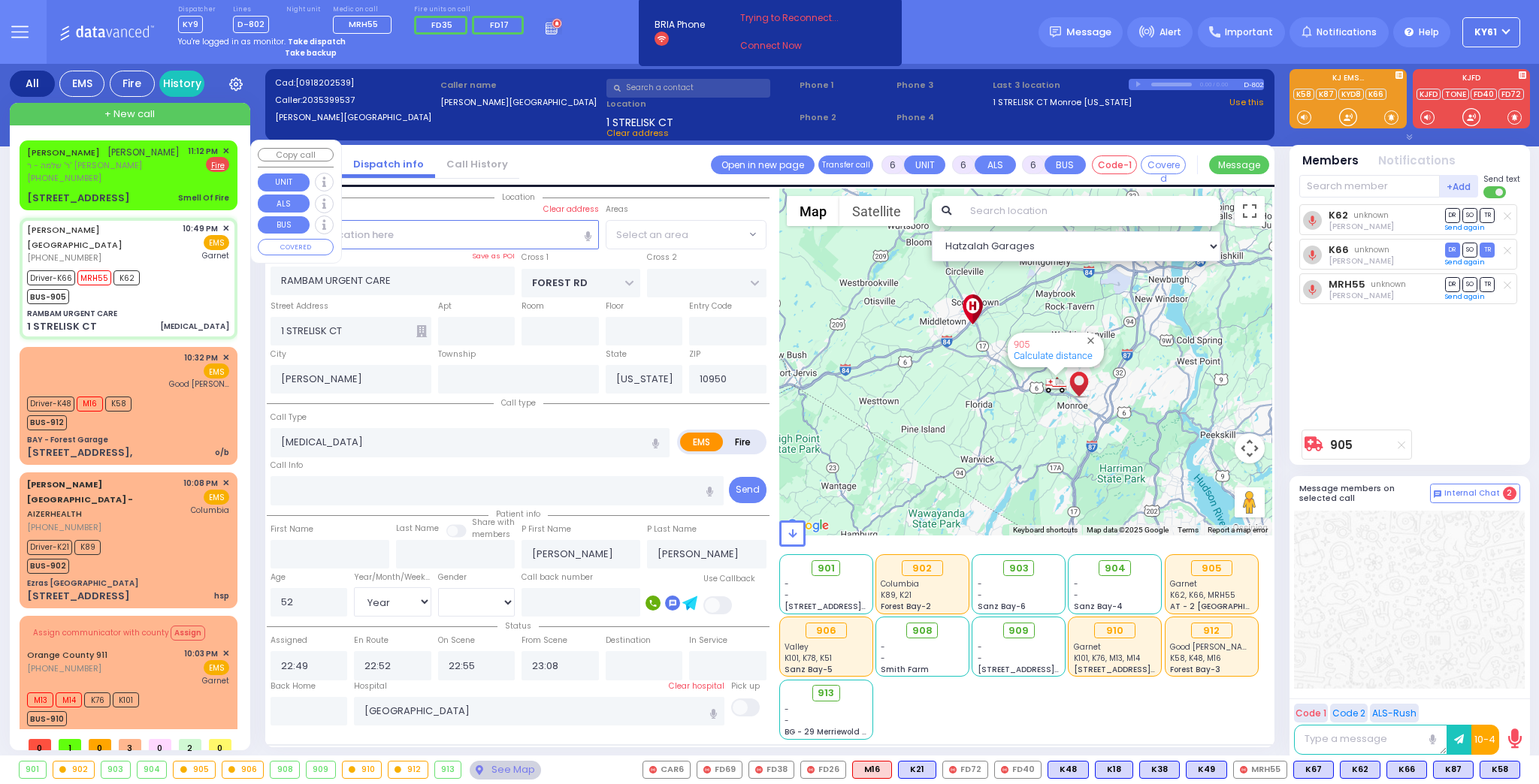
select select "MONROE"
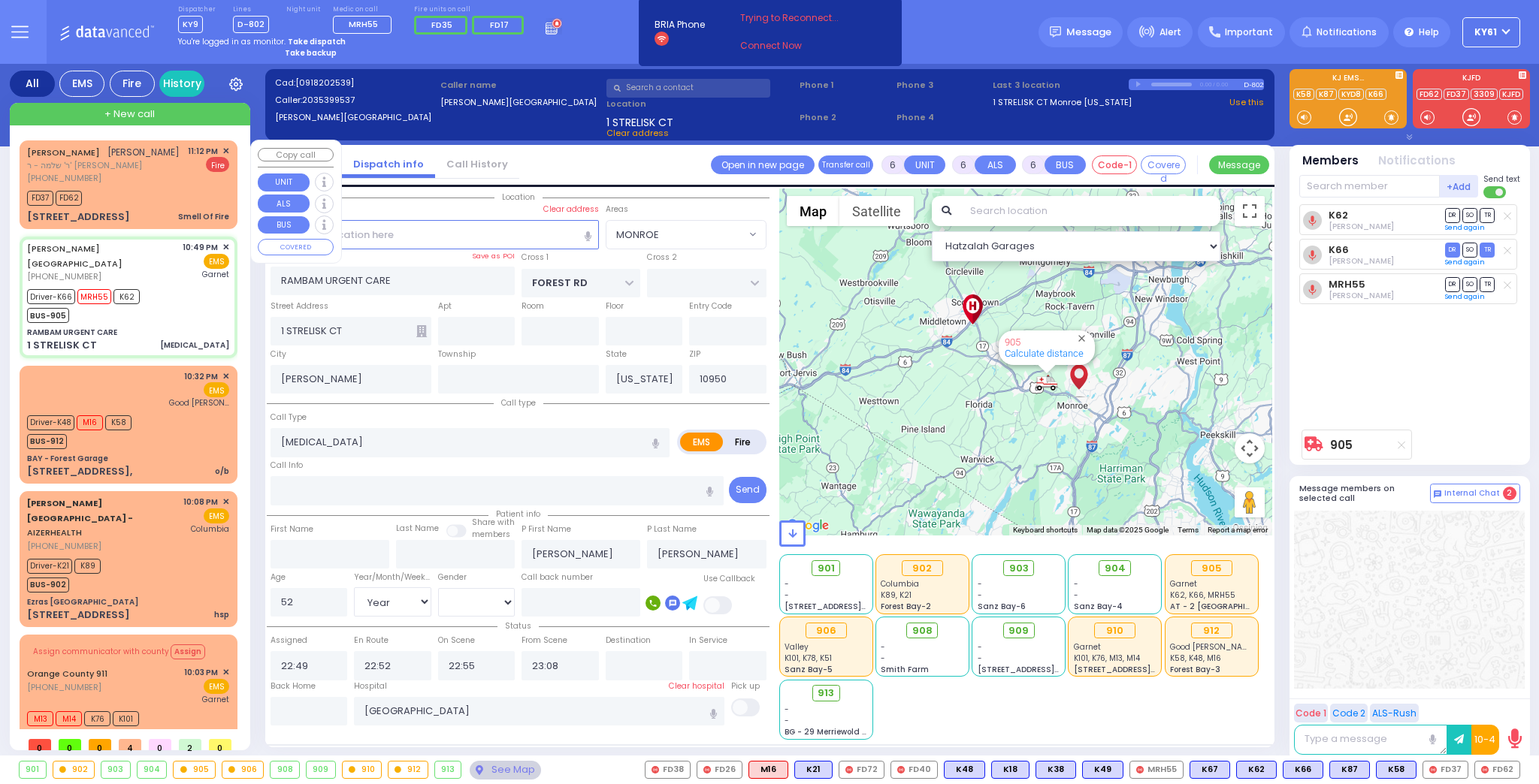
select select
radio input "true"
select select "Year"
select select "[DEMOGRAPHIC_DATA]"
select select "Hatzalah Garages"
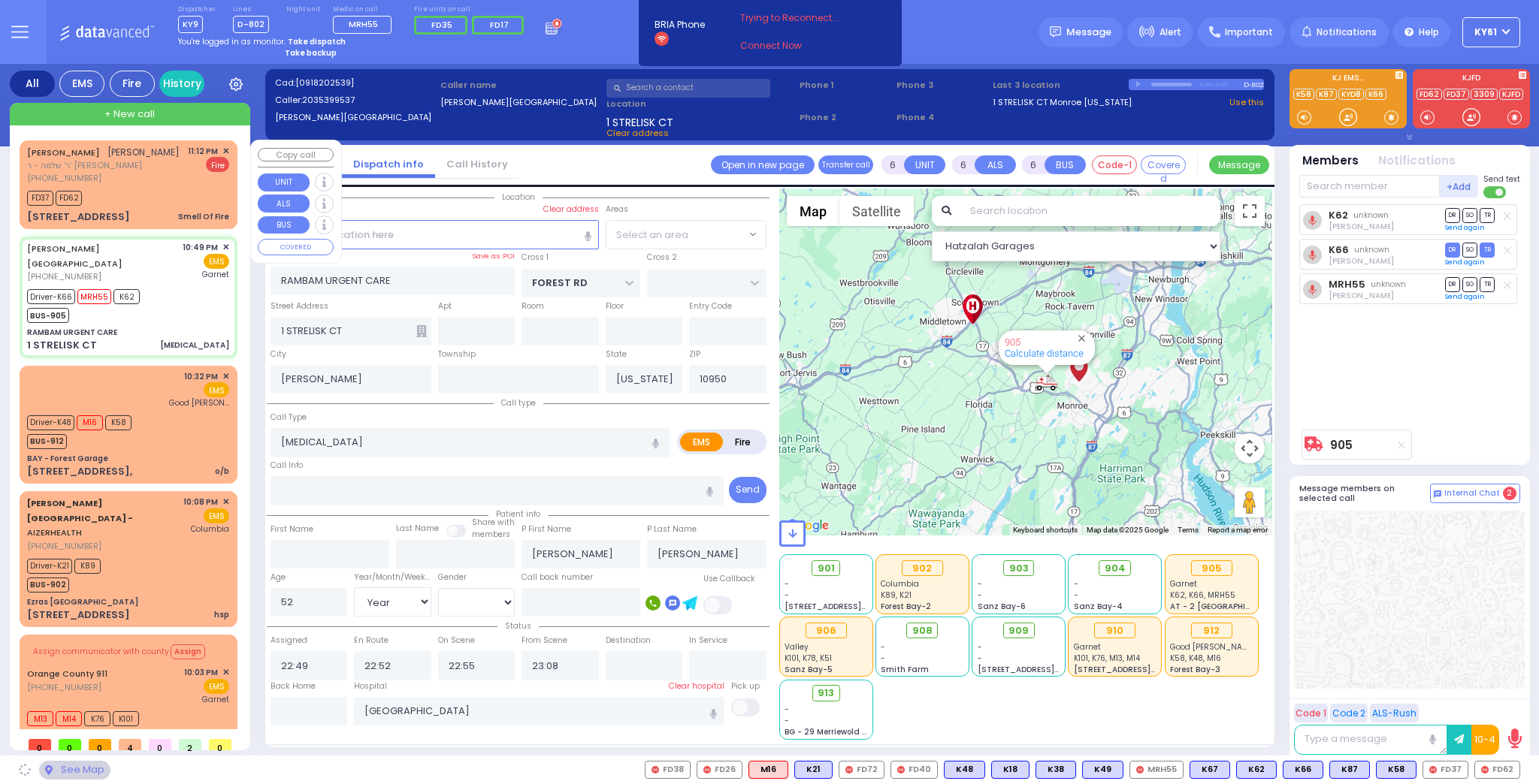
select select "MONROE"
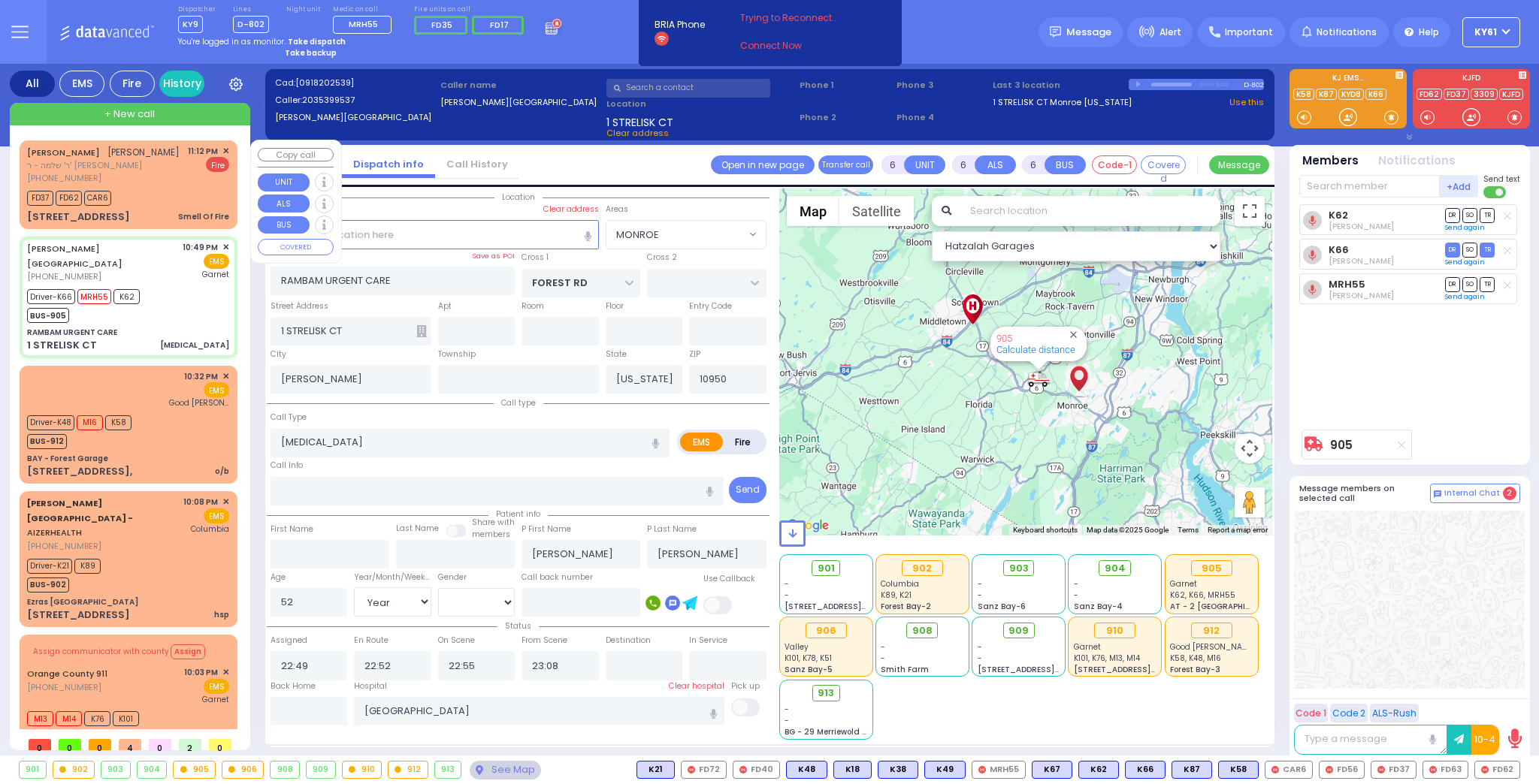
select select
radio input "true"
select select "Year"
select select "[DEMOGRAPHIC_DATA]"
select select "Hatzalah Garages"
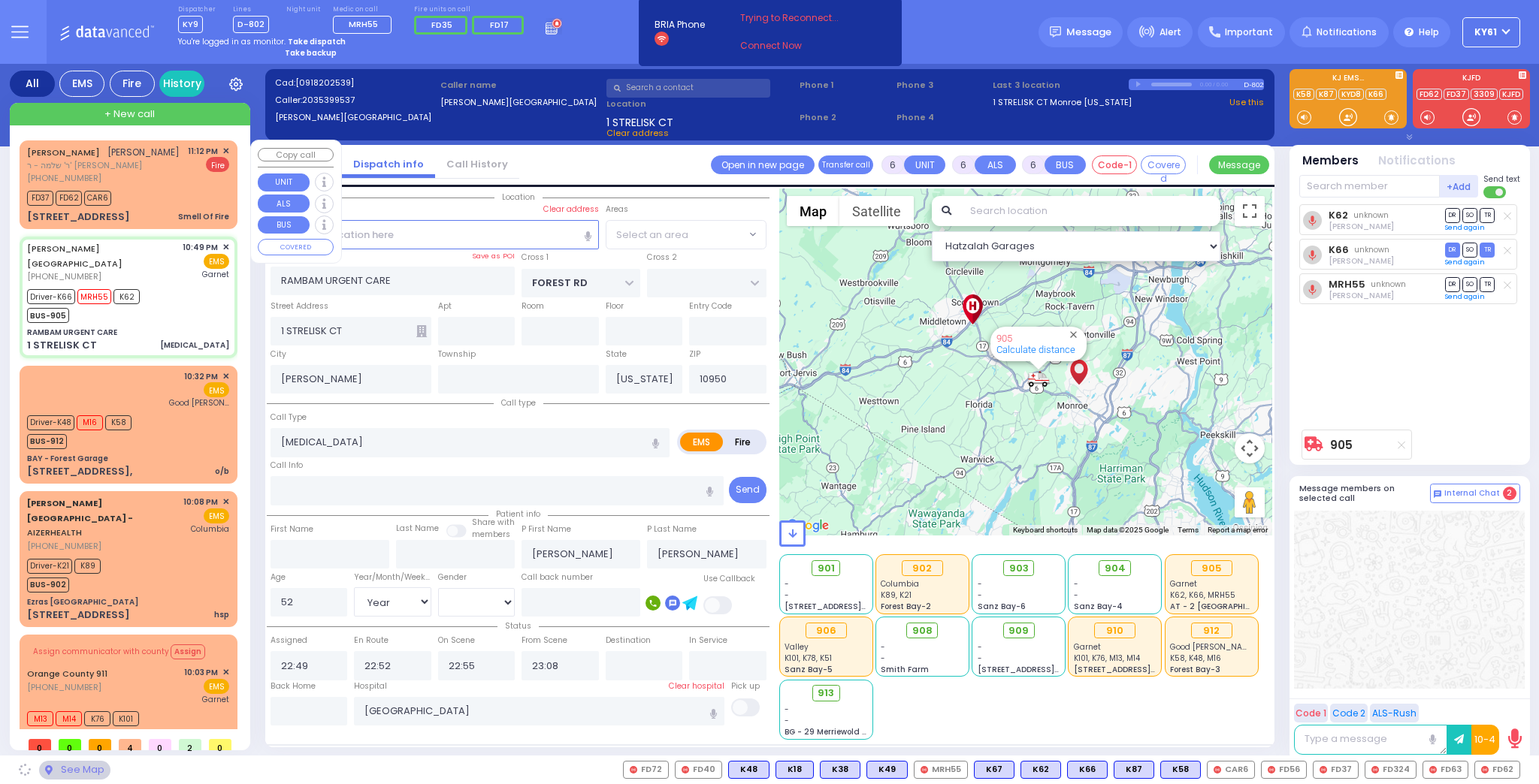
select select "MONROE"
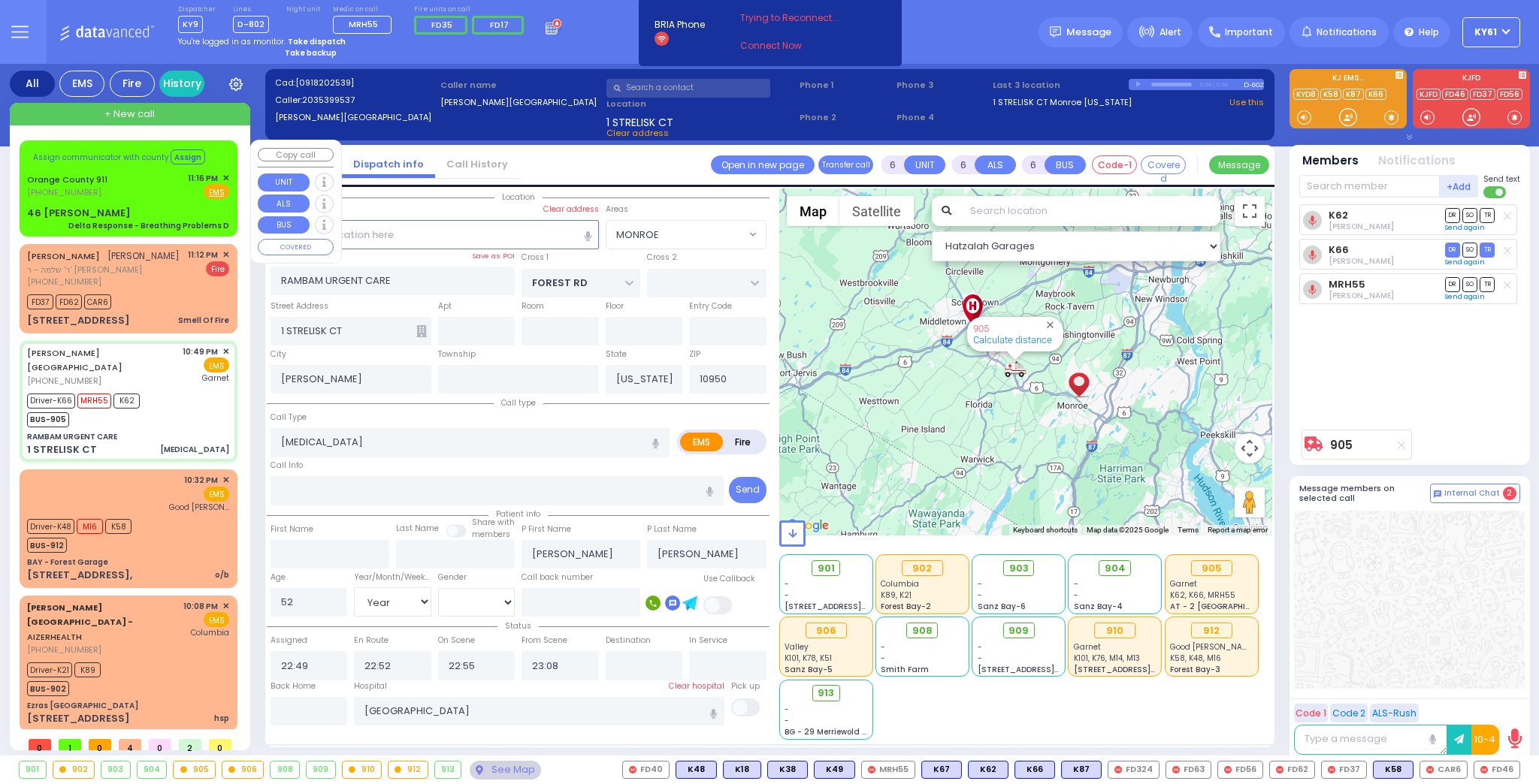
select select
radio input "true"
select select "Year"
select select "[DEMOGRAPHIC_DATA]"
select select "Hatzalah Garages"
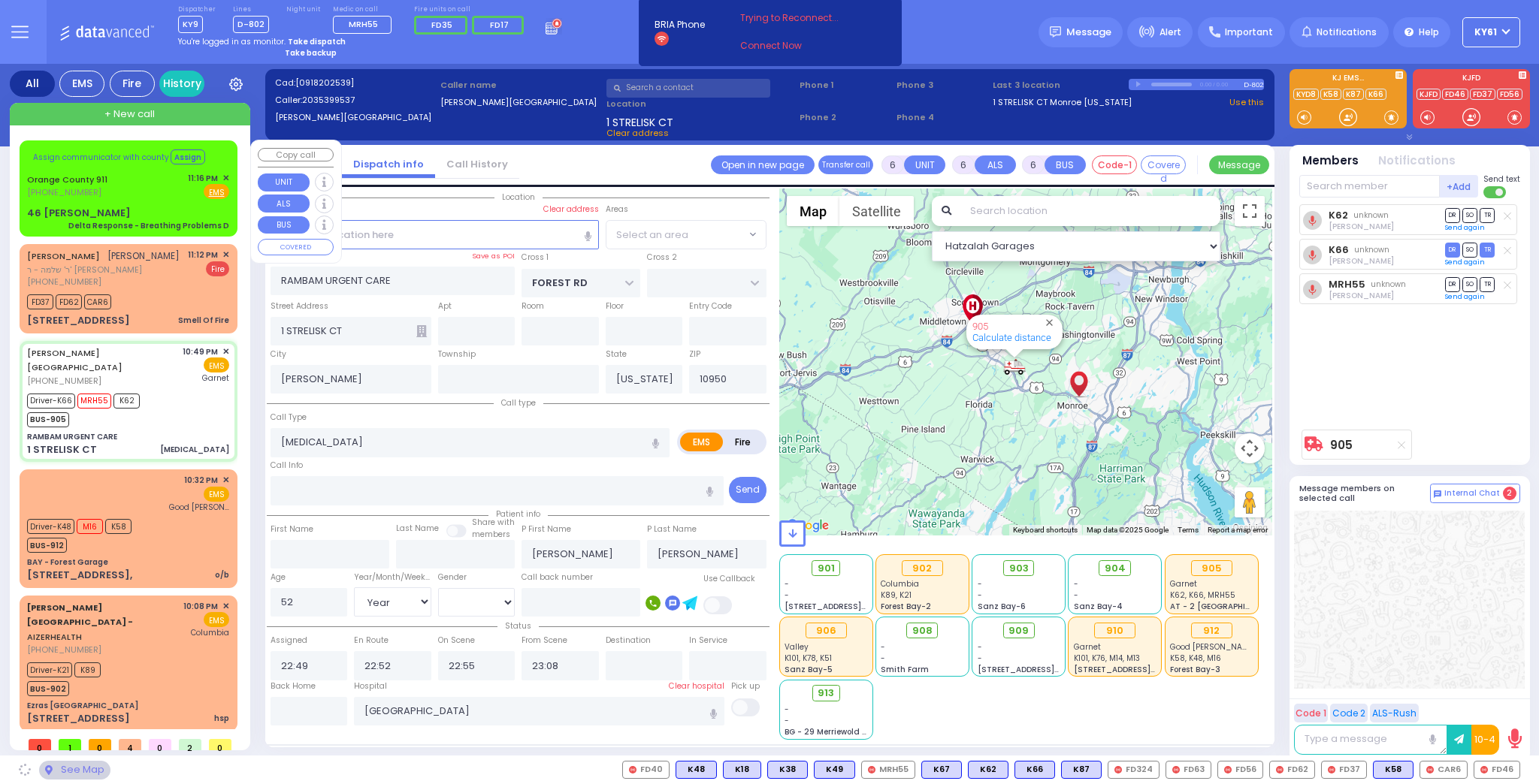
select select "MONROE"
select select
radio input "true"
select select "Year"
select select "[DEMOGRAPHIC_DATA]"
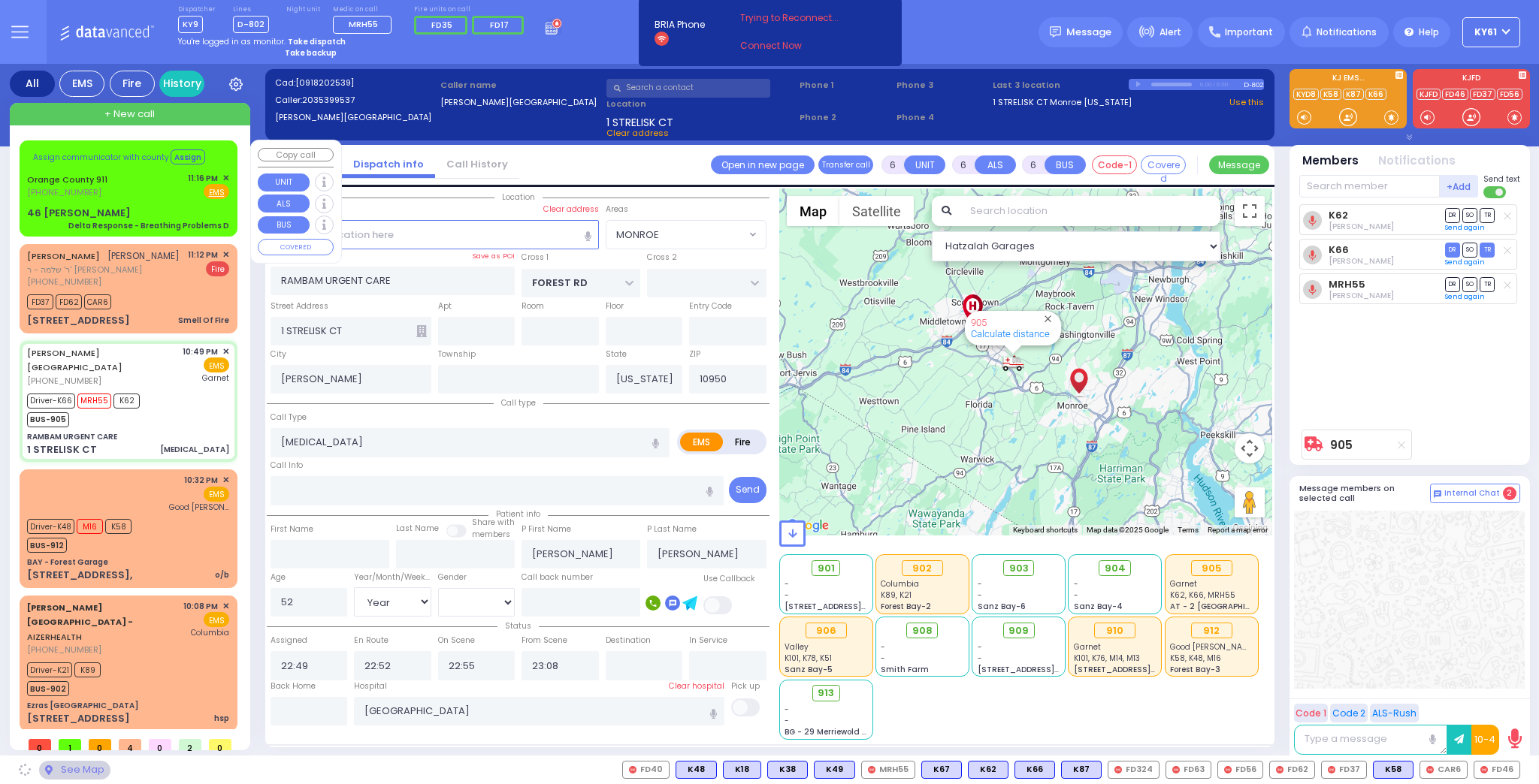
select select "Hatzalah Garages"
select select "MONROE"
select select
radio input "true"
select select "Year"
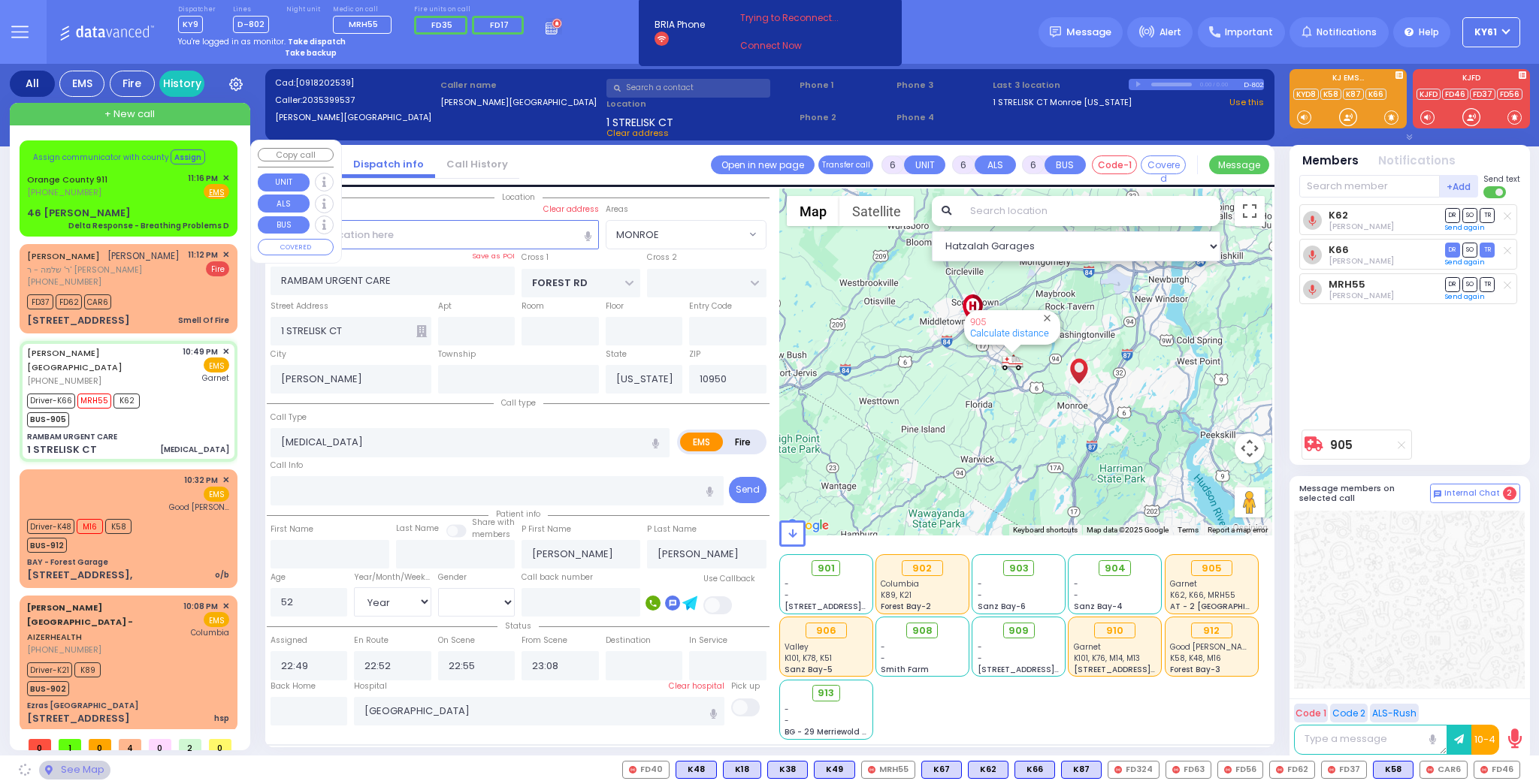
select select "[DEMOGRAPHIC_DATA]"
select select "Hatzalah Garages"
select select "MONROE"
select select
radio input "true"
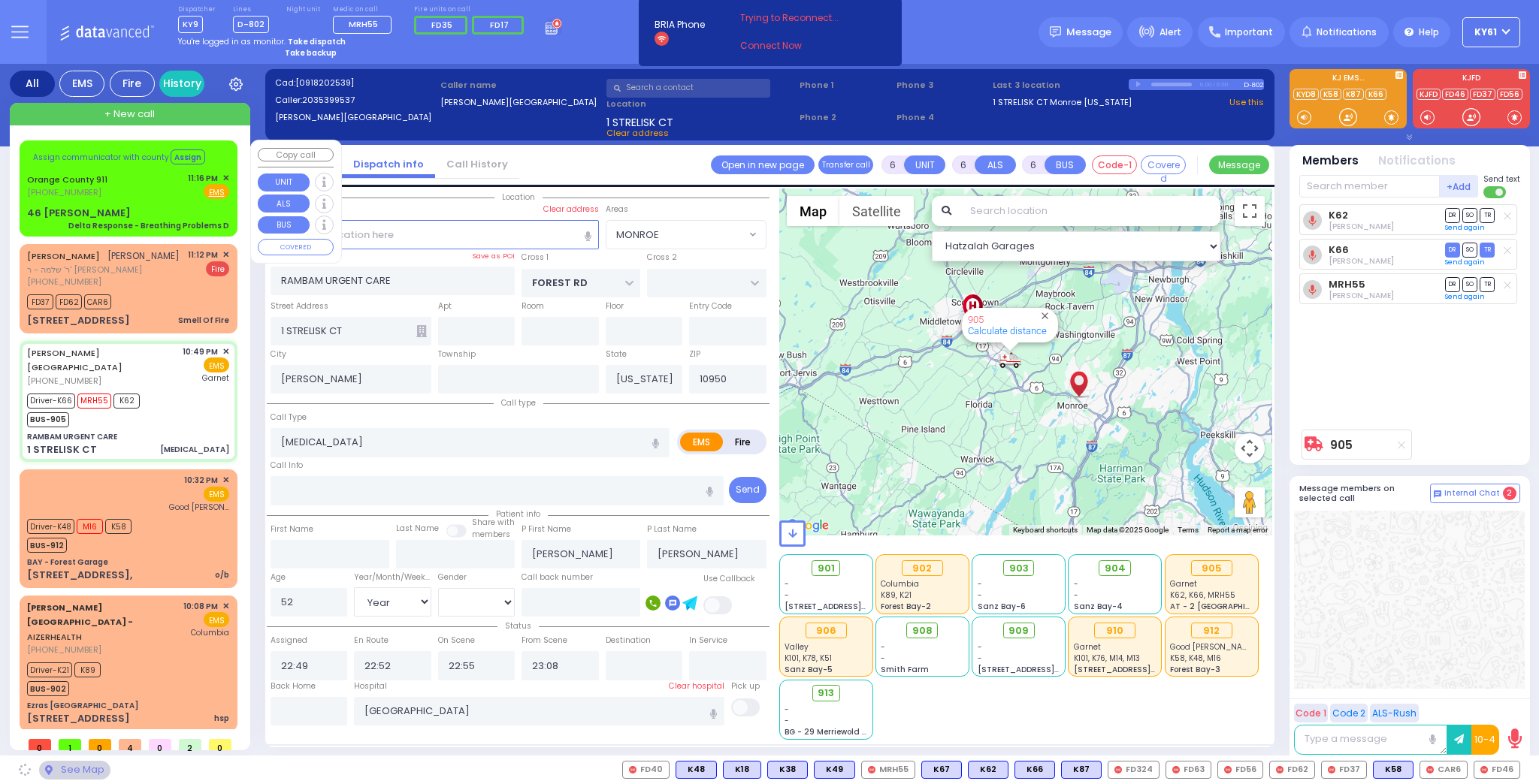
select select "Year"
select select "[DEMOGRAPHIC_DATA]"
select select "Hatzalah Garages"
select select "MONROE"
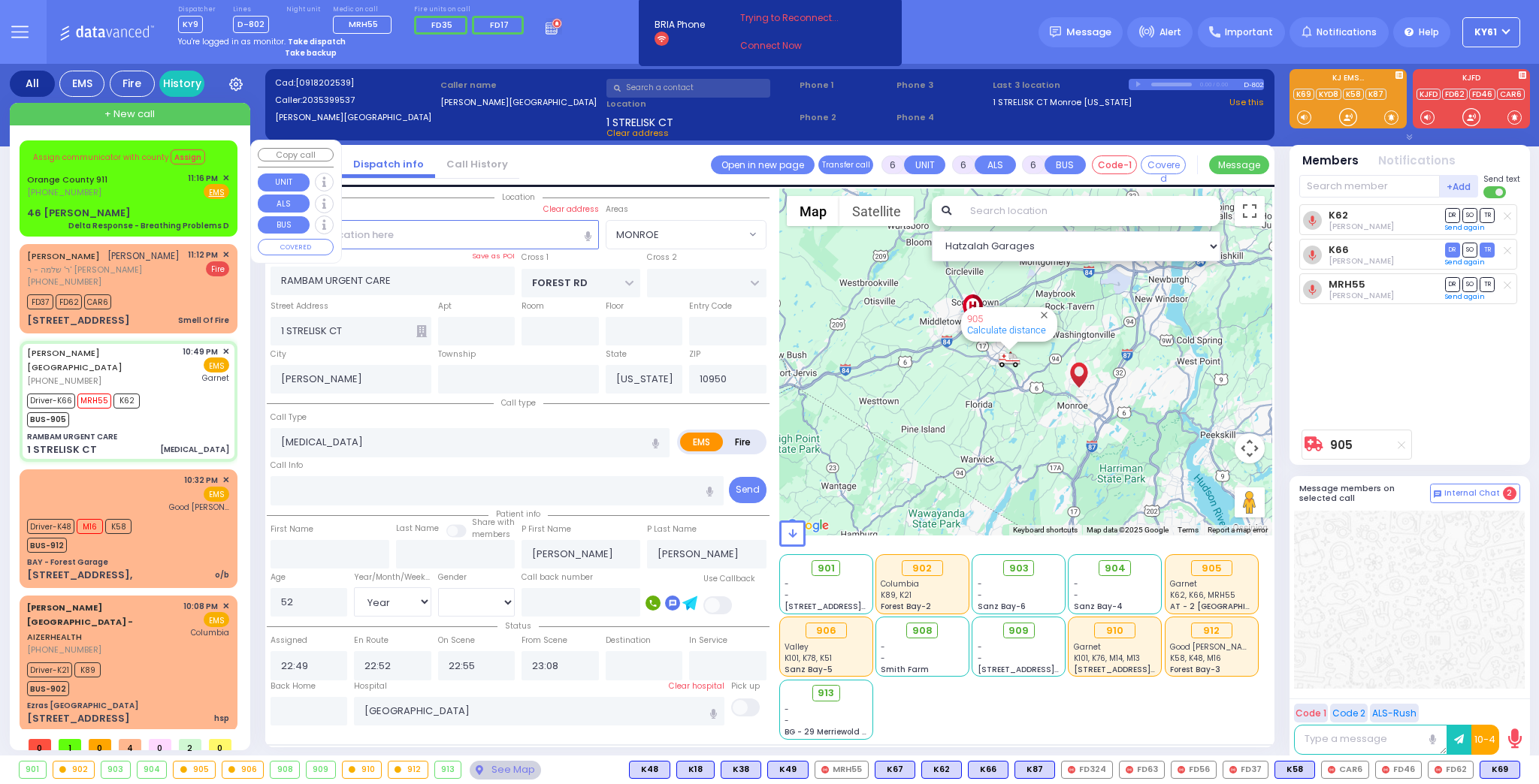
select select
radio input "true"
select select "Year"
select select "[DEMOGRAPHIC_DATA]"
select select "Hatzalah Garages"
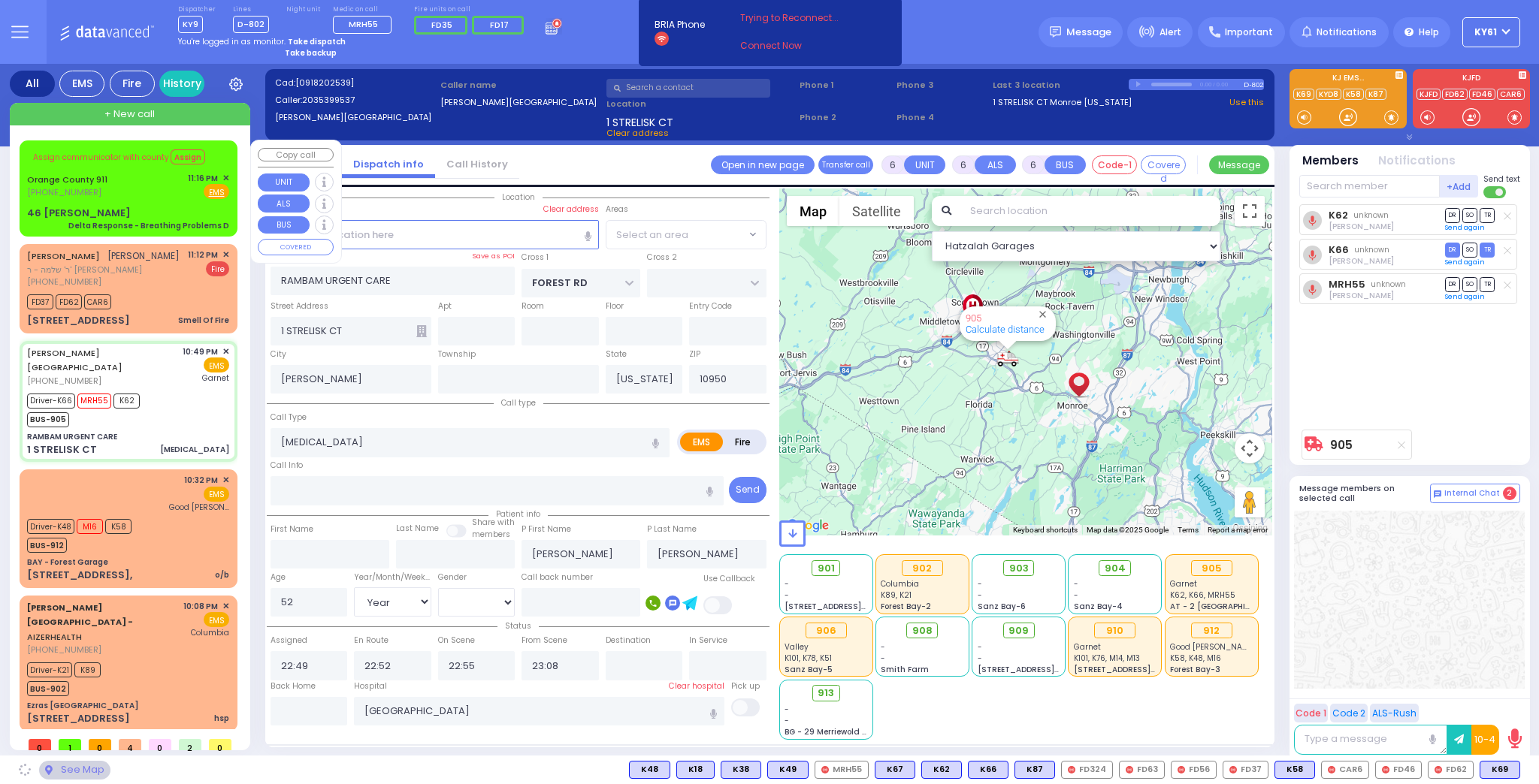
select select "MONROE"
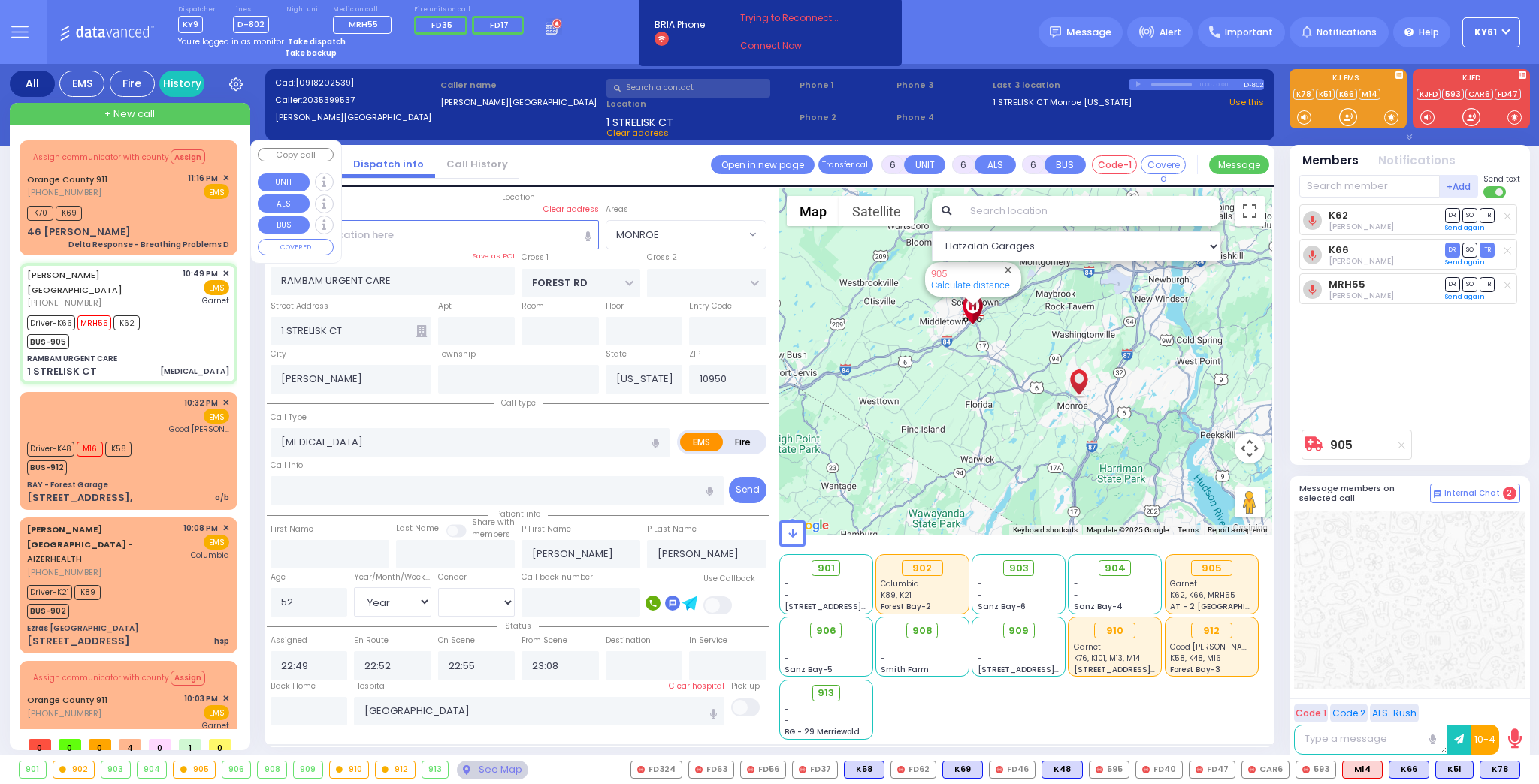
select select
radio input "true"
select select "Year"
select select "[DEMOGRAPHIC_DATA]"
select select "Hatzalah Garages"
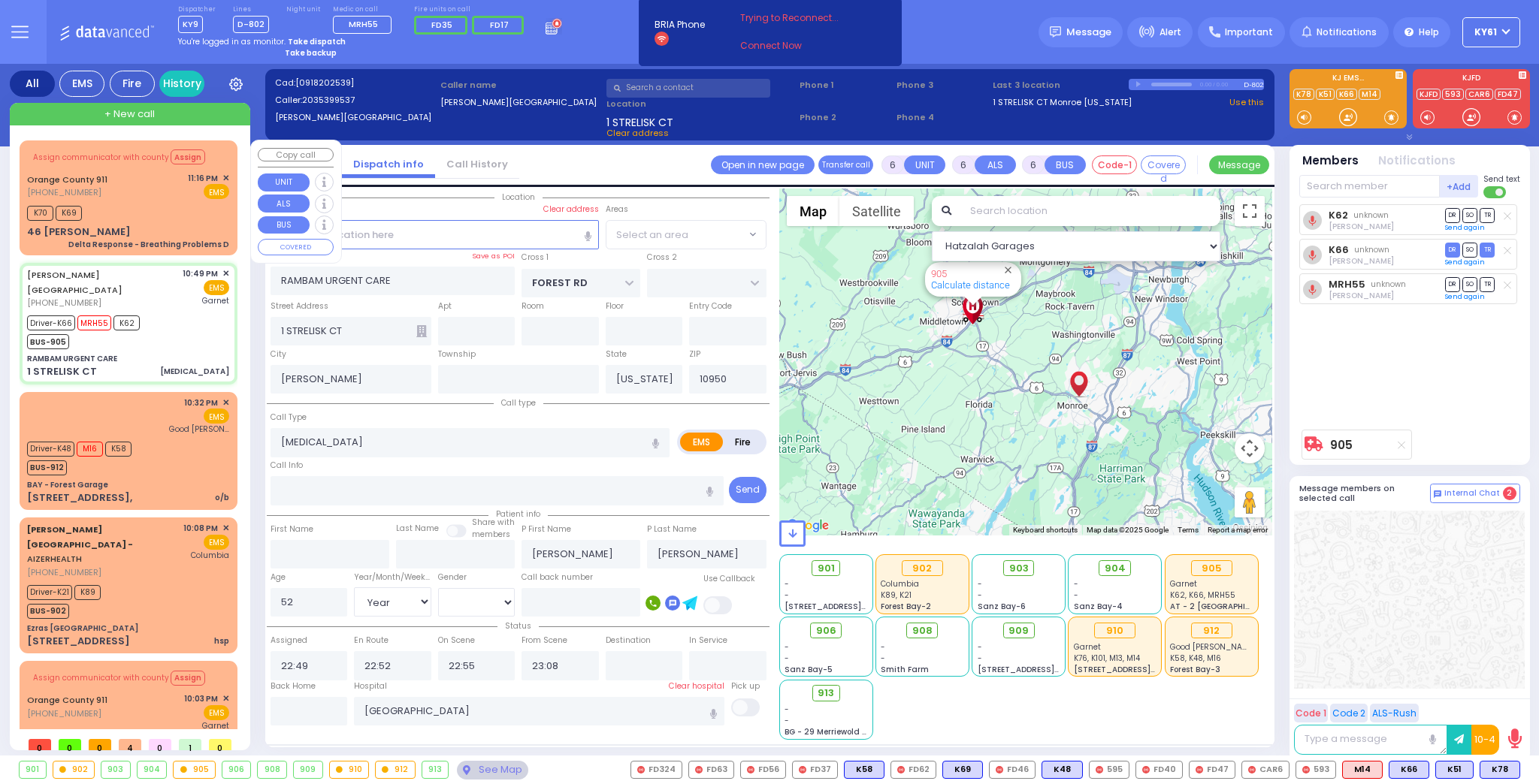
select select "MONROE"
select select
radio input "true"
select select "Year"
select select "[DEMOGRAPHIC_DATA]"
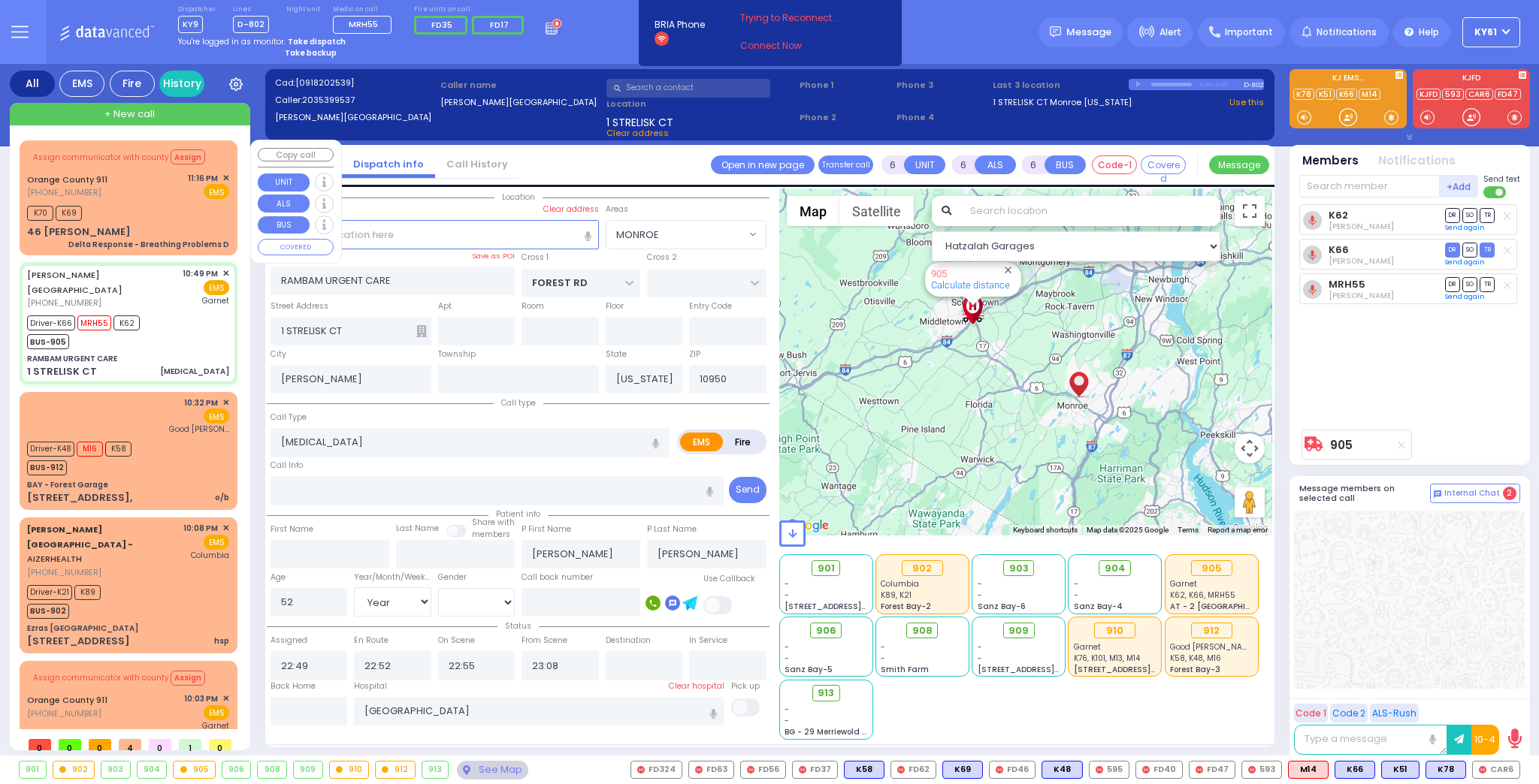
select select "Hatzalah Garages"
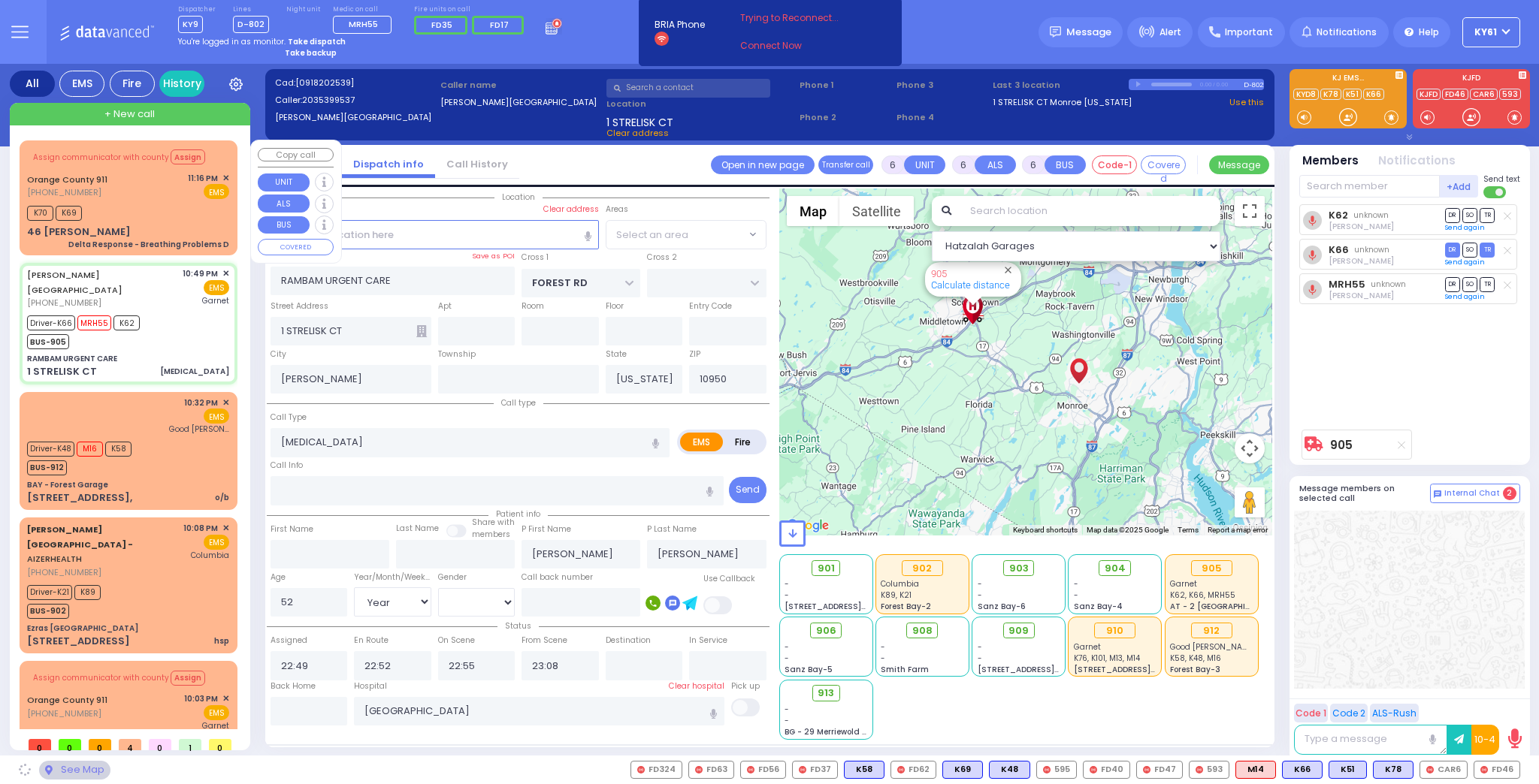
select select "MONROE"
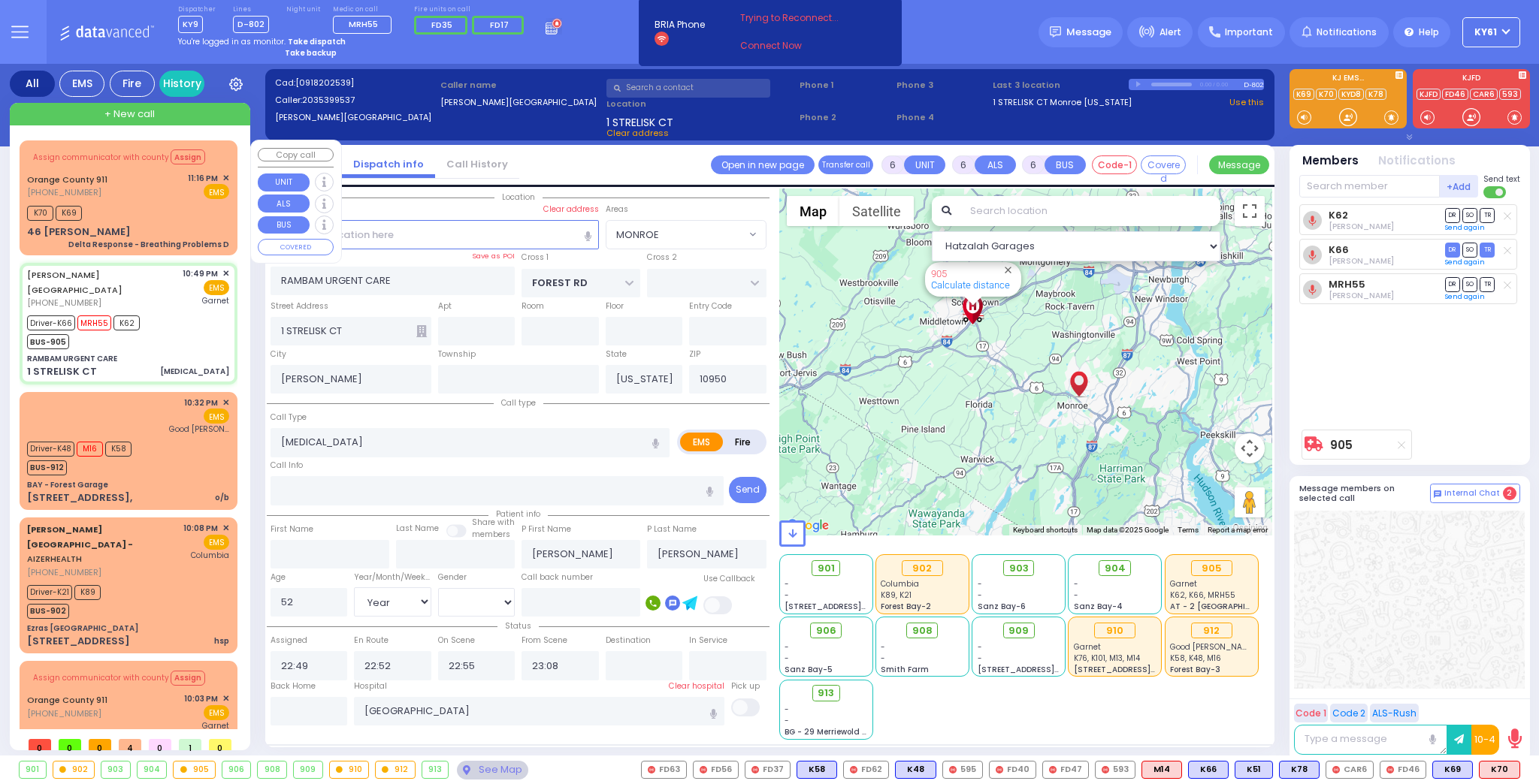
select select
radio input "true"
select select "Year"
select select "[DEMOGRAPHIC_DATA]"
type input "23:30"
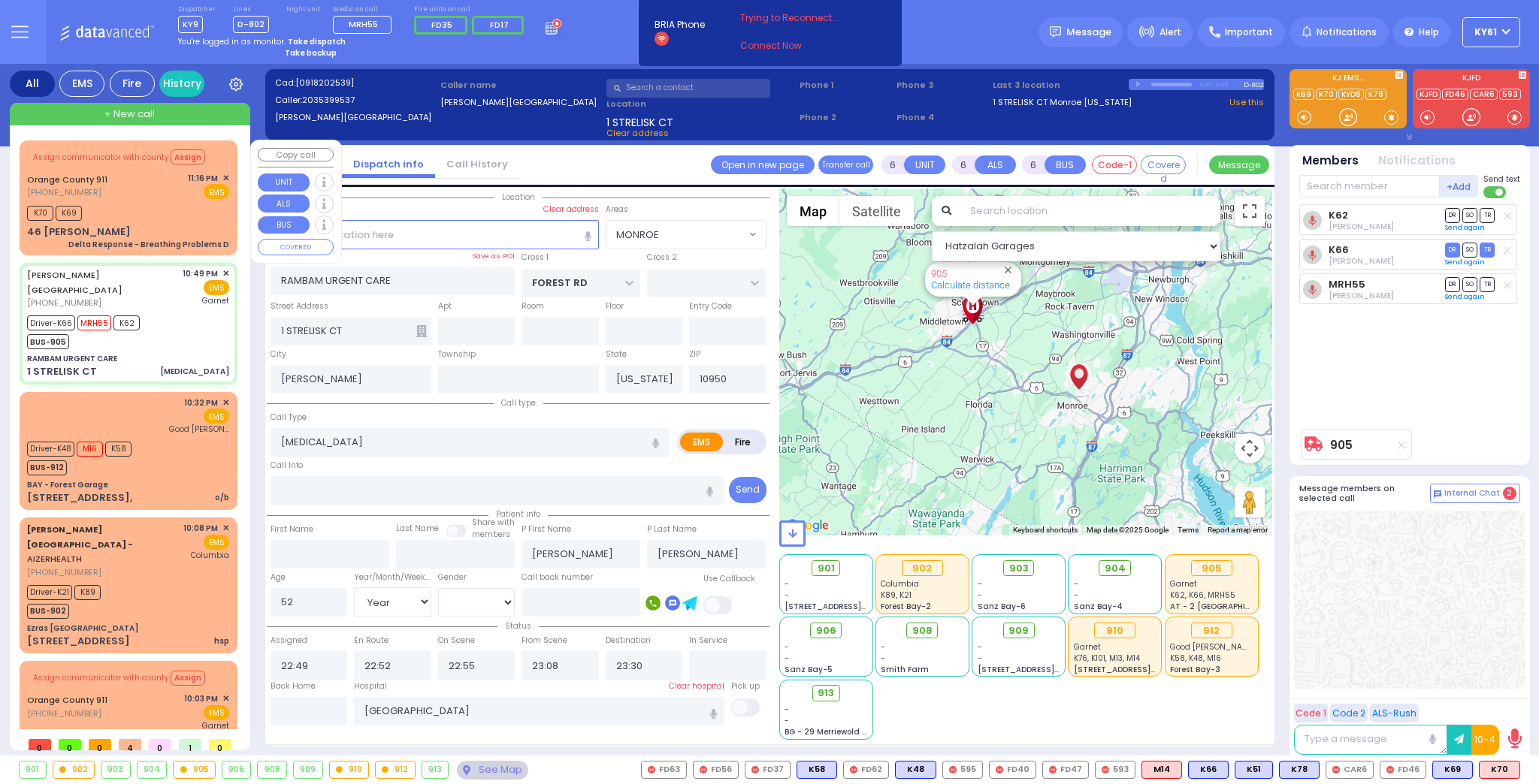
select select "Hatzalah Garages"
select select "MONROE"
select select
radio input "true"
select select "Year"
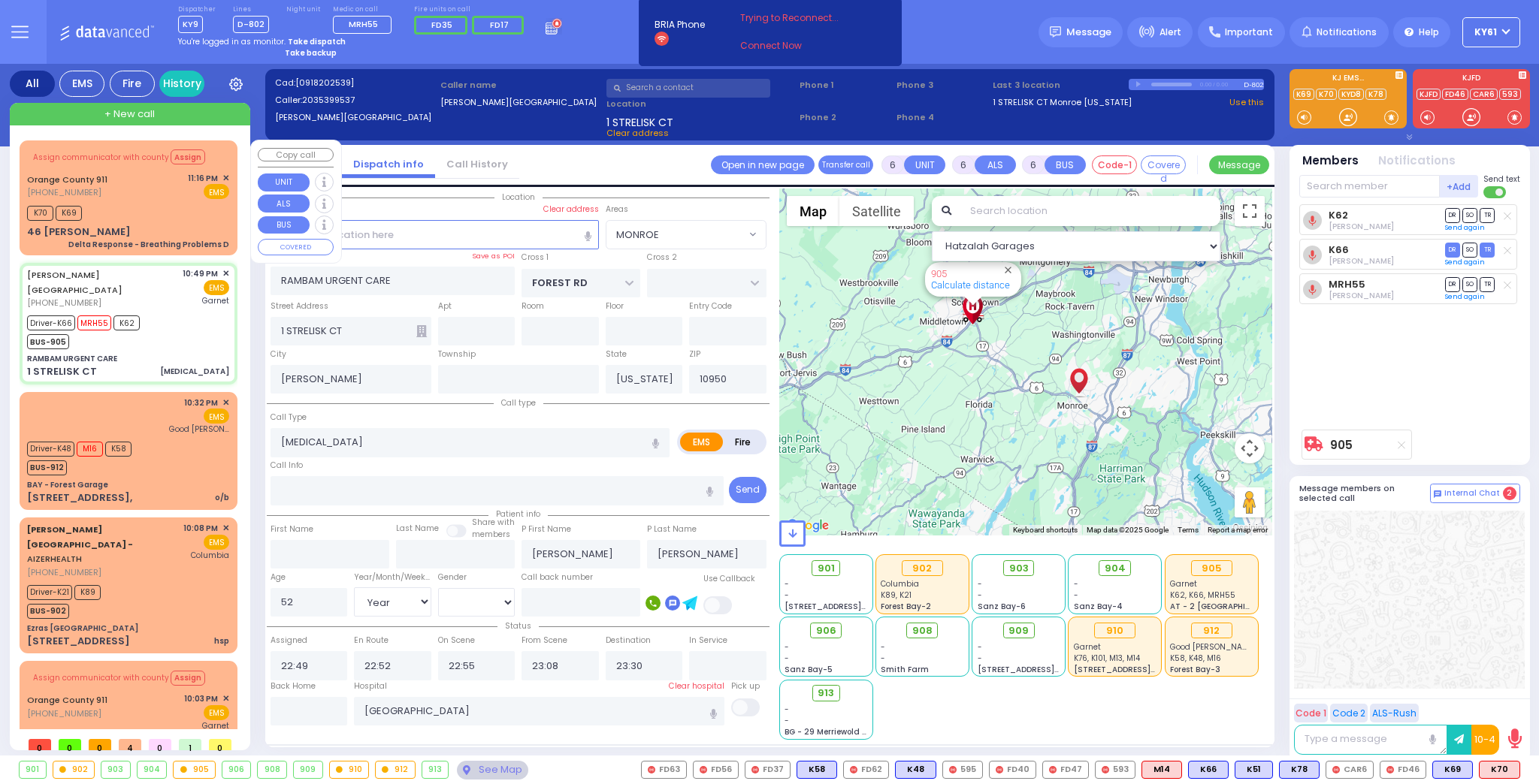
select select "[DEMOGRAPHIC_DATA]"
select select "Hatzalah Garages"
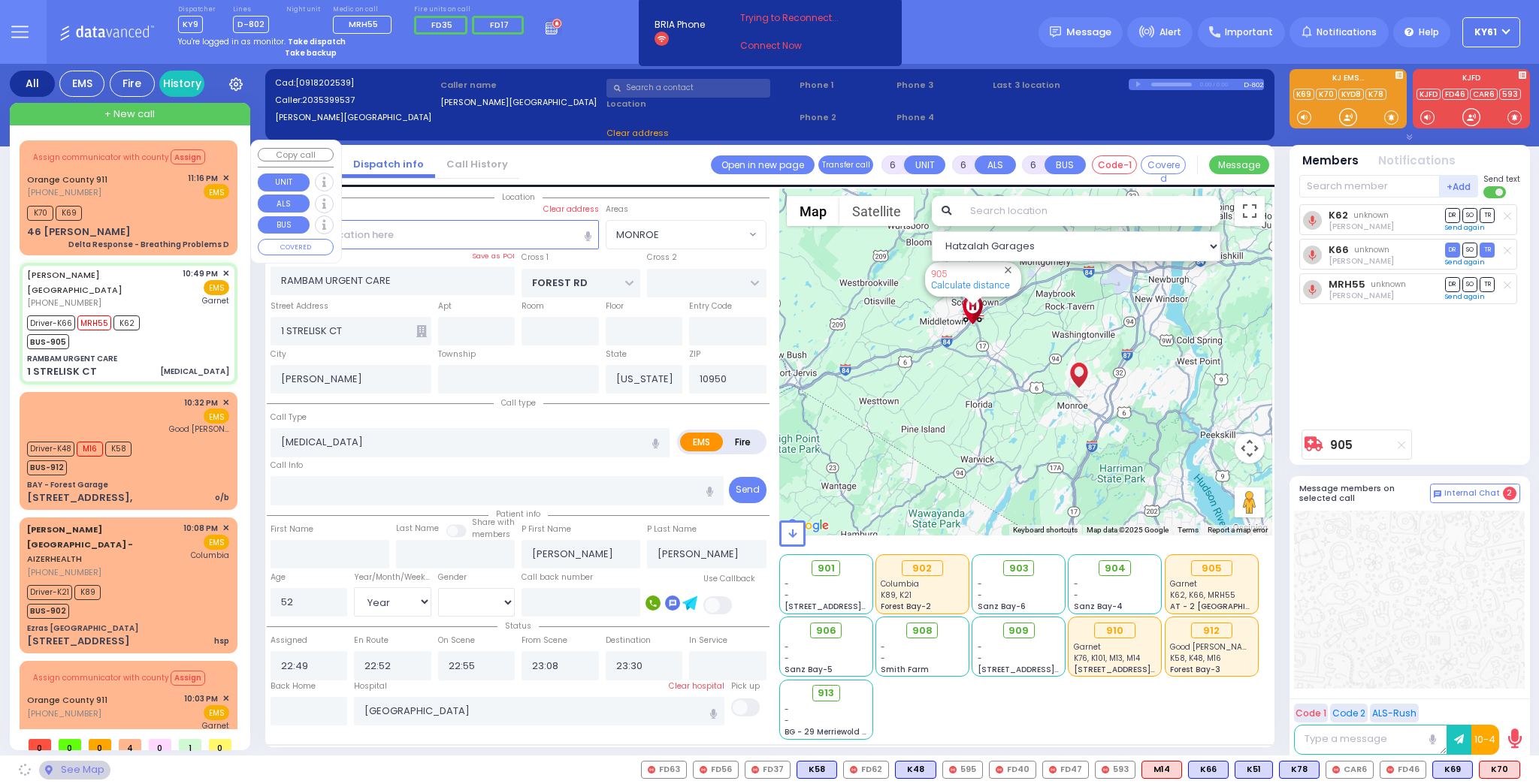
select select "MONROE"
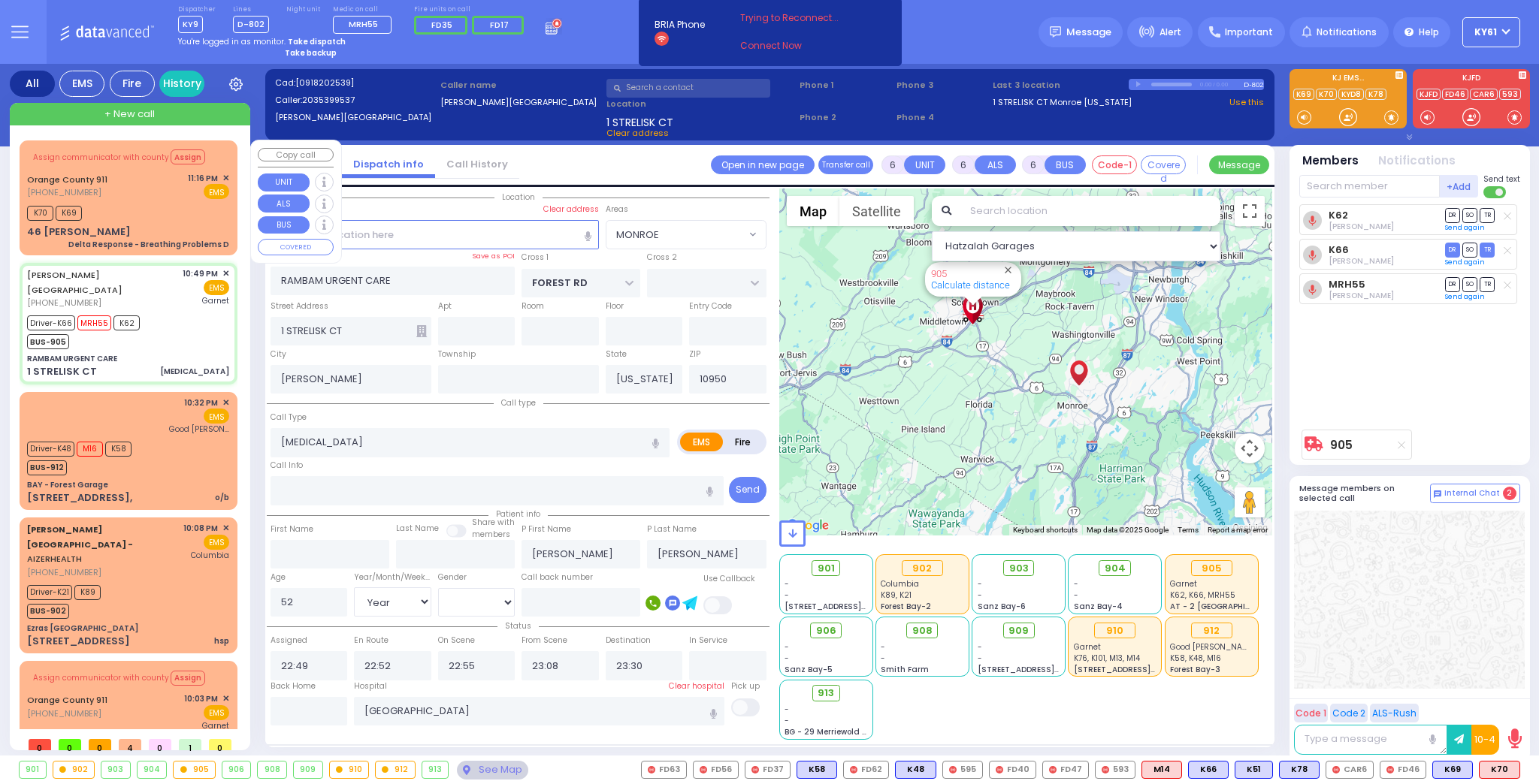
select select
radio input "true"
select select "Year"
select select "[DEMOGRAPHIC_DATA]"
select select "Hatzalah Garages"
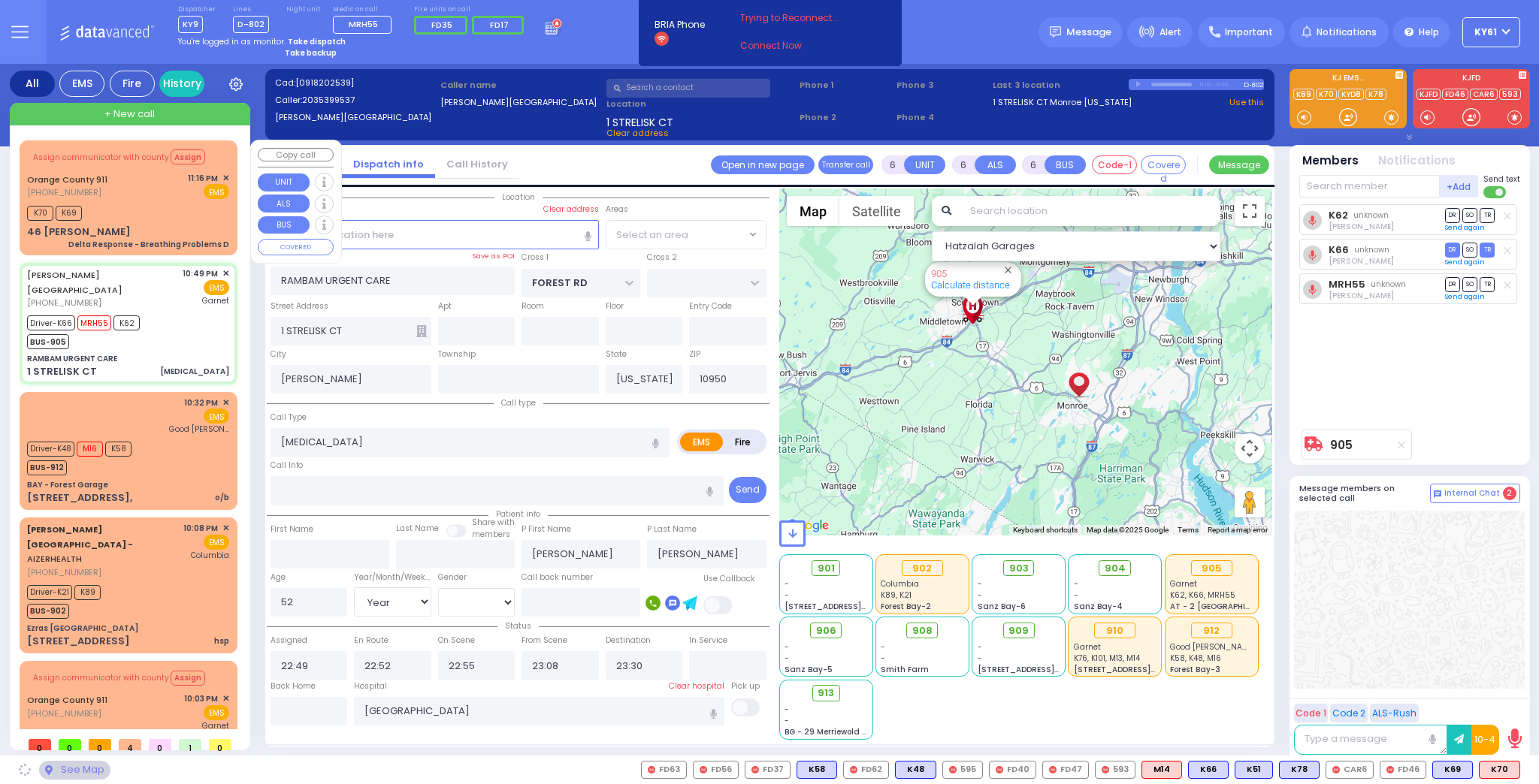
select select "MONROE"
select select
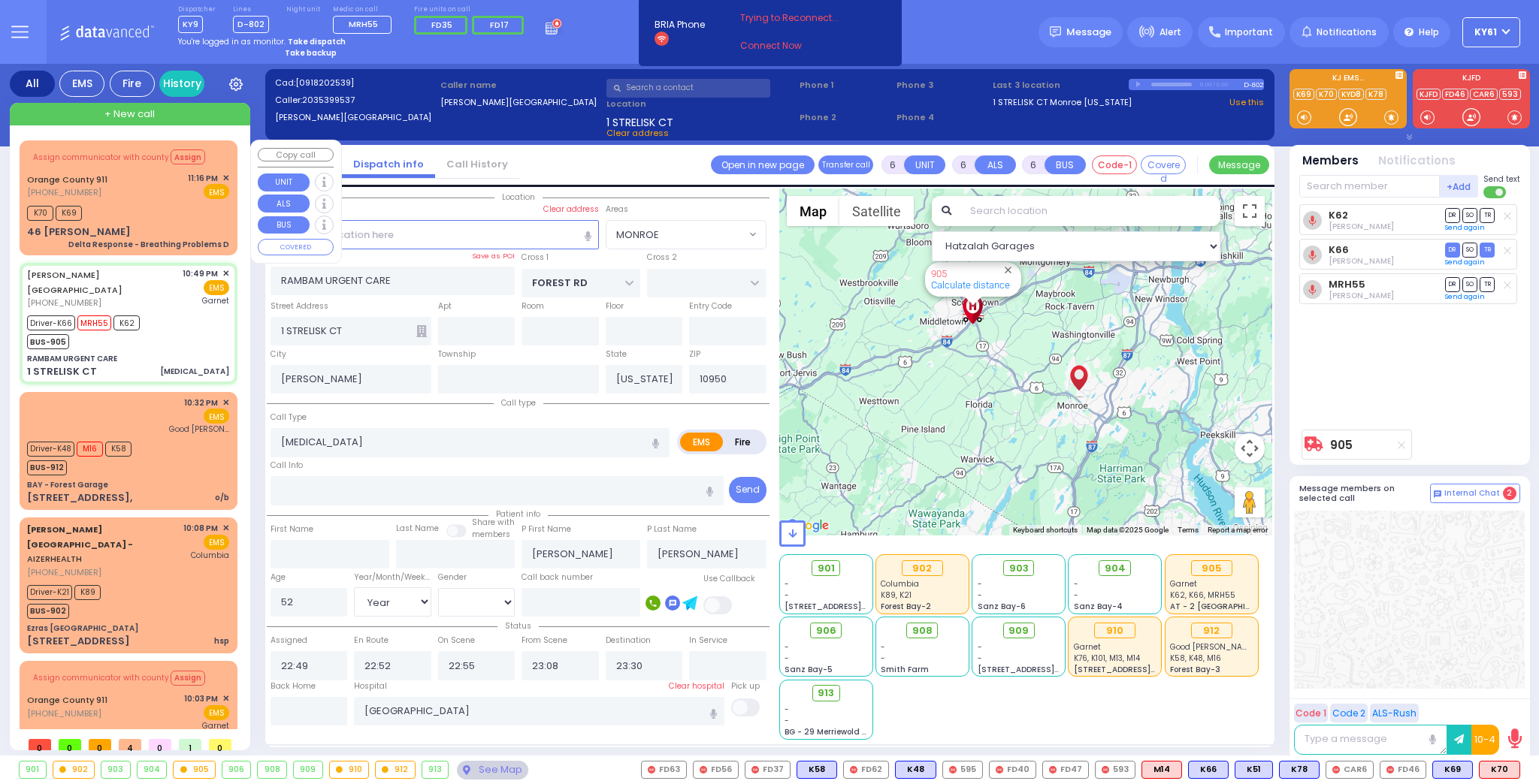
radio input "true"
select select "Year"
select select "[DEMOGRAPHIC_DATA]"
select select "Hatzalah Garages"
select select "MONROE"
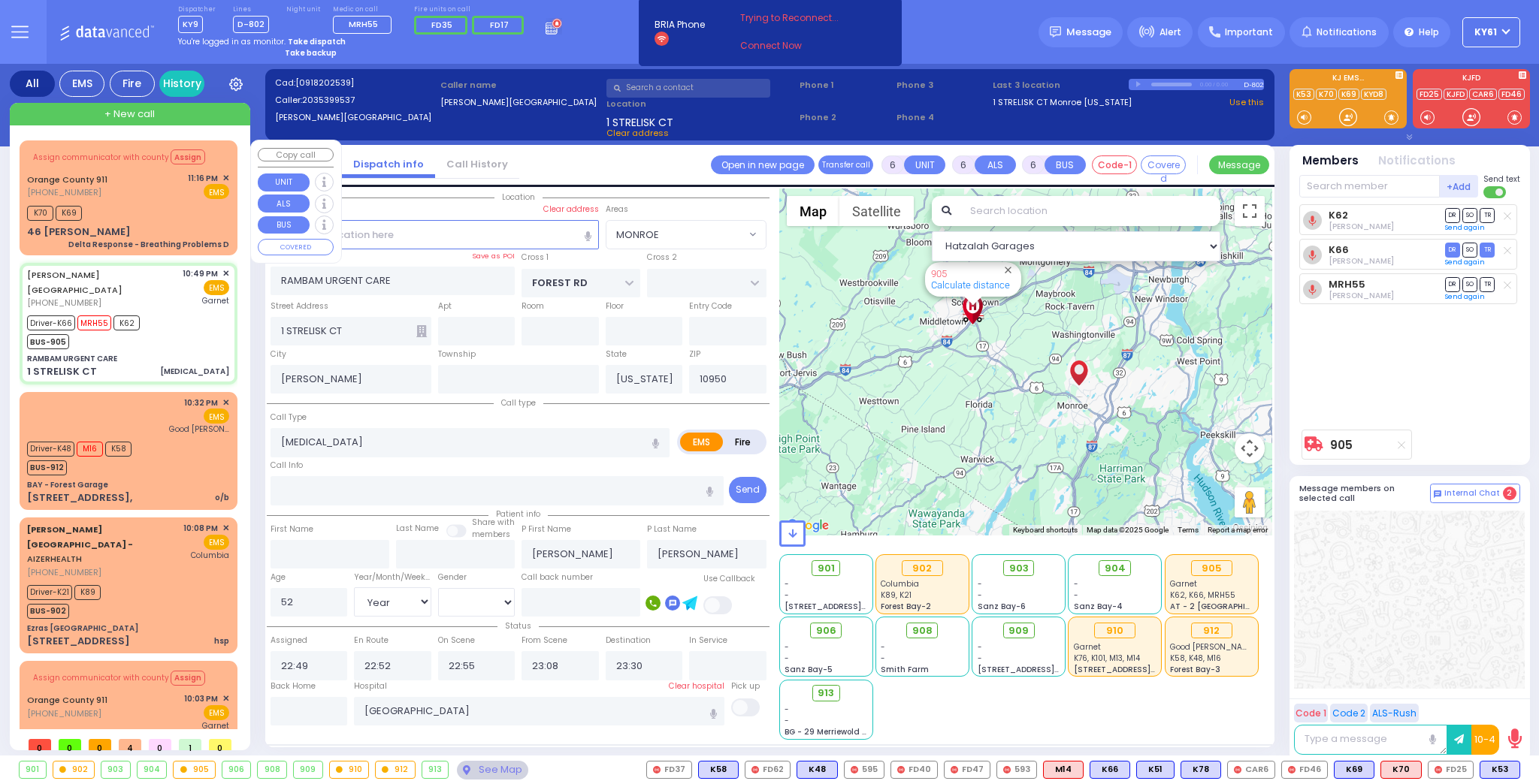
select select
radio input "true"
select select "Year"
select select "[DEMOGRAPHIC_DATA]"
select select "Hatzalah Garages"
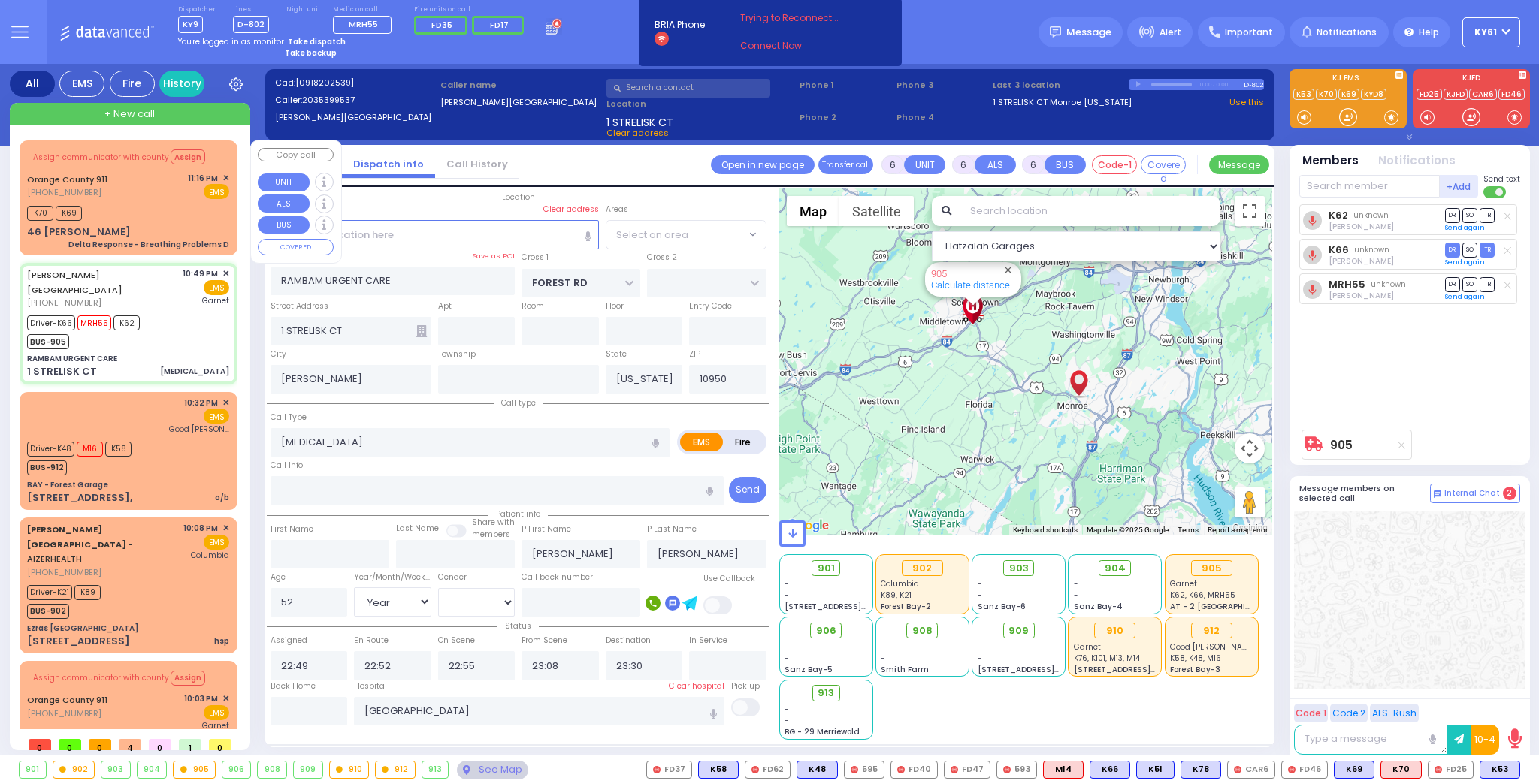
select select "MONROE"
select select
radio input "true"
select select "Year"
select select "[DEMOGRAPHIC_DATA]"
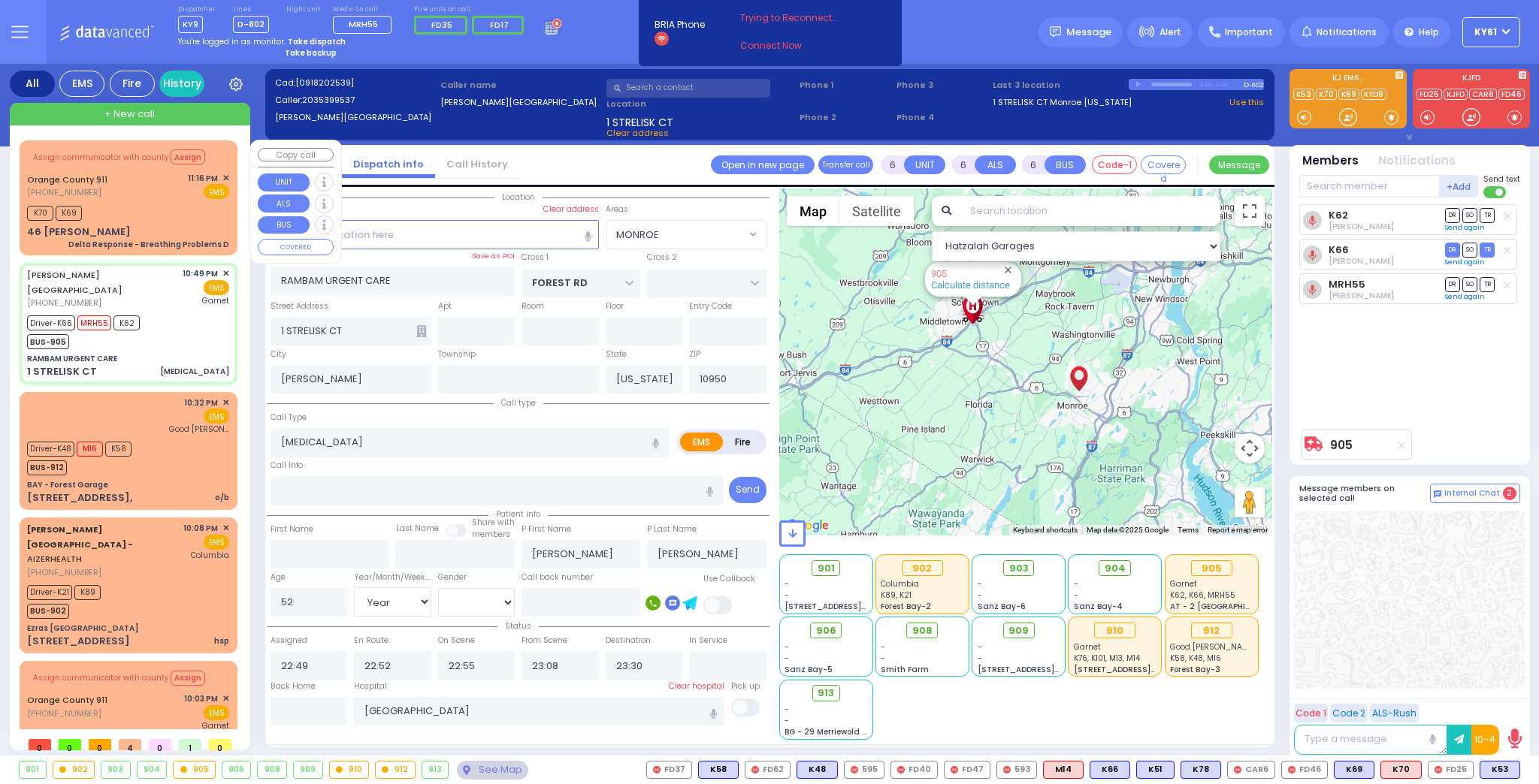
select select "Hatzalah Garages"
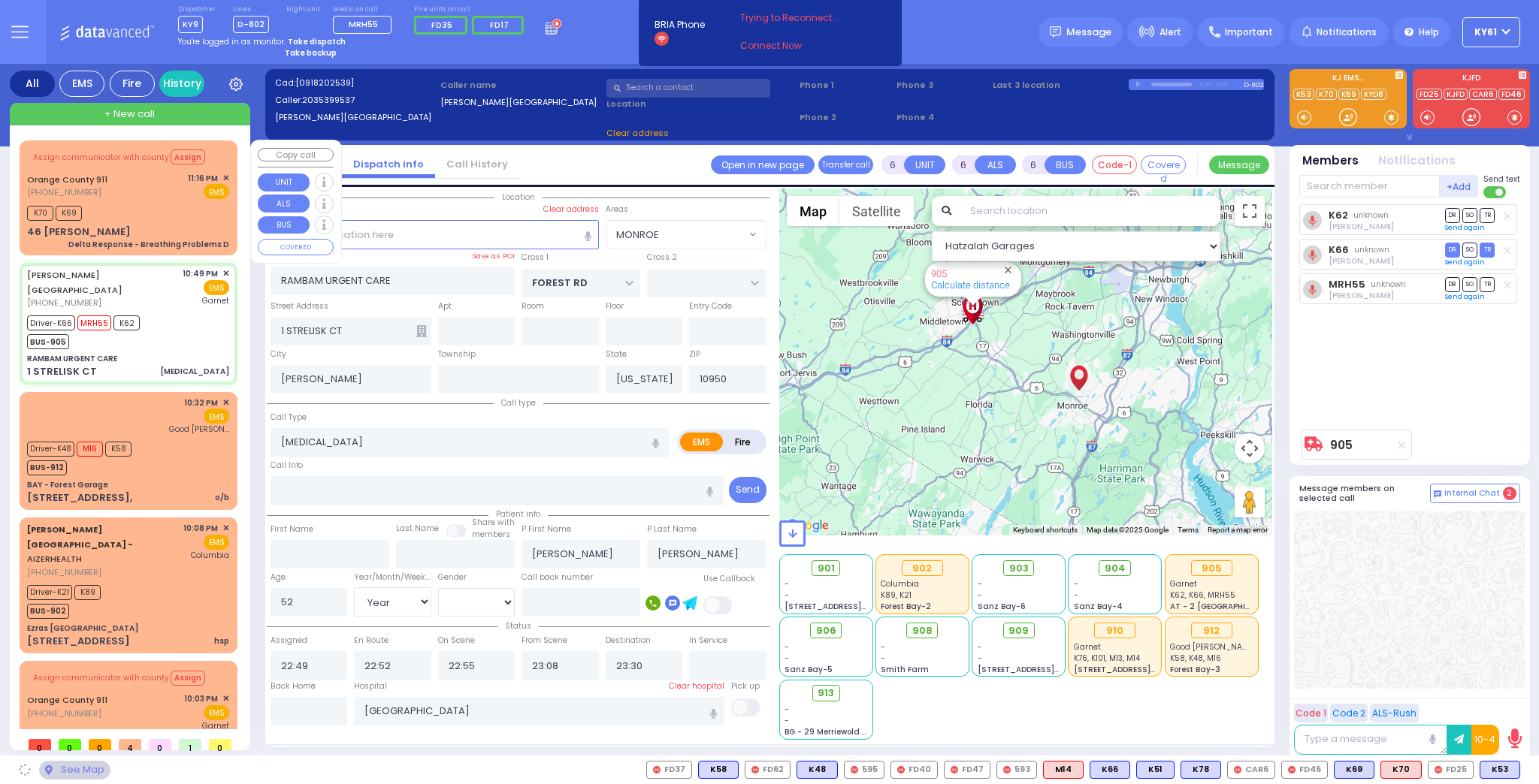
select select "MONROE"
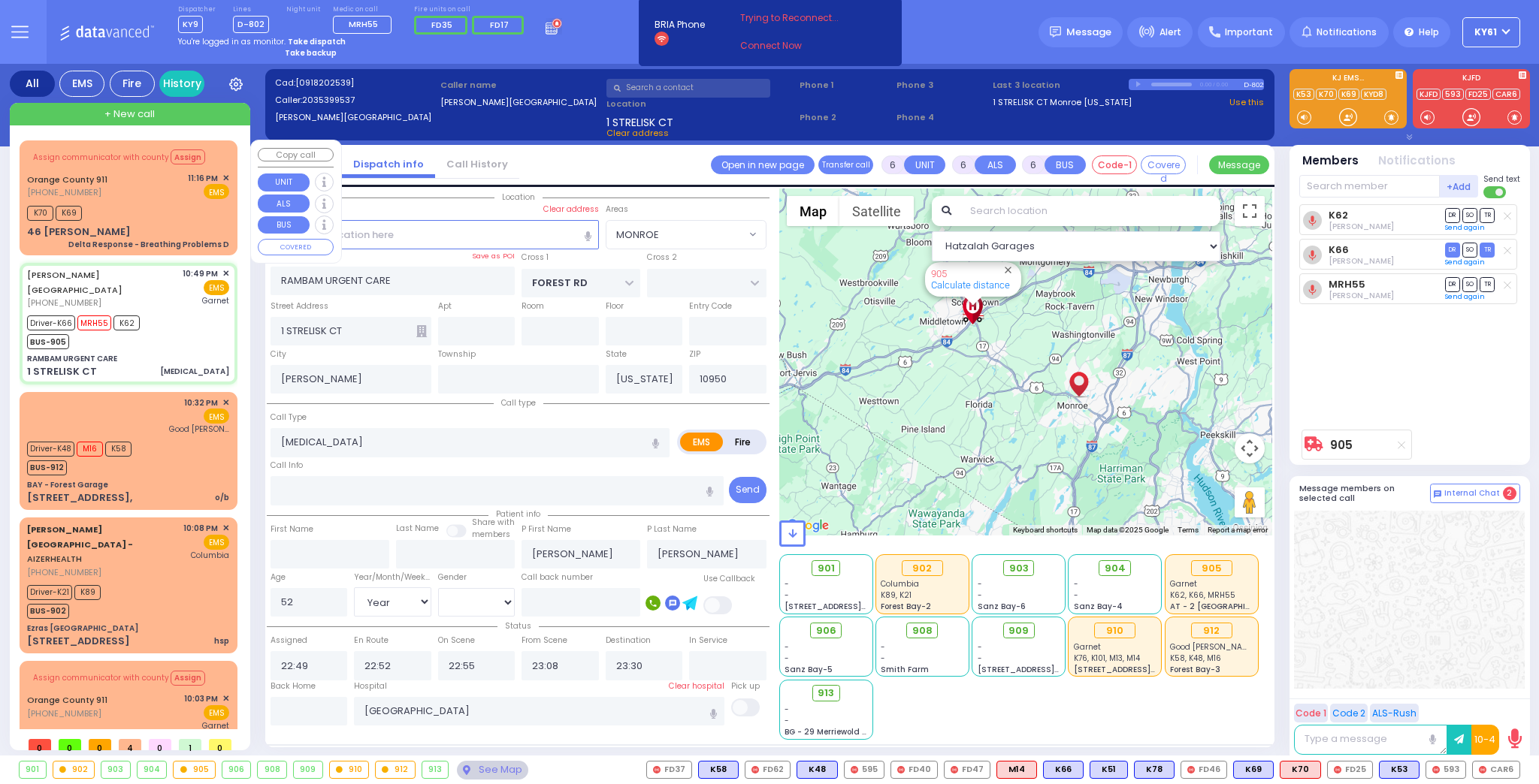
select select
radio input "true"
select select "Year"
select select "[DEMOGRAPHIC_DATA]"
select select "Hatzalah Garages"
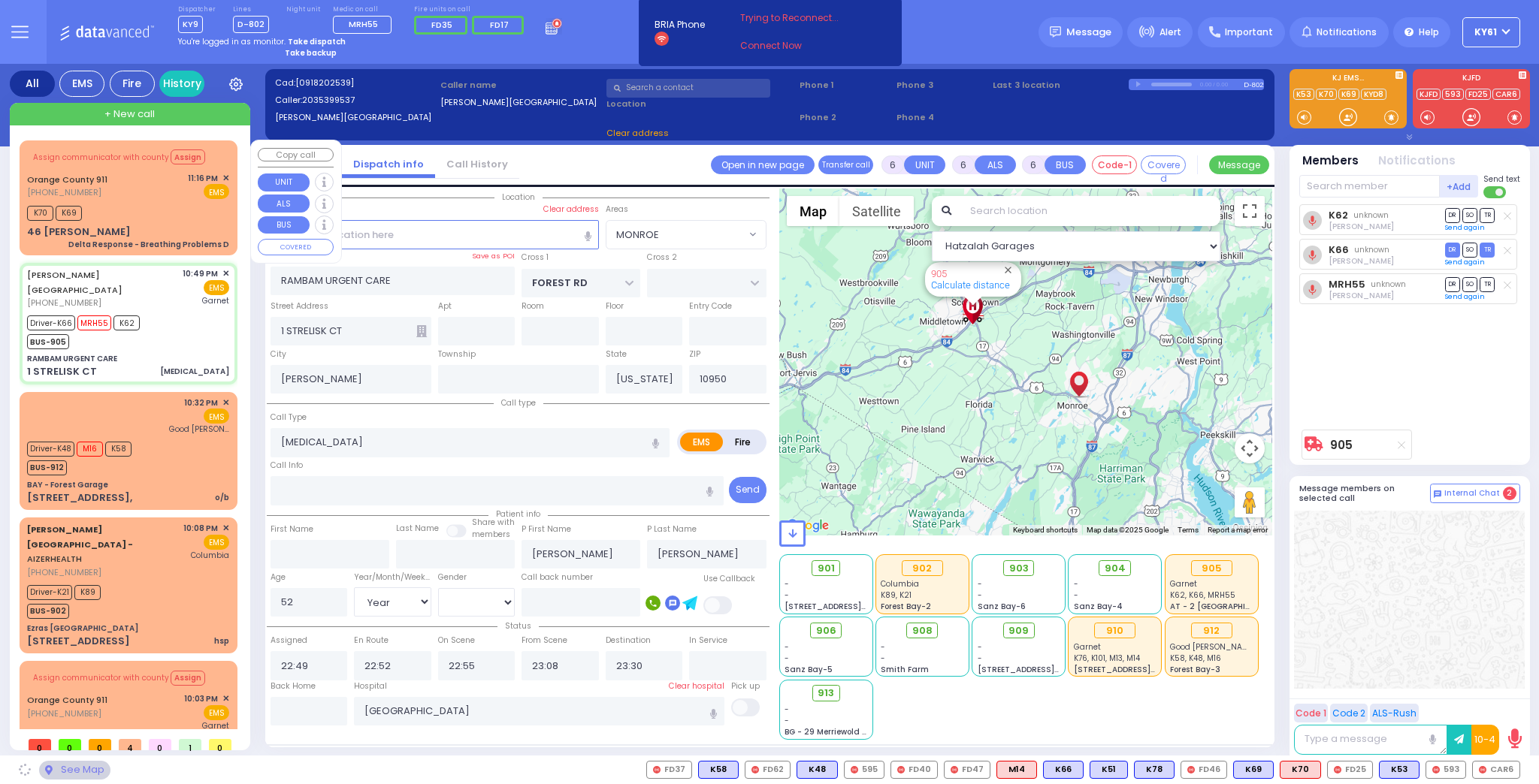
select select "MONROE"
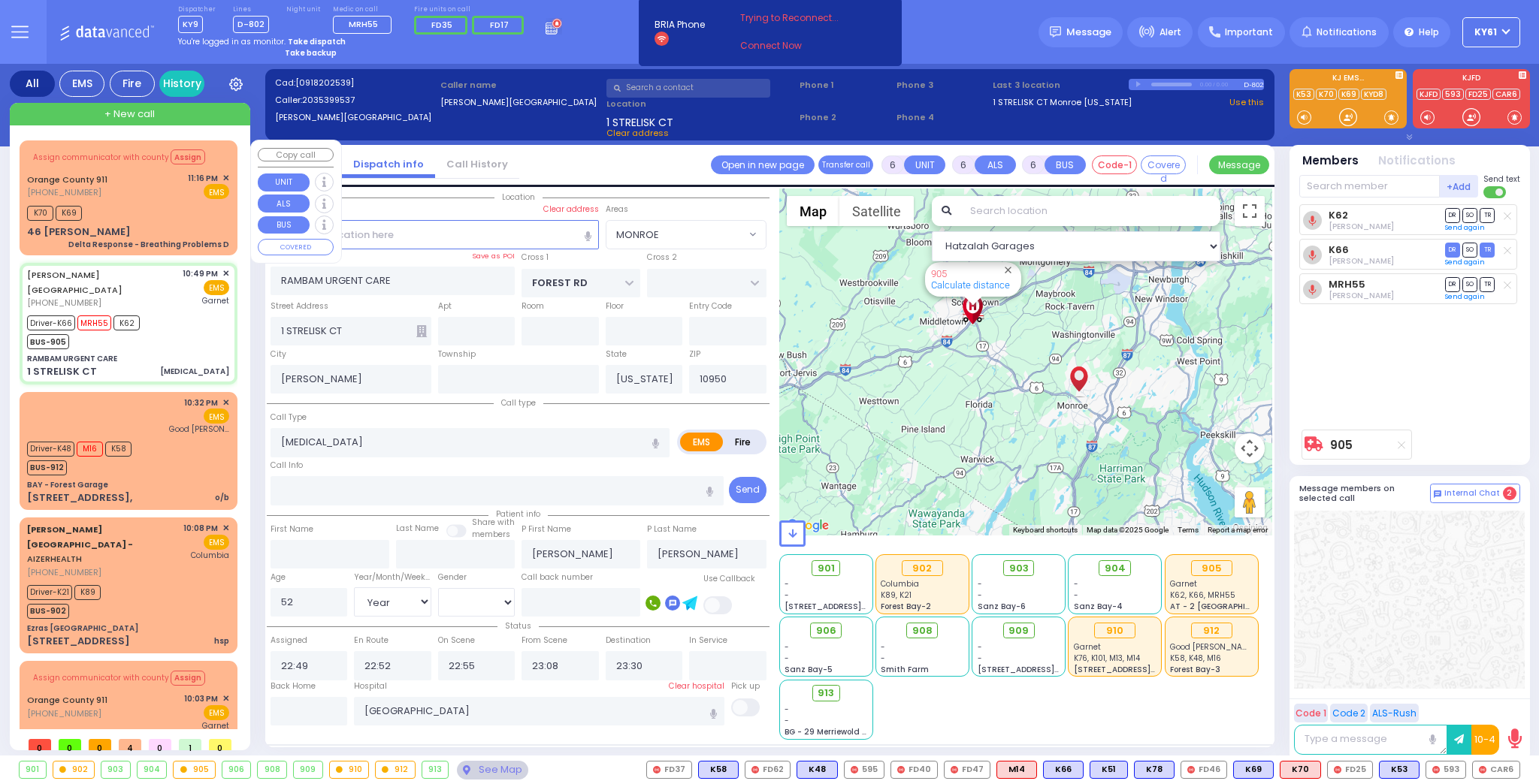
select select
radio input "true"
select select "Year"
select select "[DEMOGRAPHIC_DATA]"
select select "Hatzalah Garages"
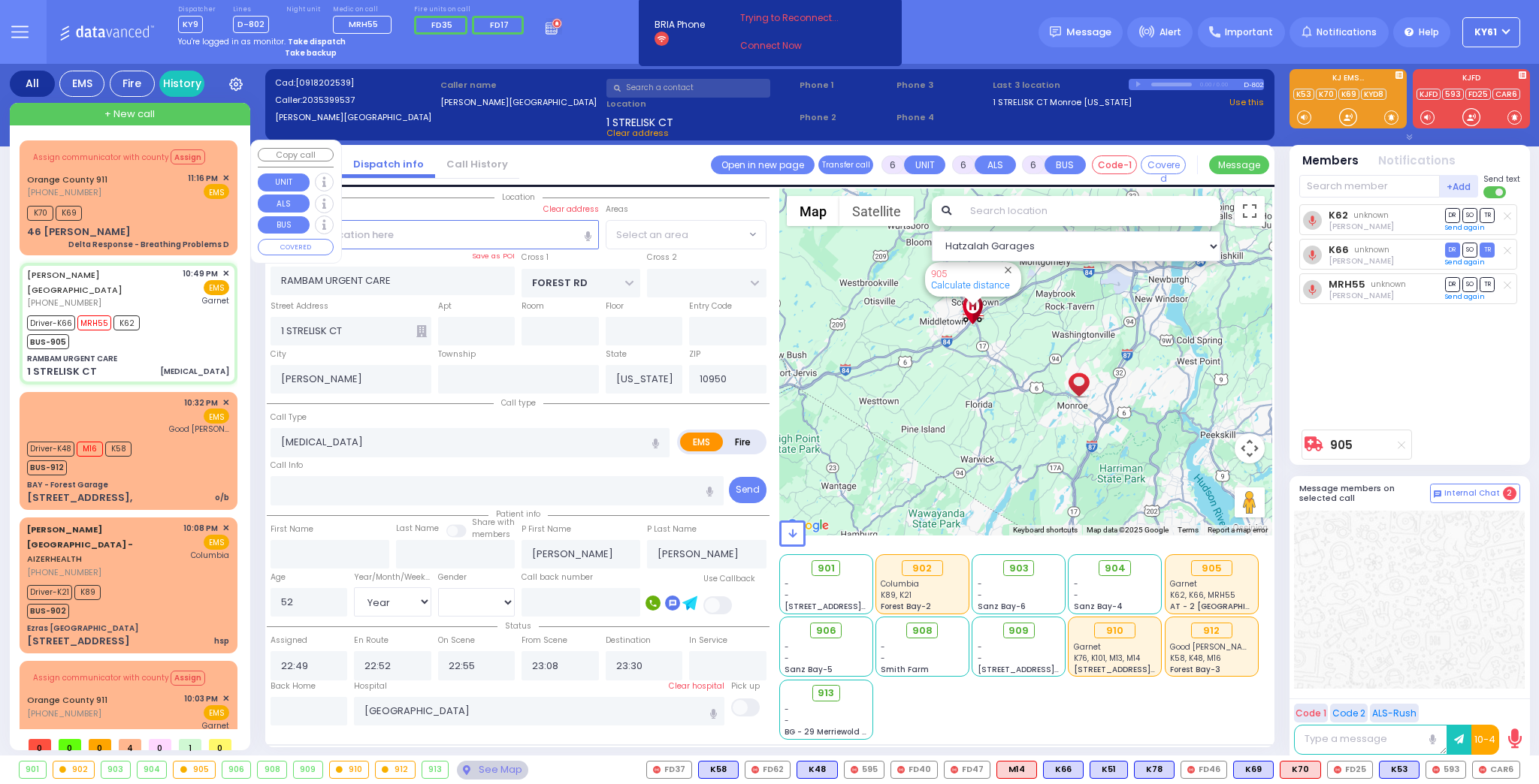
select select "MONROE"
select select
radio input "true"
select select "Year"
select select "[DEMOGRAPHIC_DATA]"
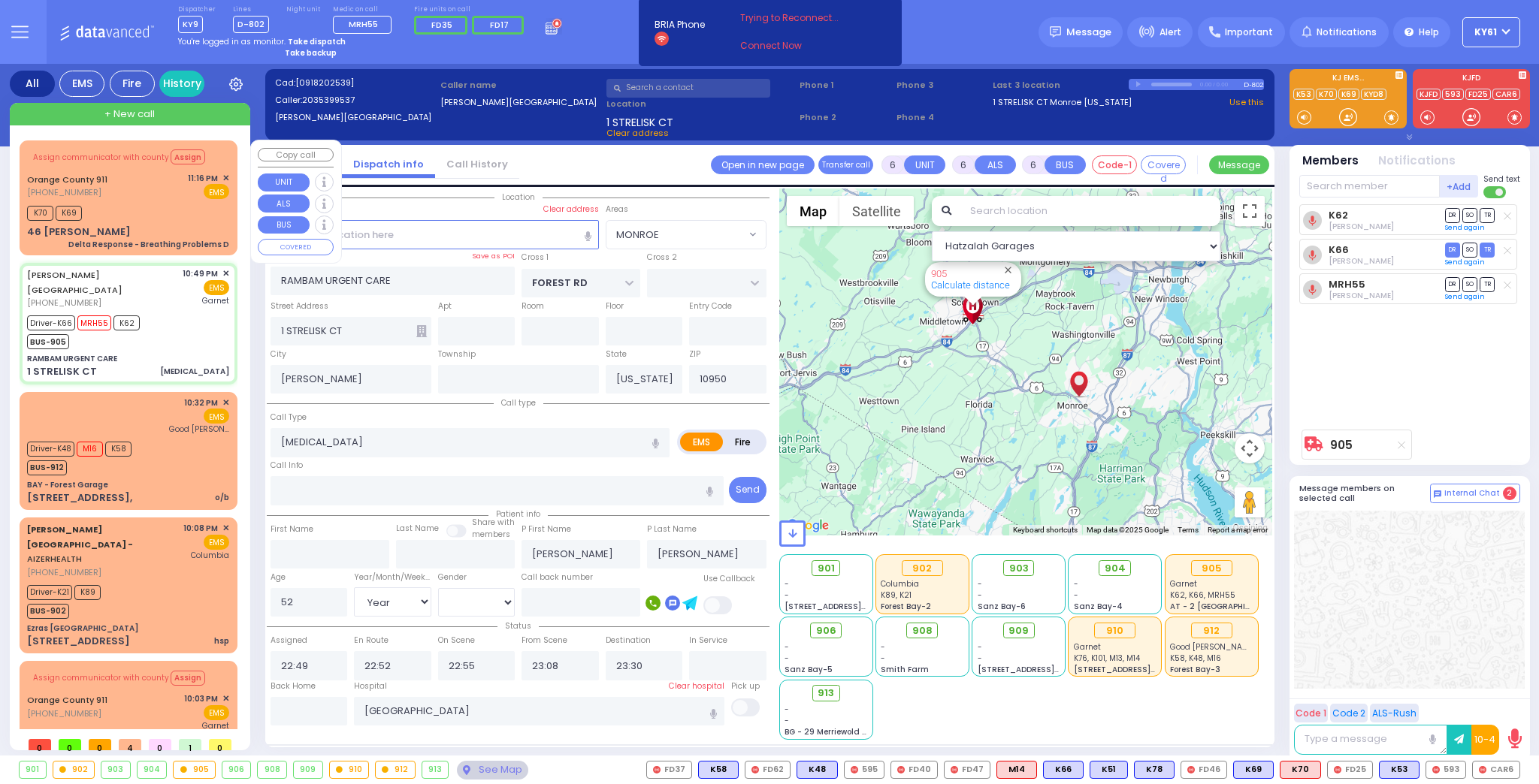
select select "Hatzalah Garages"
select select
radio input "true"
select select "Year"
select select "[DEMOGRAPHIC_DATA]"
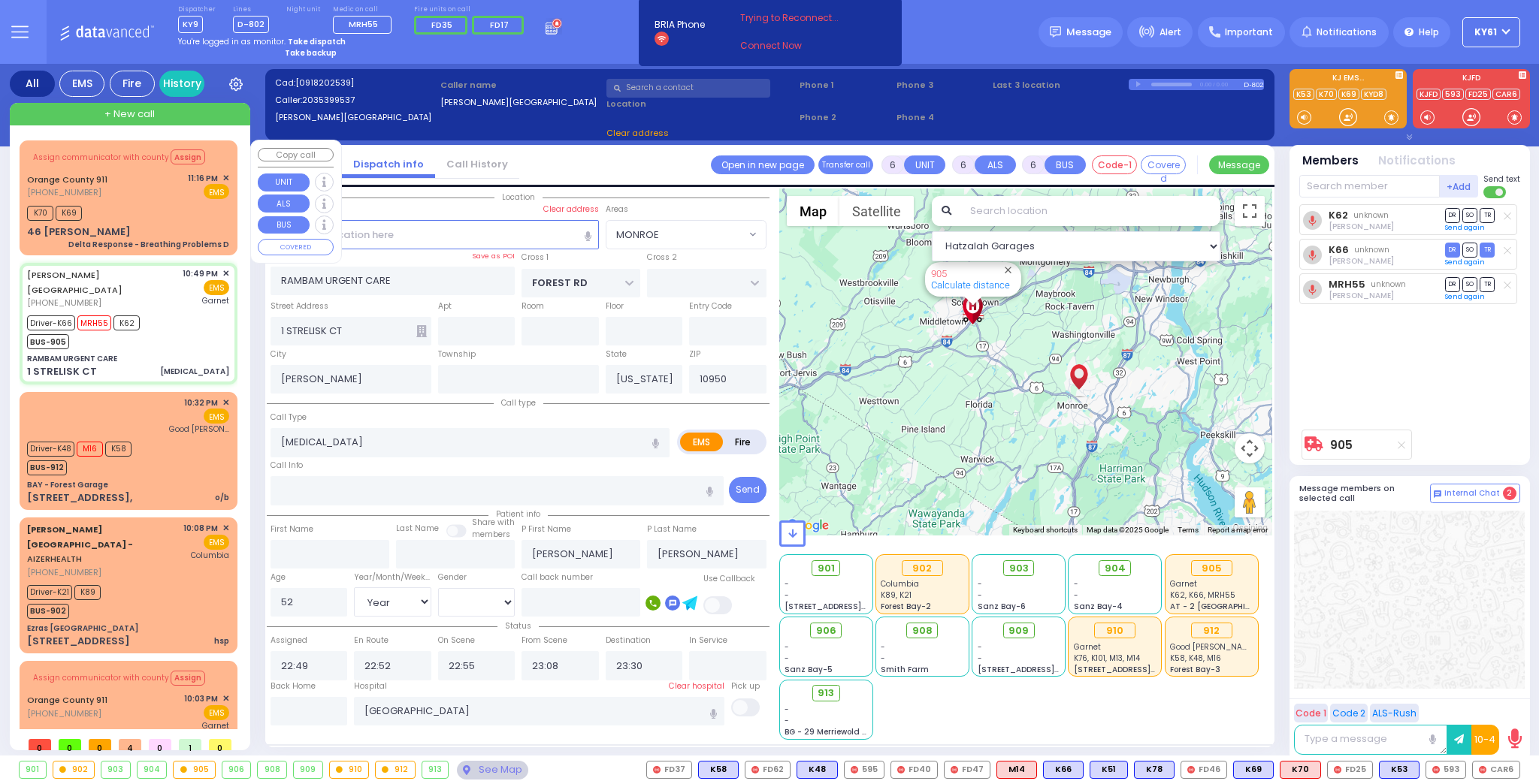
select select "Hatzalah Garages"
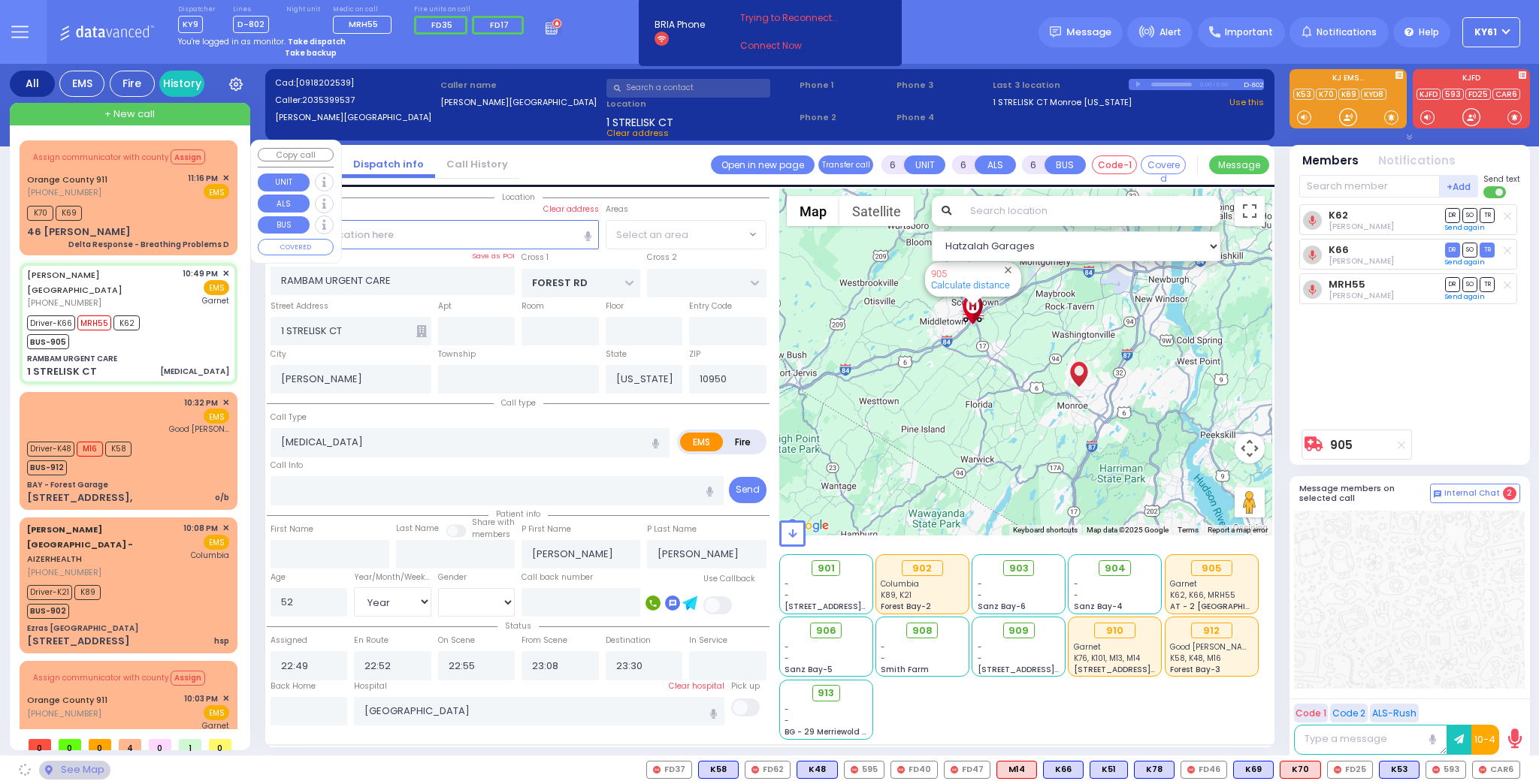
radio input "true"
select select "Year"
select select "[DEMOGRAPHIC_DATA]"
select select
select select "Hatzalah Garages"
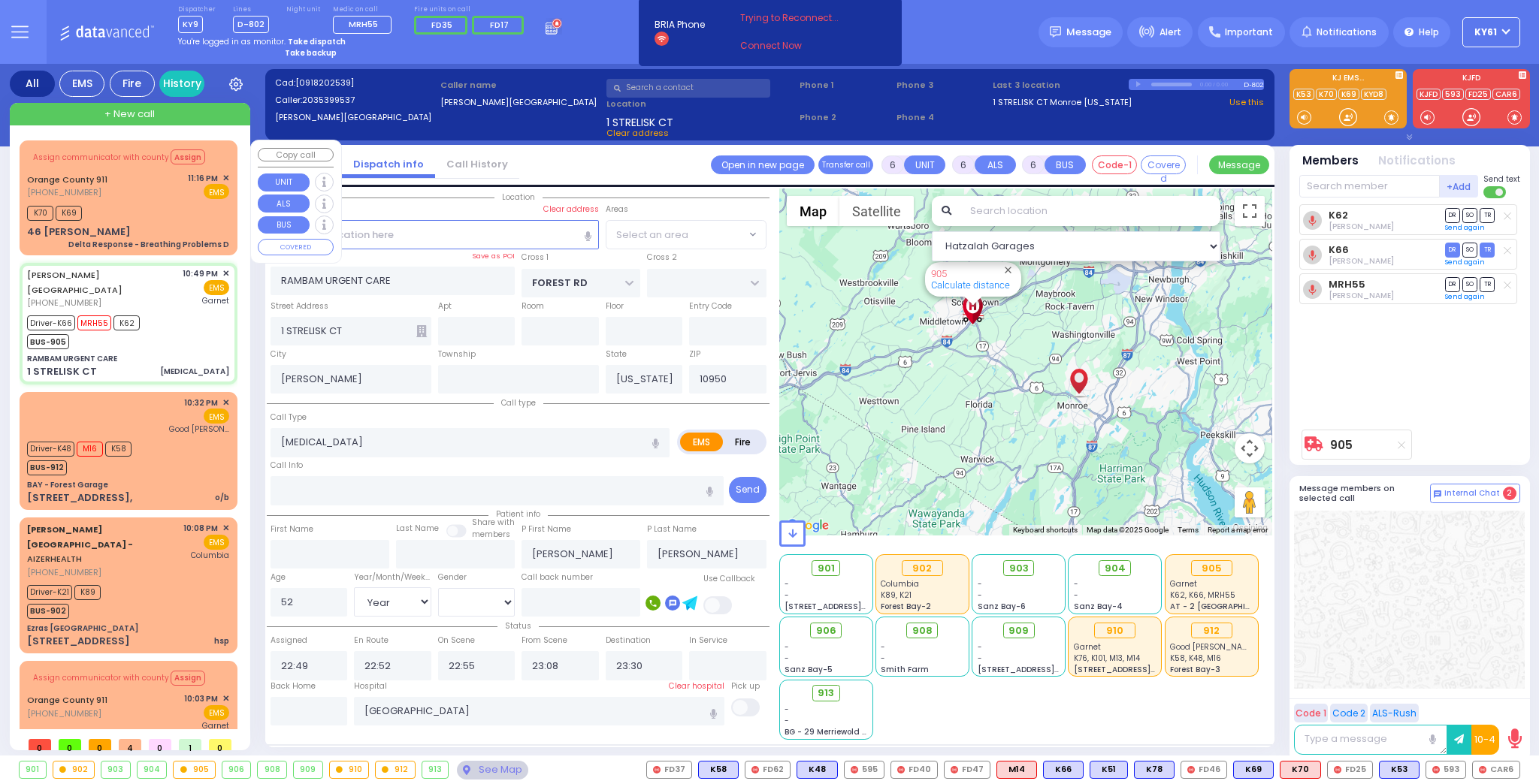
select select "MONROE"
select select
radio input "true"
select select "Year"
select select "[DEMOGRAPHIC_DATA]"
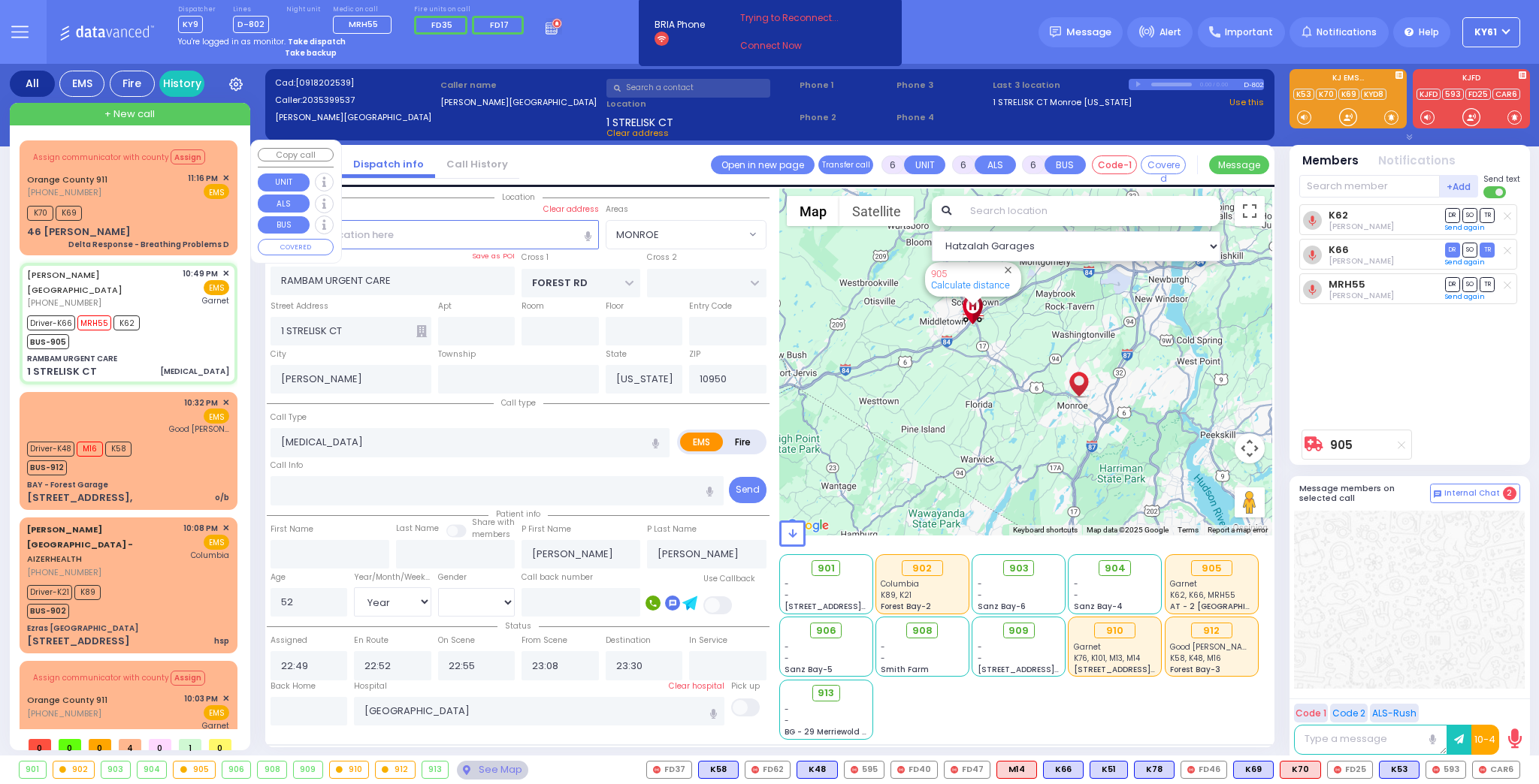
select select "Hatzalah Garages"
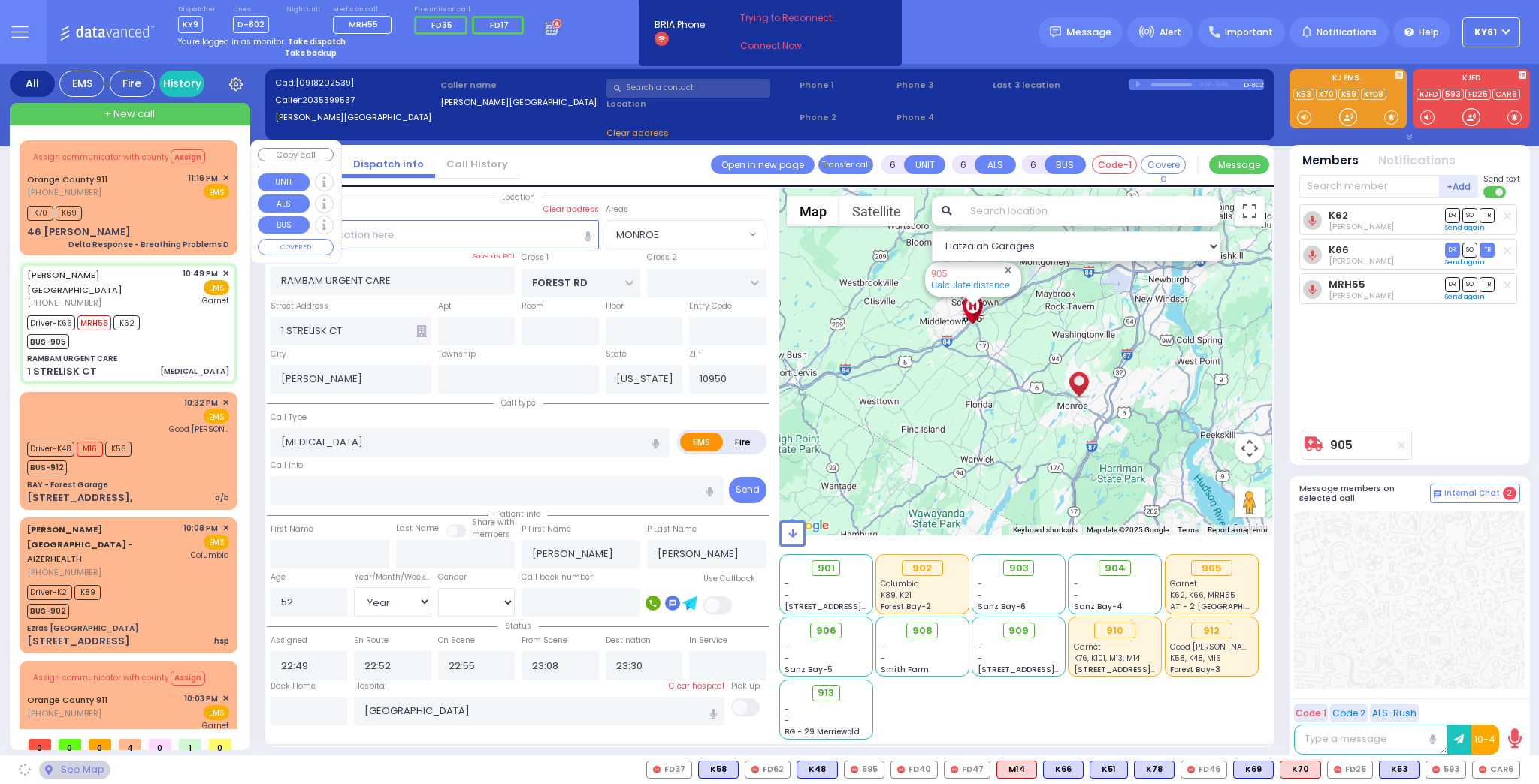
select select "MONROE"
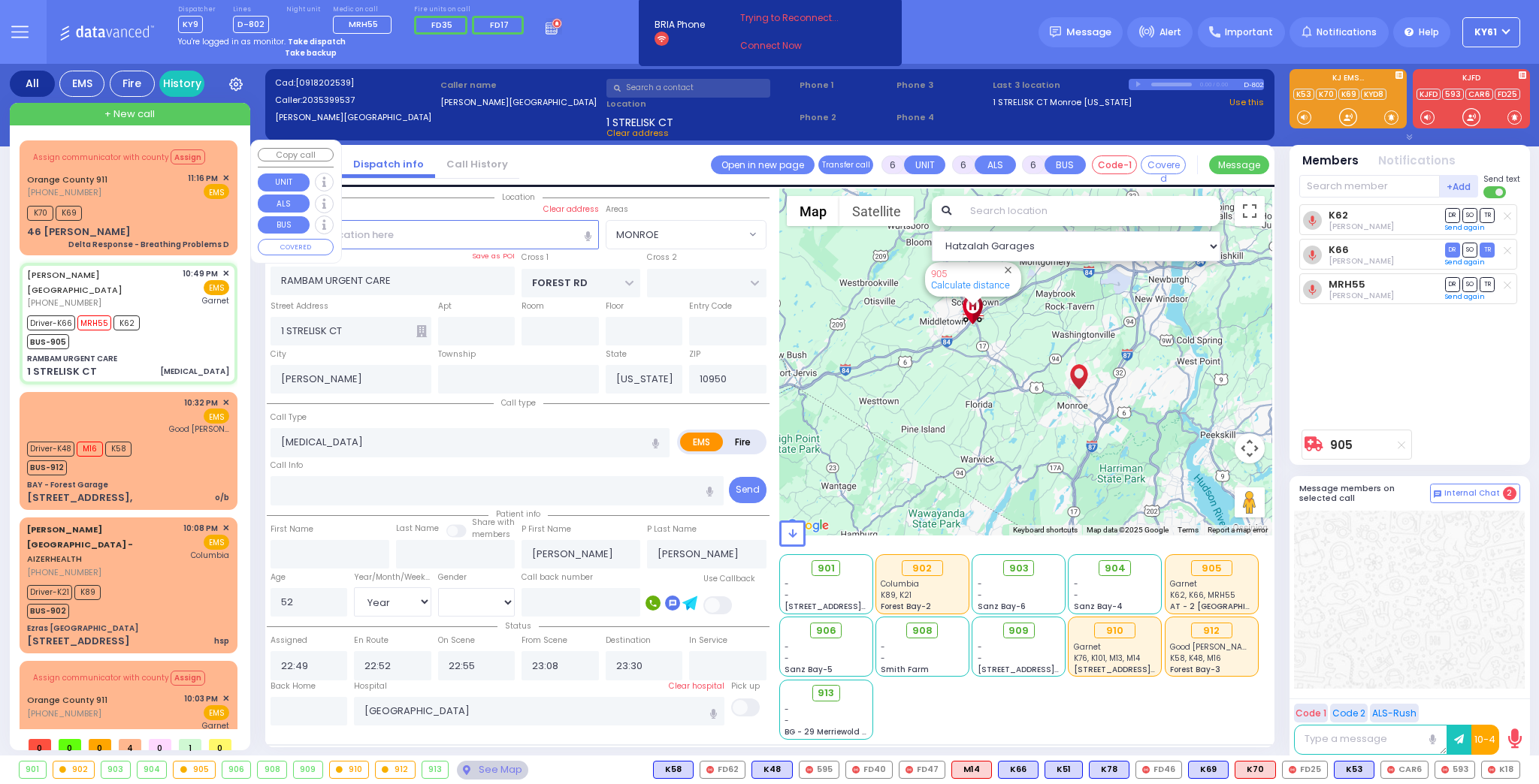
select select "MONROE"
select select "Year"
select select "[DEMOGRAPHIC_DATA]"
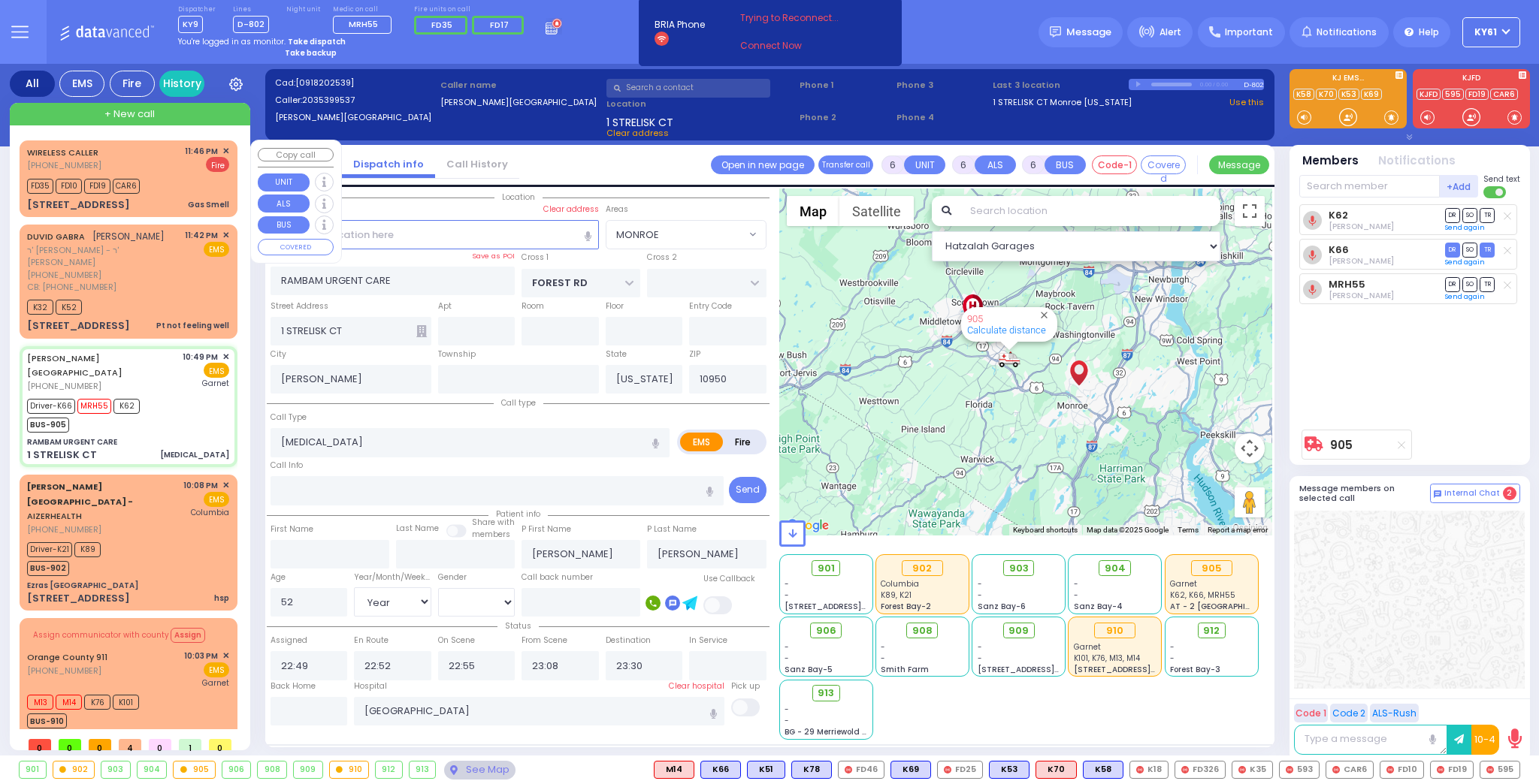
select select
radio input "true"
select select "Year"
select select "[DEMOGRAPHIC_DATA]"
select select "Hatzalah Garages"
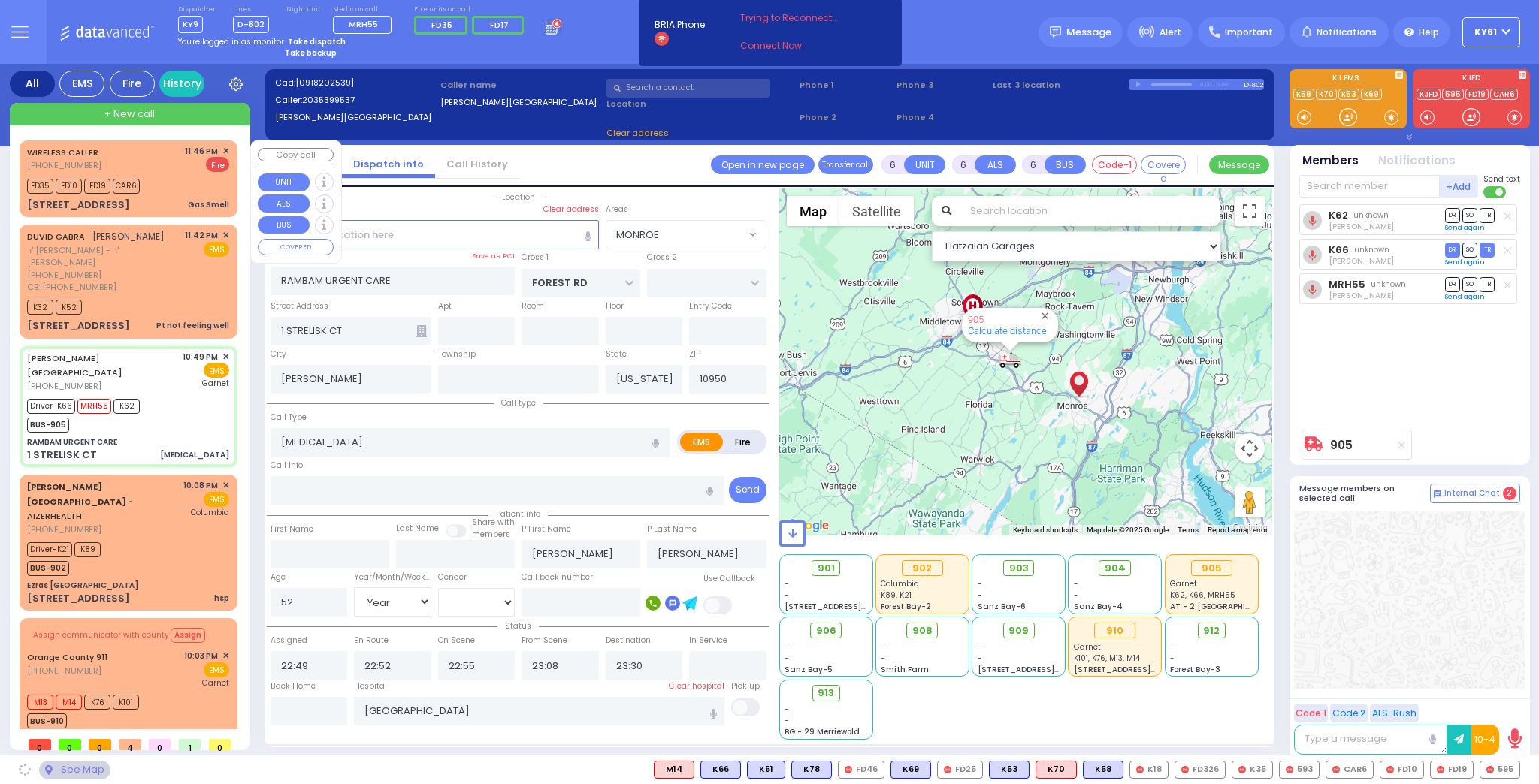
select select "MONROE"
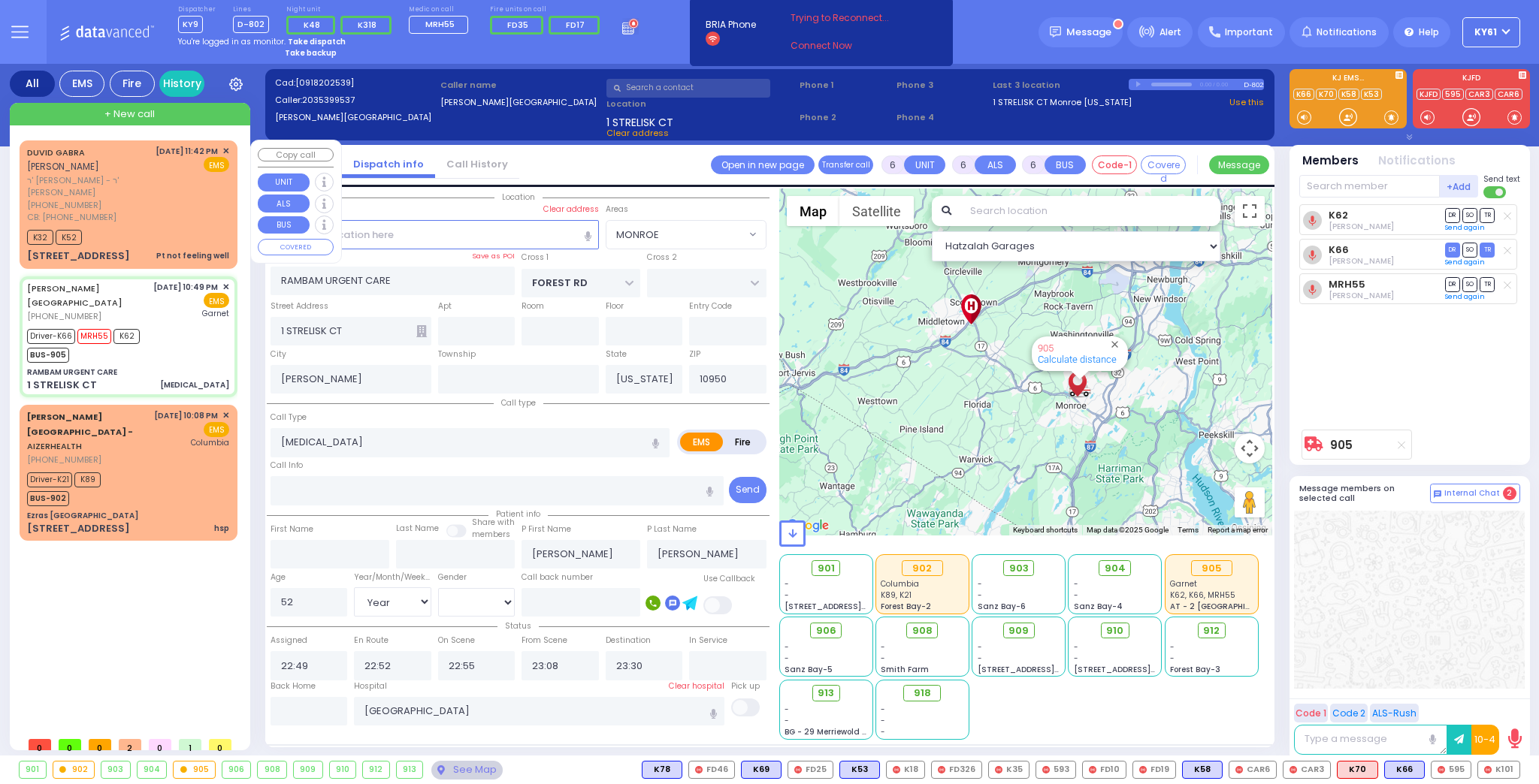
select select
radio input "true"
select select "Year"
select select "[DEMOGRAPHIC_DATA]"
type input "23:58"
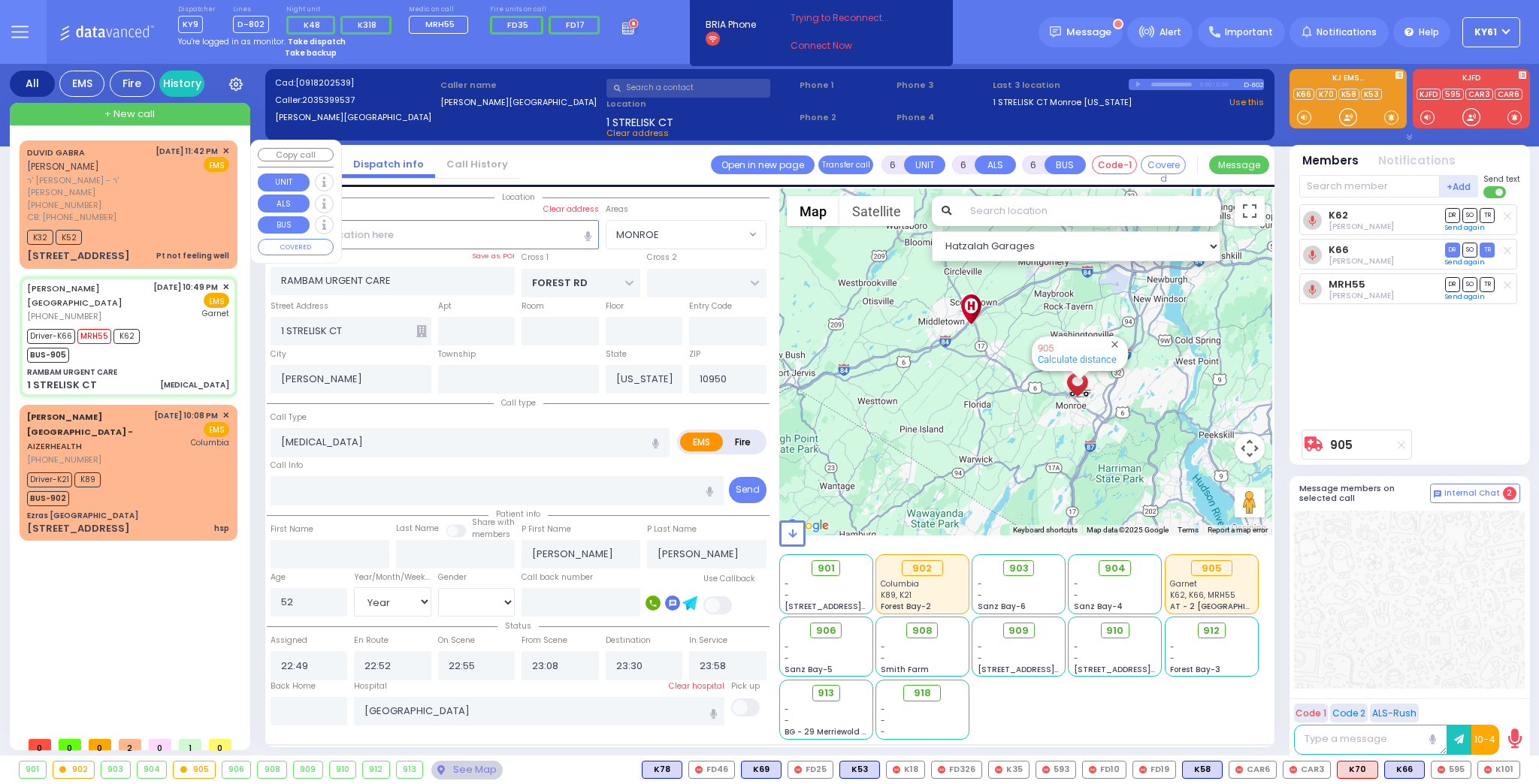
select select "Hatzalah Garages"
select select "MONROE"
select select
radio input "true"
select select "Year"
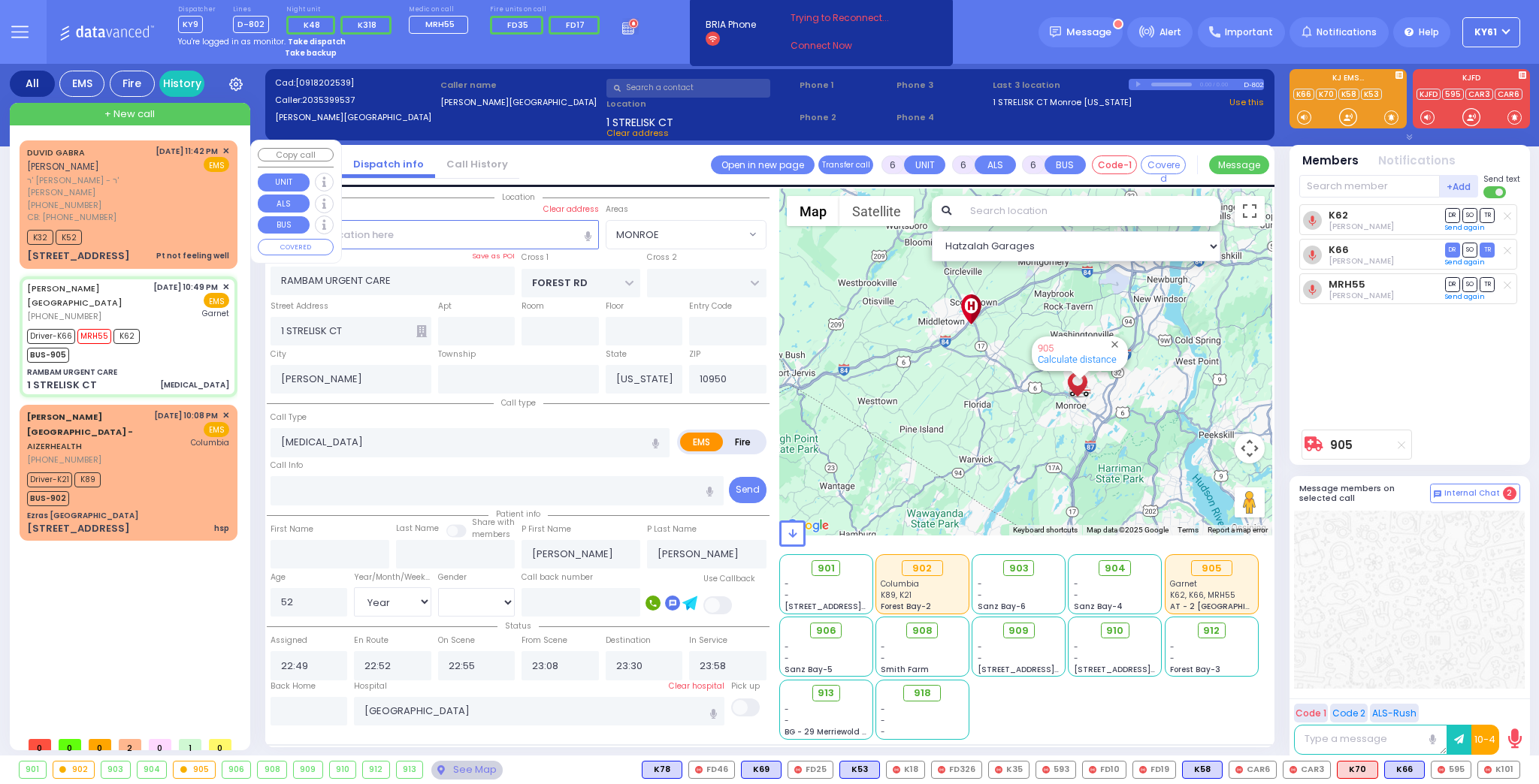
select select "[DEMOGRAPHIC_DATA]"
select select "Hatzalah Garages"
select select "MONROE"
